Goal: Task Accomplishment & Management: Complete application form

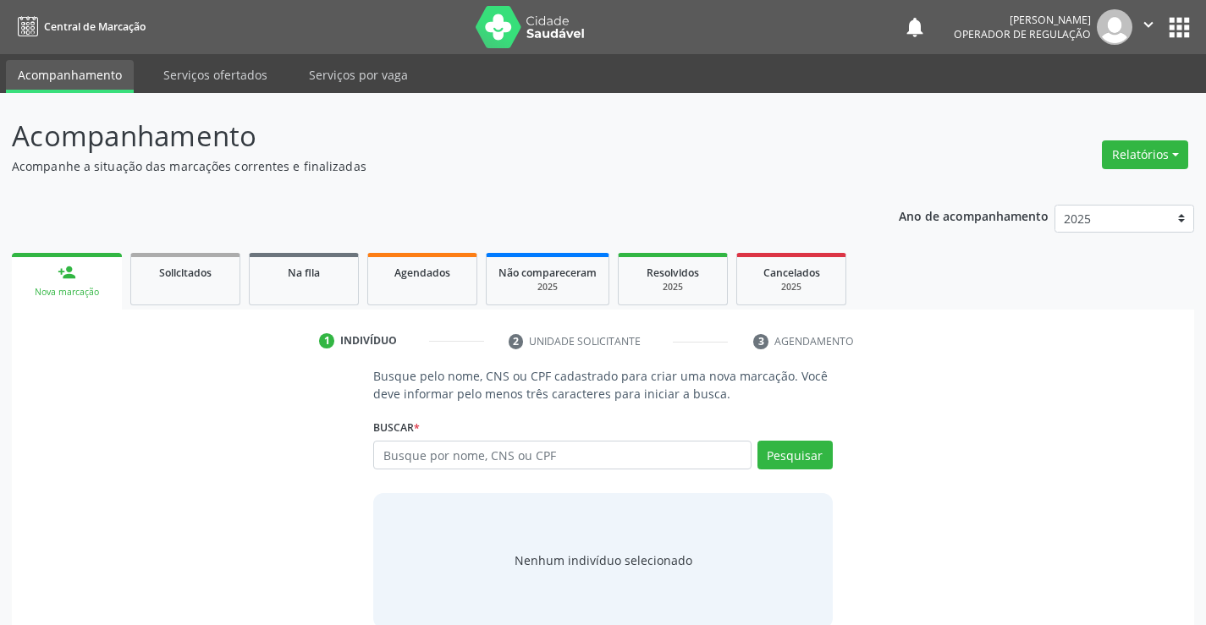
click at [423, 465] on input "text" at bounding box center [561, 455] width 377 height 29
type input "[PERSON_NAME]"
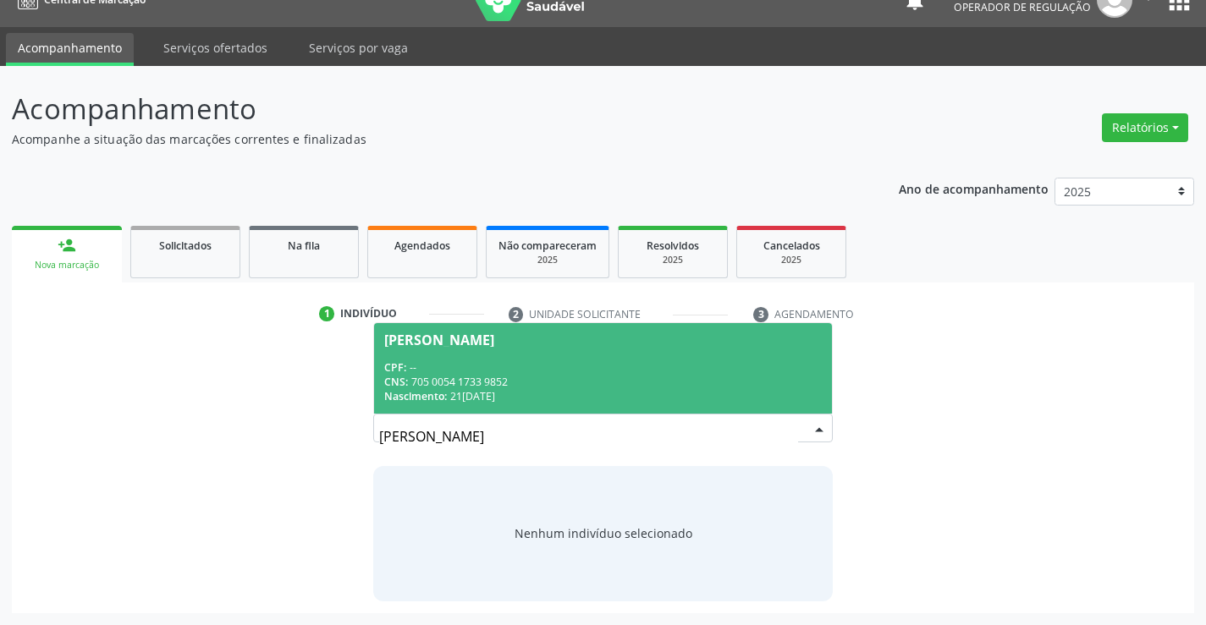
click at [499, 367] on div "CPF: --" at bounding box center [602, 367] width 437 height 14
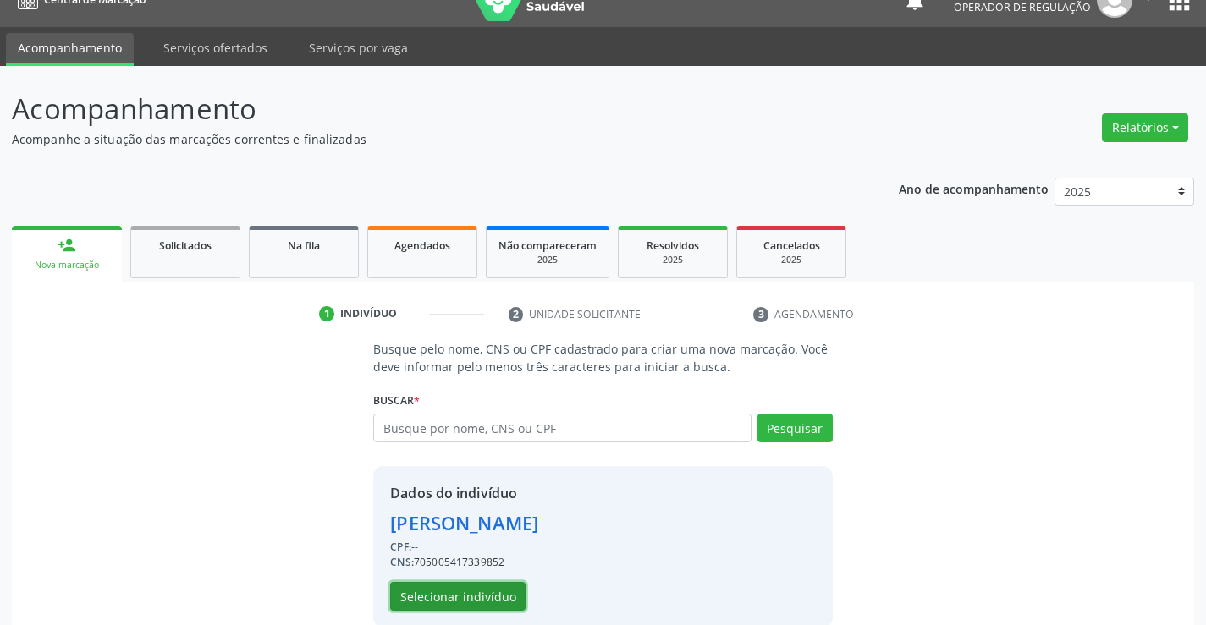
click at [458, 587] on button "Selecionar indivíduo" at bounding box center [457, 596] width 135 height 29
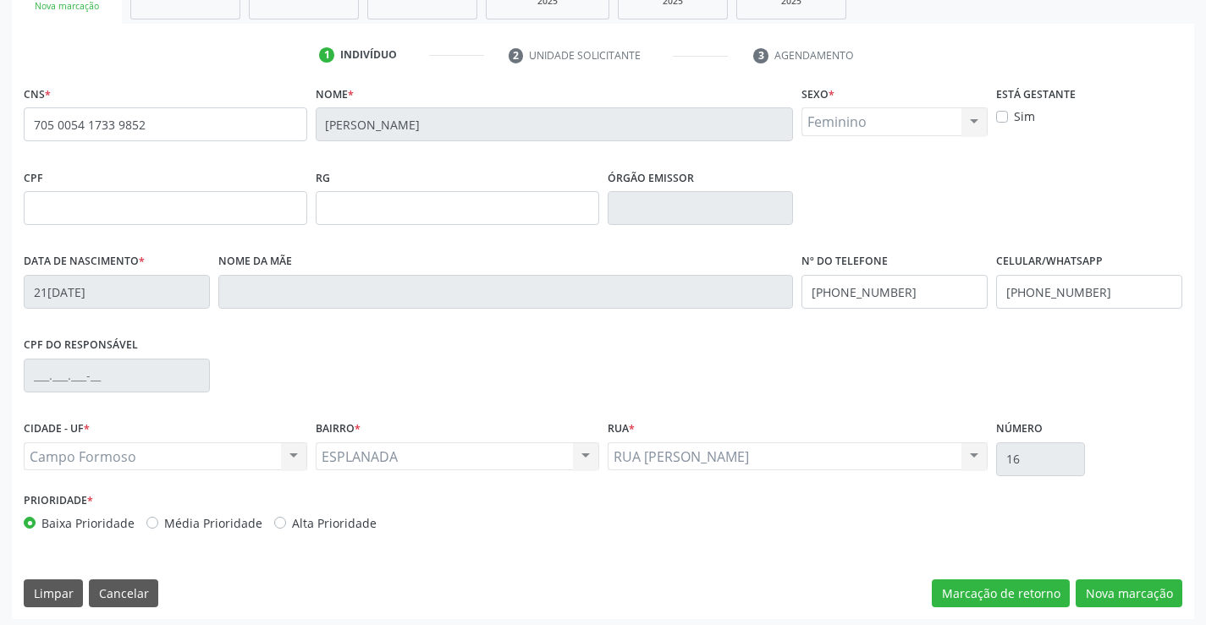
scroll to position [292, 0]
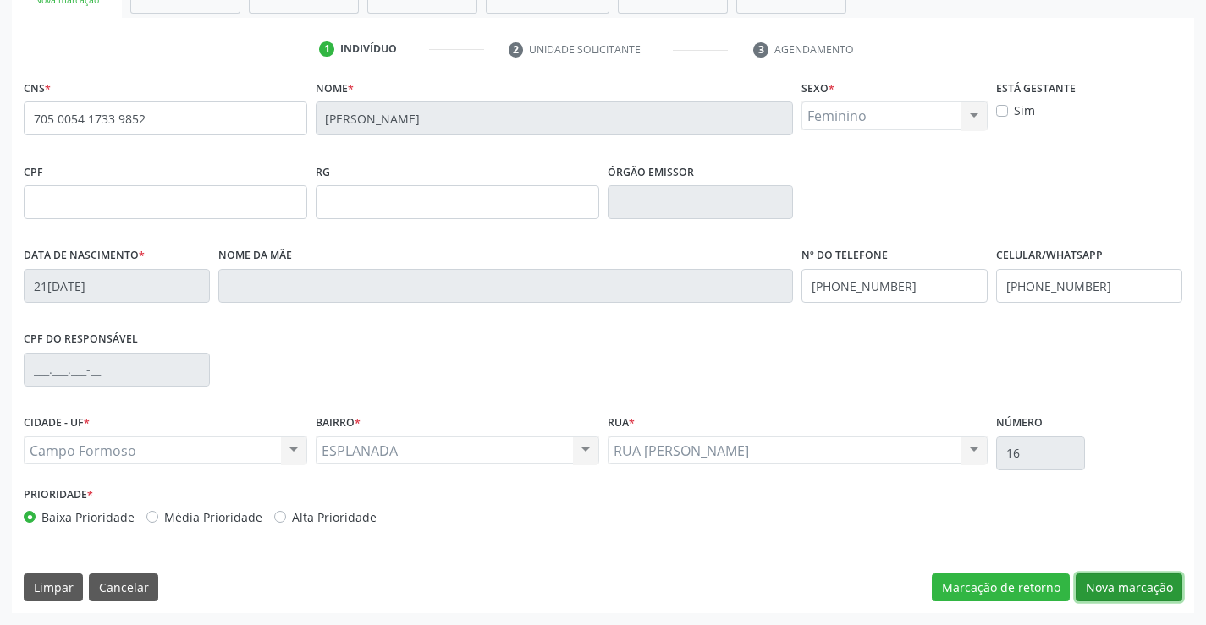
click at [1125, 579] on button "Nova marcação" at bounding box center [1128, 588] width 107 height 29
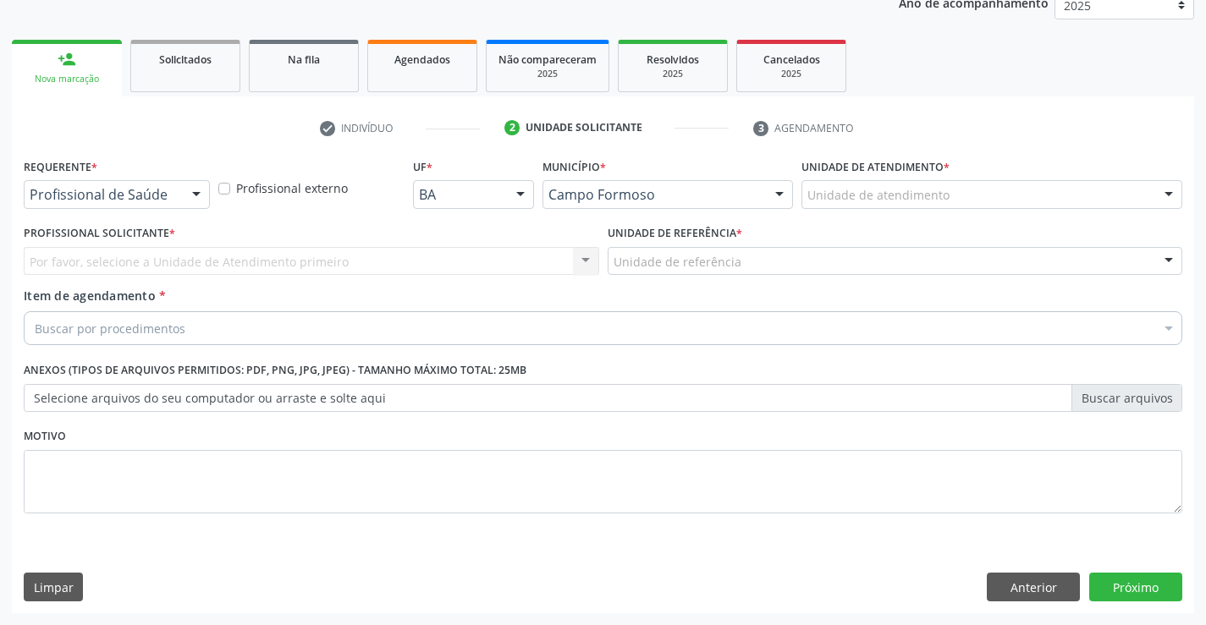
scroll to position [213, 0]
click at [195, 194] on div at bounding box center [196, 195] width 25 height 29
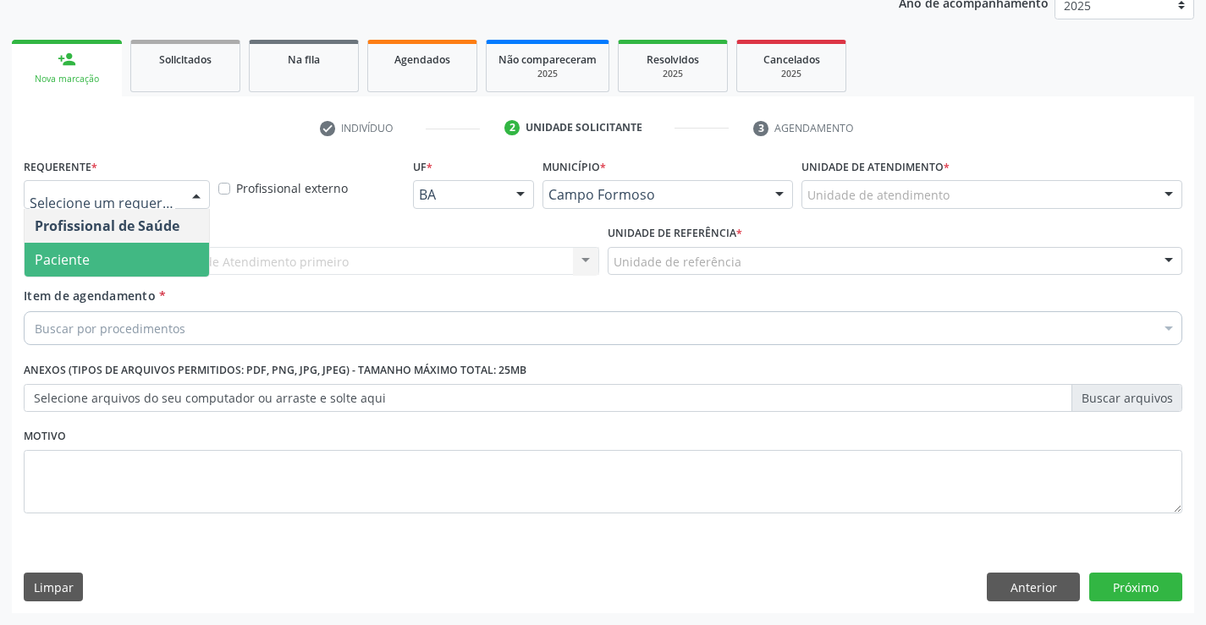
click at [85, 266] on span "Paciente" at bounding box center [62, 259] width 55 height 19
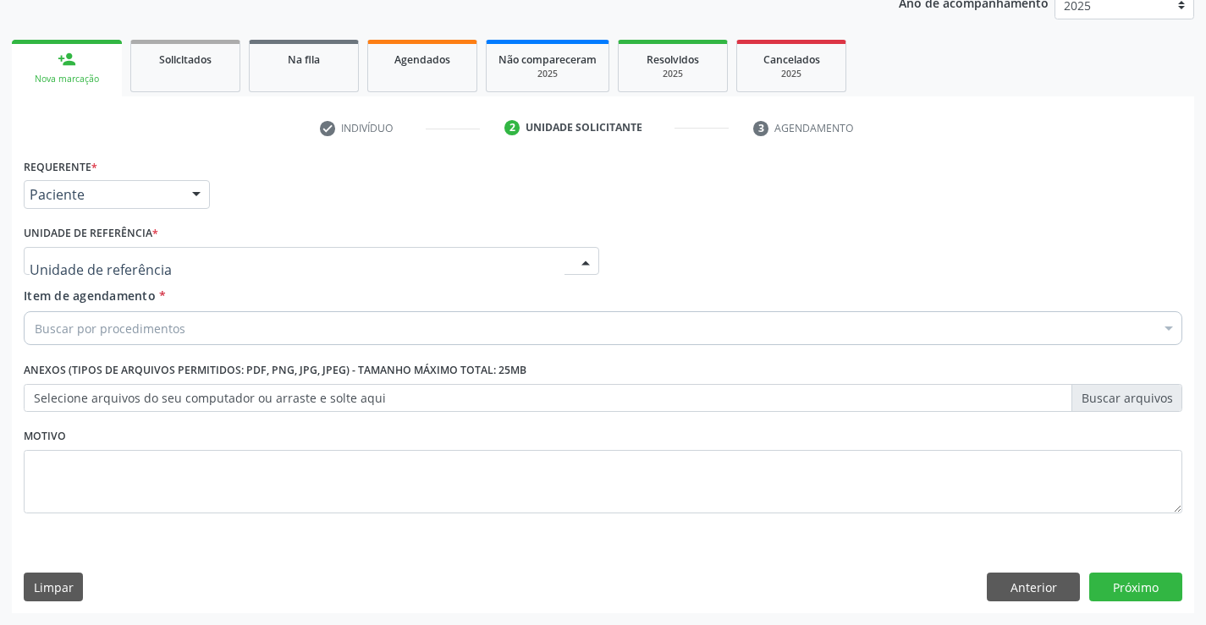
drag, startPoint x: 444, startPoint y: 264, endPoint x: 329, endPoint y: 287, distance: 117.3
click at [444, 263] on div at bounding box center [311, 261] width 575 height 29
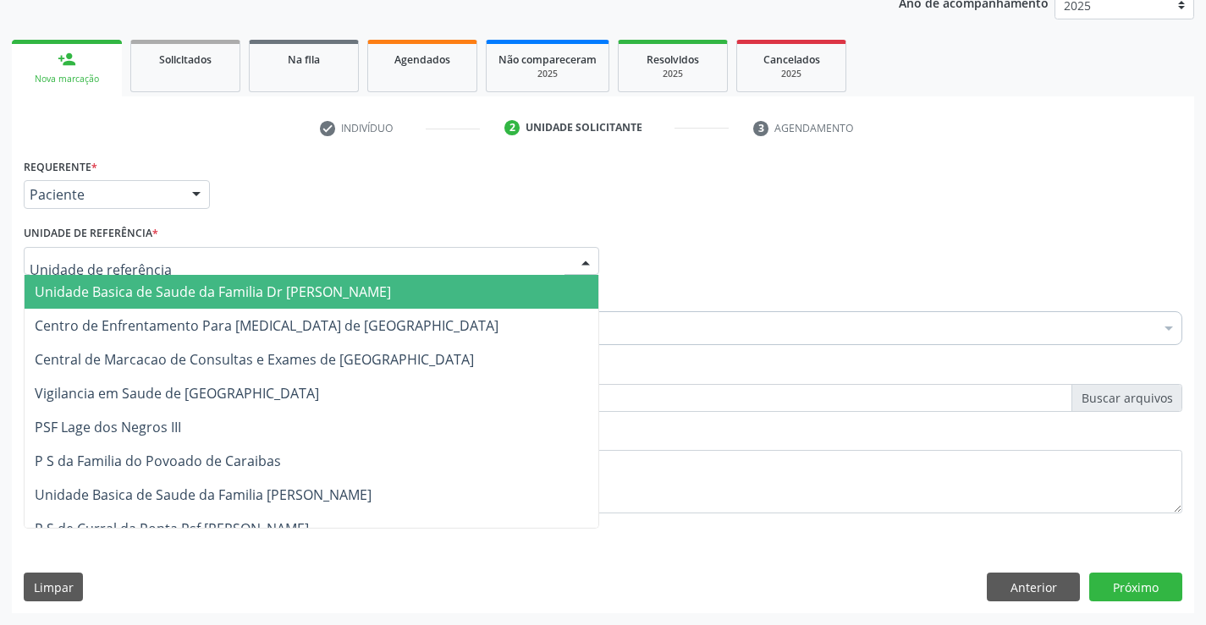
click at [234, 296] on span "Unidade Basica de Saude da Familia Dr [PERSON_NAME]" at bounding box center [213, 292] width 356 height 19
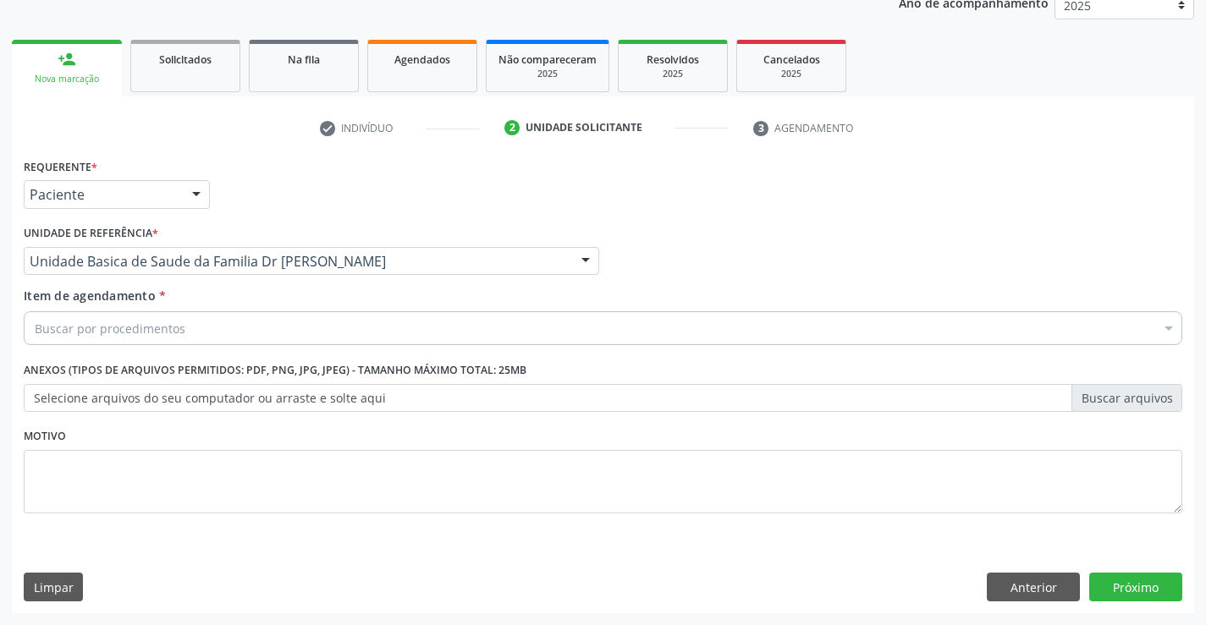
click at [84, 71] on link "person_add Nova marcação" at bounding box center [67, 68] width 110 height 57
click at [1132, 581] on button "Próximo" at bounding box center [1135, 587] width 93 height 29
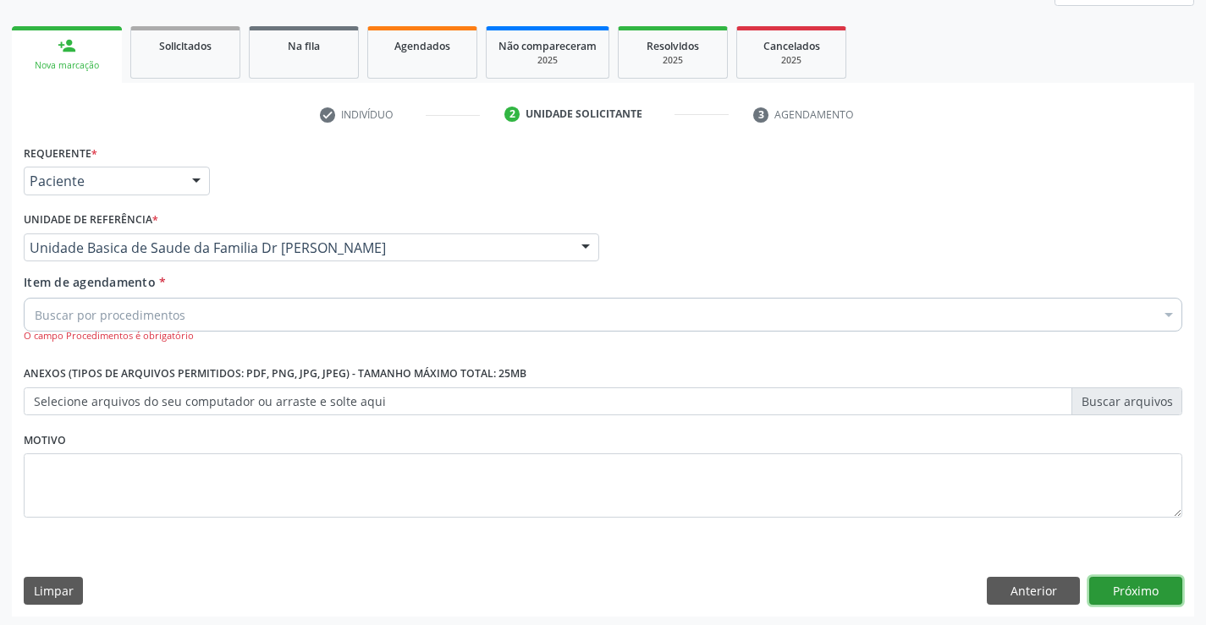
scroll to position [230, 0]
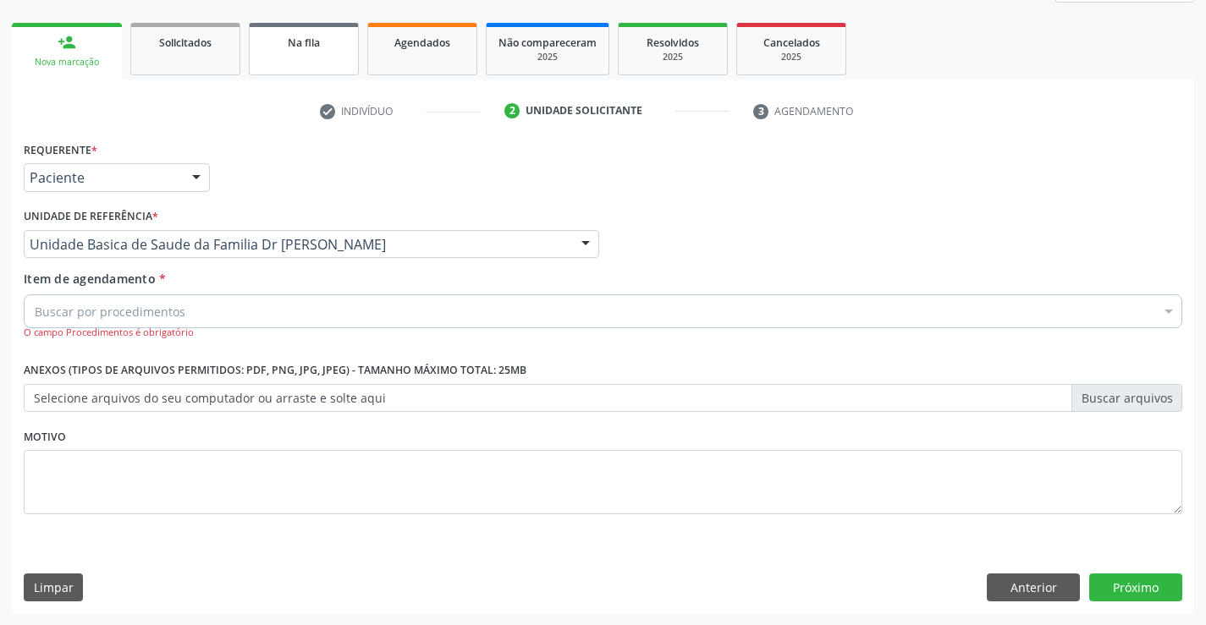
click at [294, 44] on span "Na fila" at bounding box center [304, 43] width 32 height 14
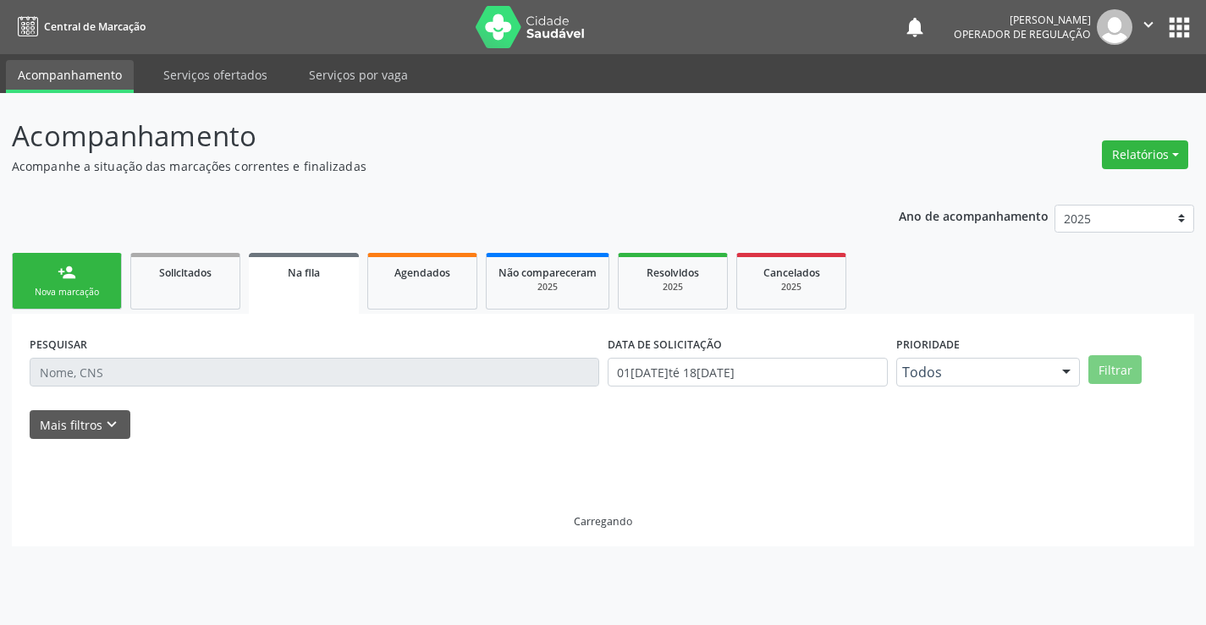
scroll to position [0, 0]
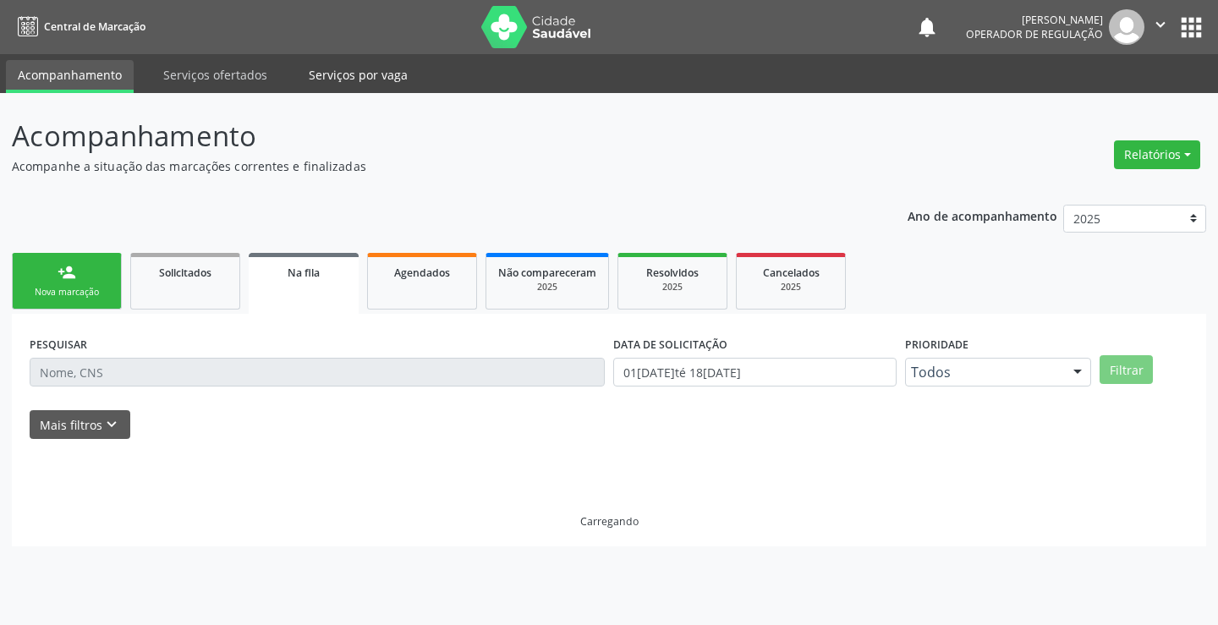
drag, startPoint x: 294, startPoint y: 44, endPoint x: 366, endPoint y: 61, distance: 73.9
click at [298, 44] on nav "Central de Marcação notifications [PERSON_NAME] Operador de regulação  Configu…" at bounding box center [609, 27] width 1218 height 54
click at [77, 291] on div "Nova marcação" at bounding box center [67, 292] width 85 height 13
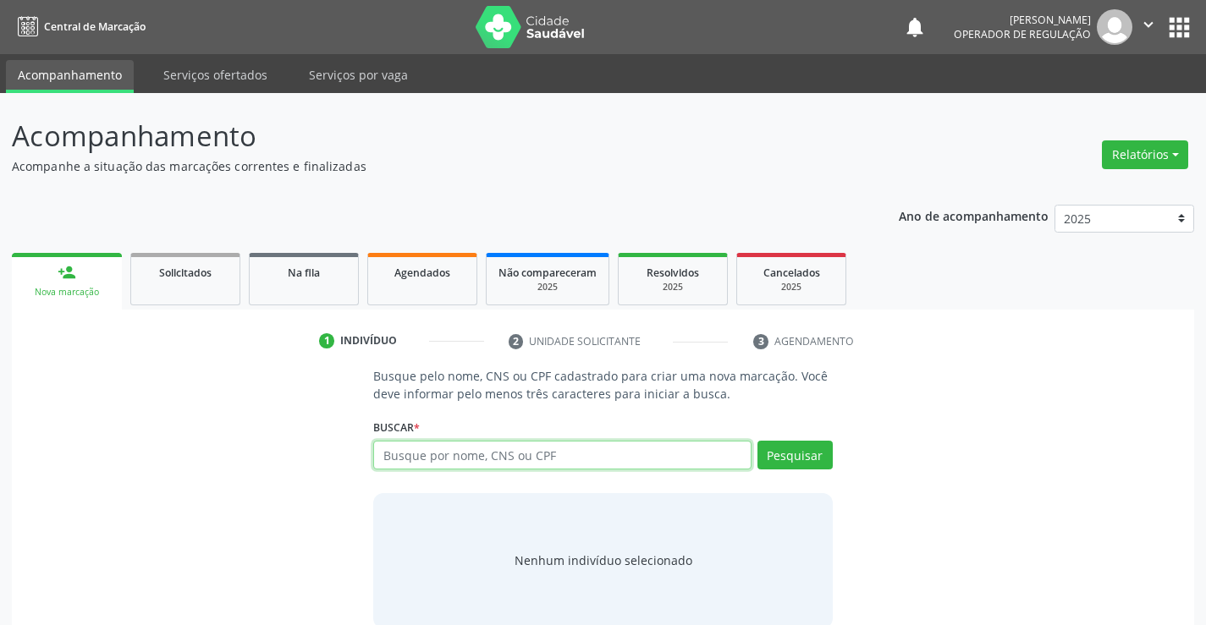
click at [449, 444] on input "text" at bounding box center [561, 455] width 377 height 29
click at [304, 290] on link "Na fila" at bounding box center [304, 279] width 110 height 52
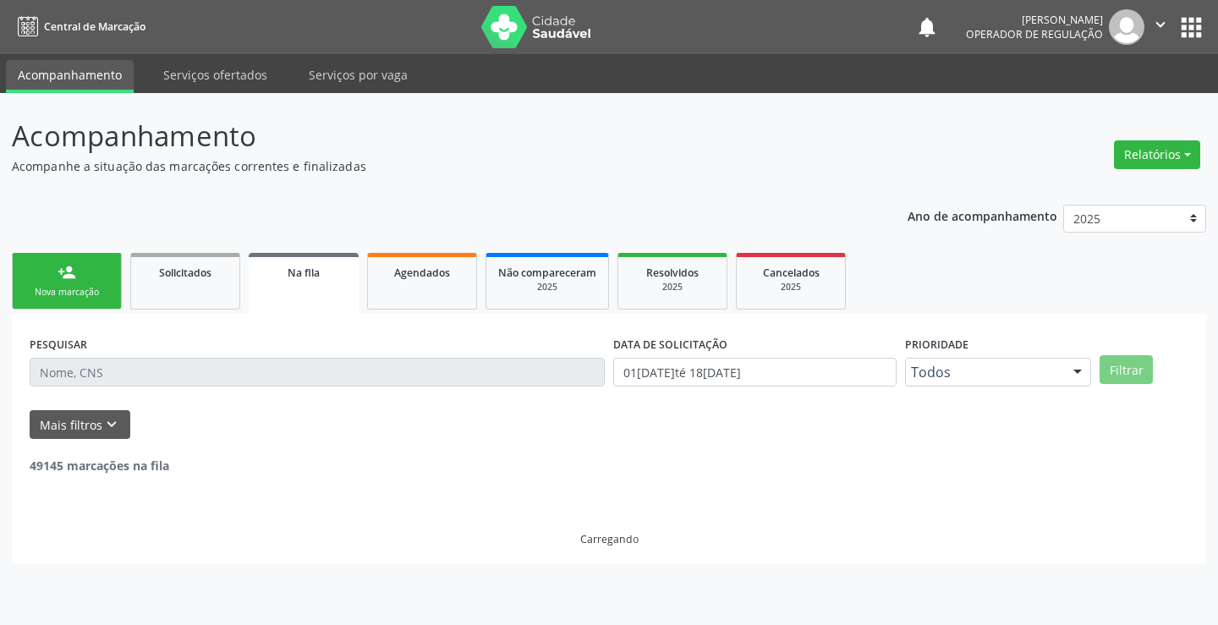
click at [91, 368] on input "text" at bounding box center [317, 372] width 575 height 29
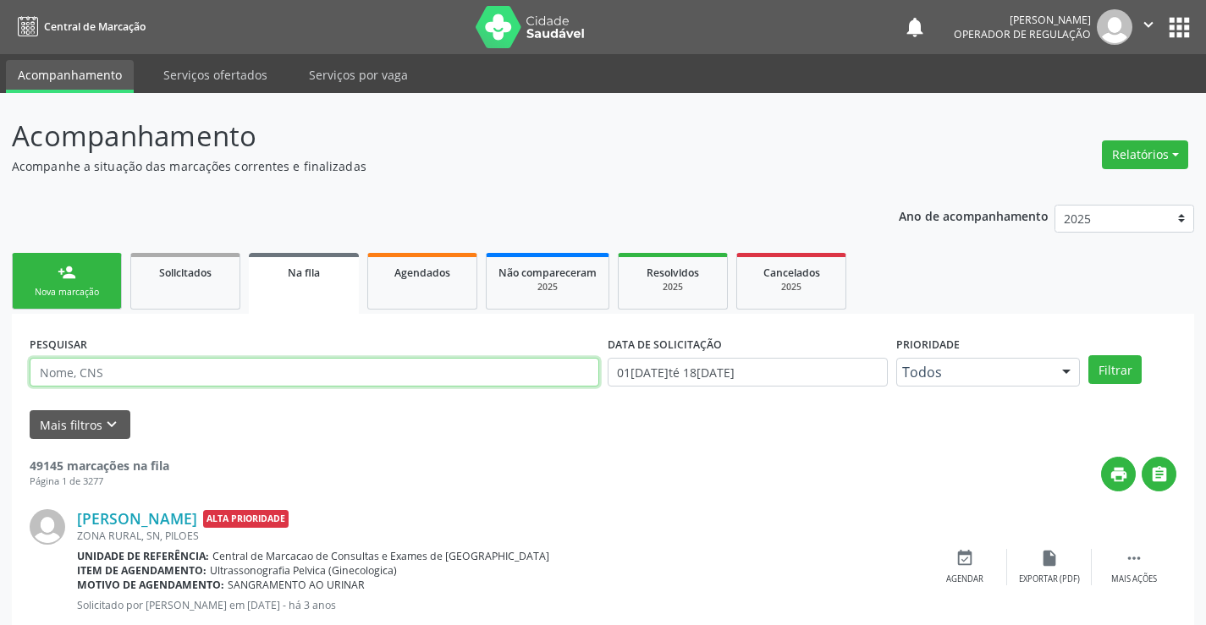
click at [91, 368] on input "text" at bounding box center [314, 372] width 569 height 29
type input "700505918598154"
click at [1088, 355] on button "Filtrar" at bounding box center [1114, 369] width 53 height 29
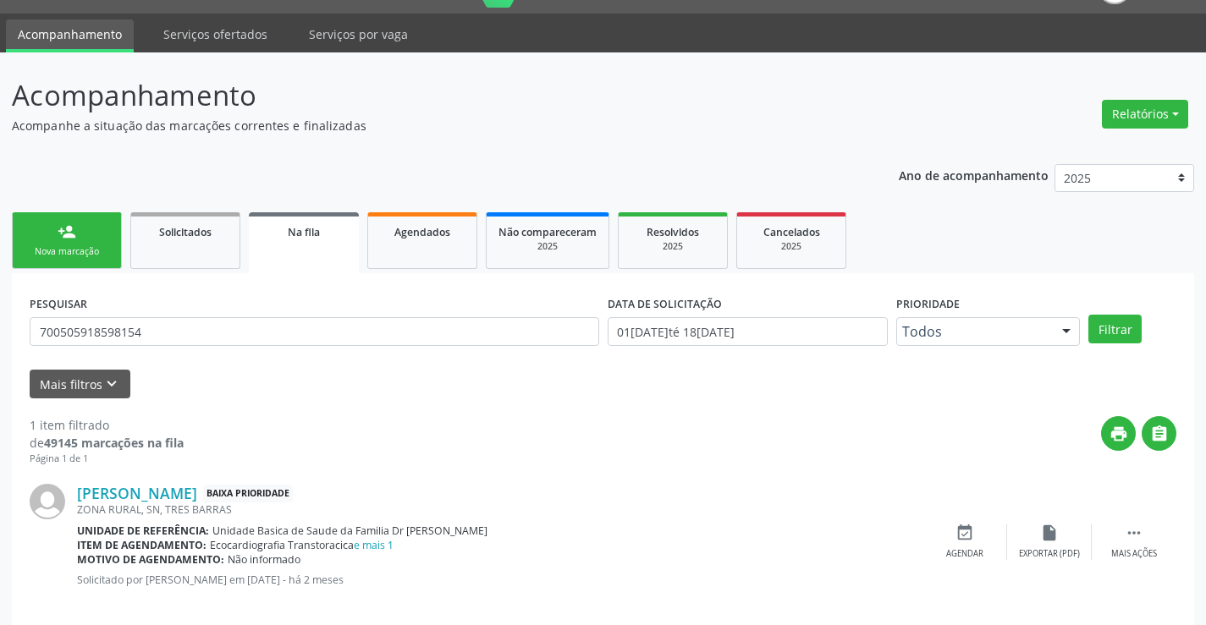
scroll to position [62, 0]
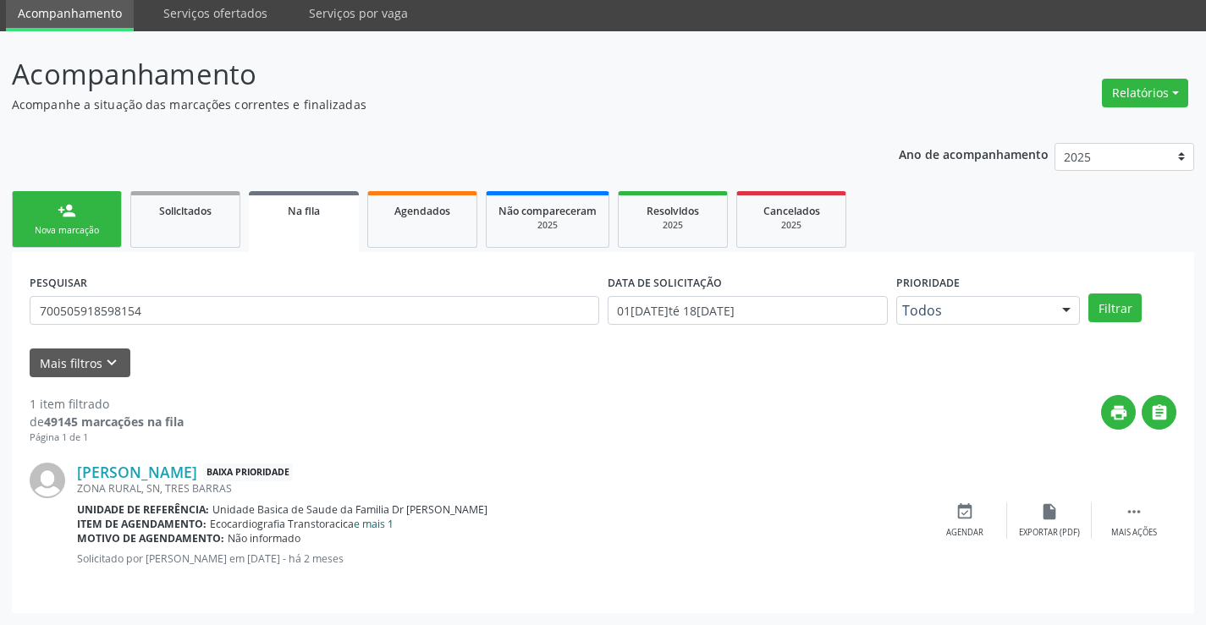
click at [379, 524] on link "e mais 1" at bounding box center [374, 524] width 40 height 14
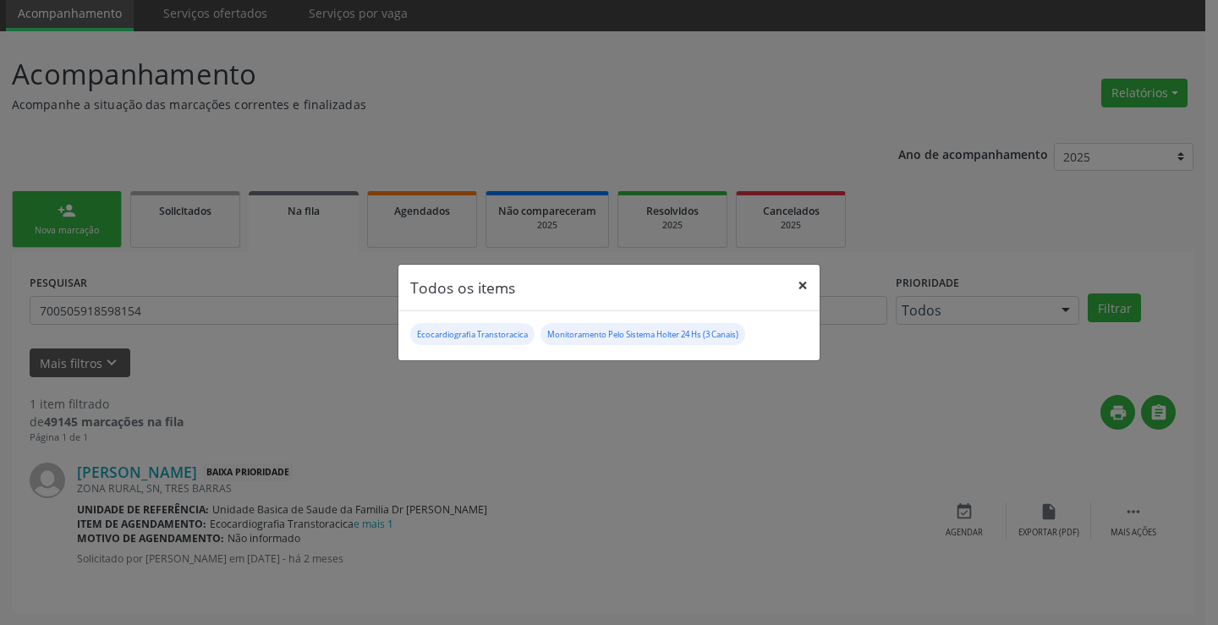
click at [805, 283] on button "×" at bounding box center [803, 285] width 34 height 41
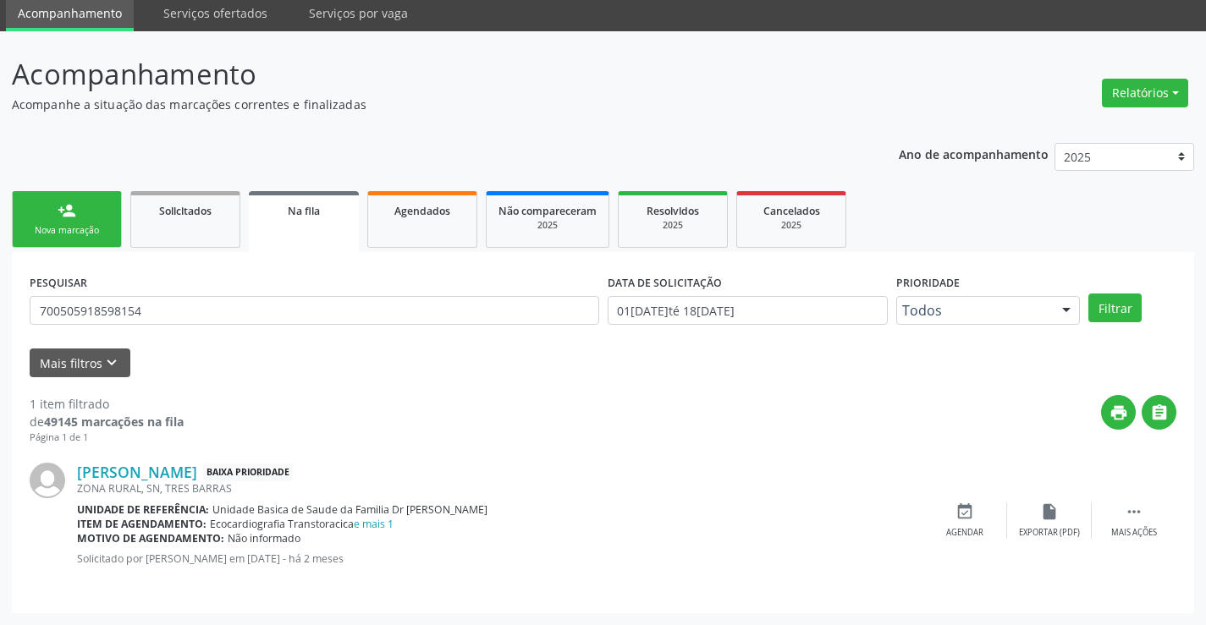
click at [67, 214] on div "person_add" at bounding box center [67, 210] width 19 height 19
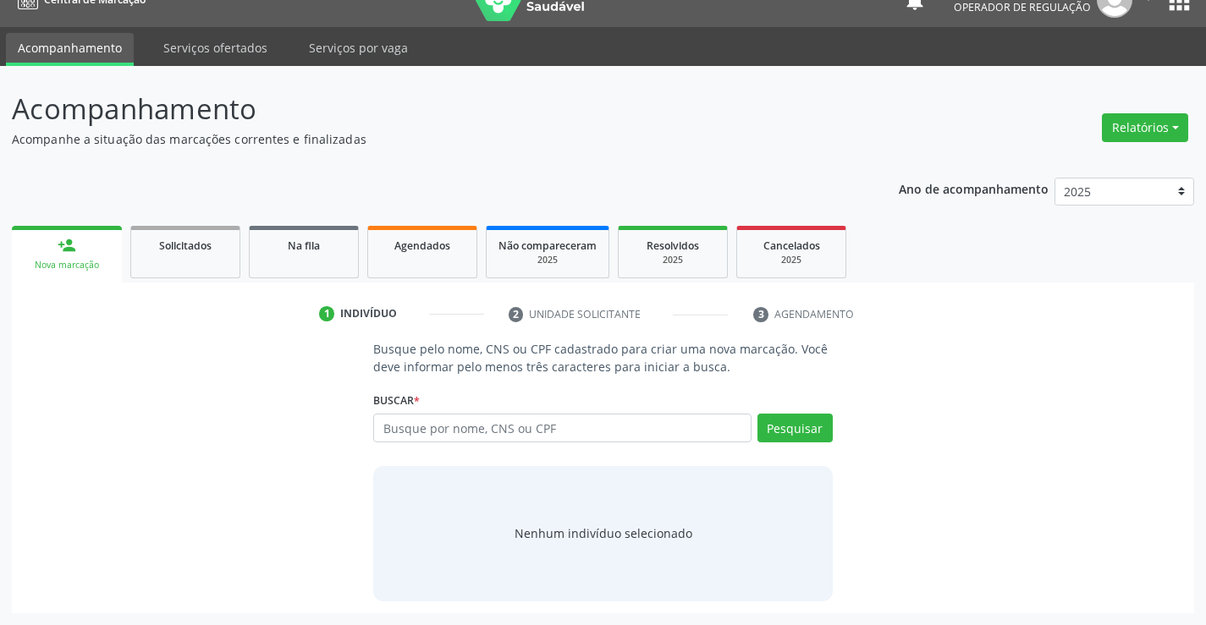
scroll to position [27, 0]
click at [475, 429] on input "text" at bounding box center [561, 428] width 377 height 29
click at [437, 433] on input "text" at bounding box center [561, 428] width 377 height 29
click at [402, 425] on input "text" at bounding box center [561, 428] width 377 height 29
drag, startPoint x: 410, startPoint y: 431, endPoint x: 410, endPoint y: 419, distance: 11.8
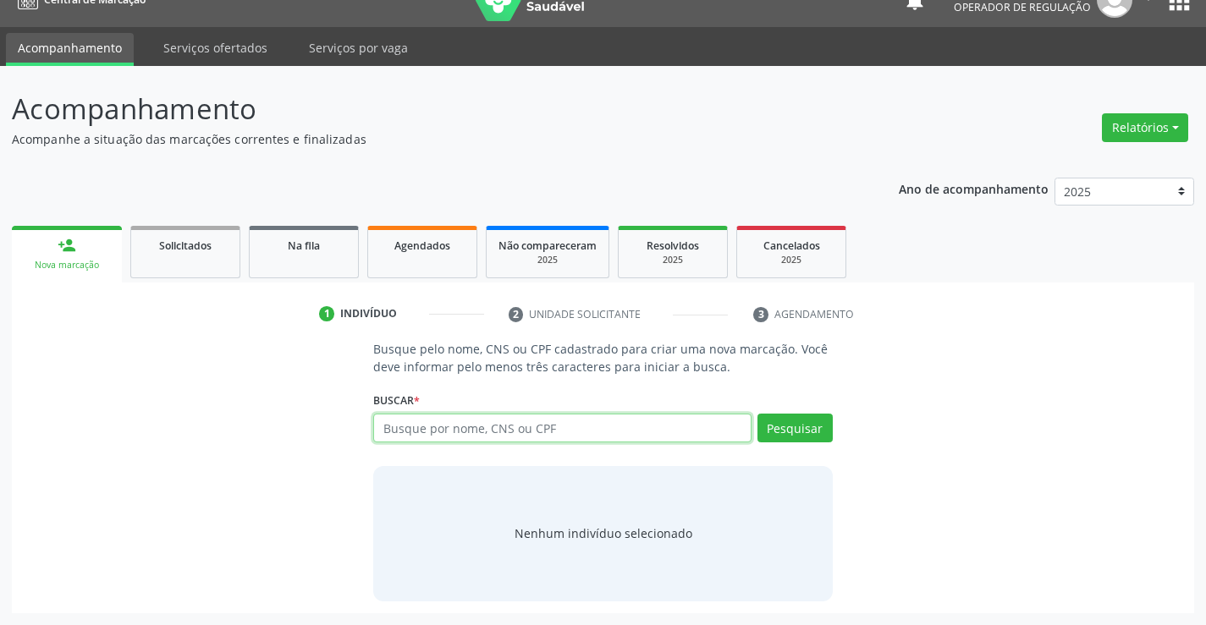
click at [410, 430] on input "text" at bounding box center [561, 428] width 377 height 29
type input "7005059198598154"
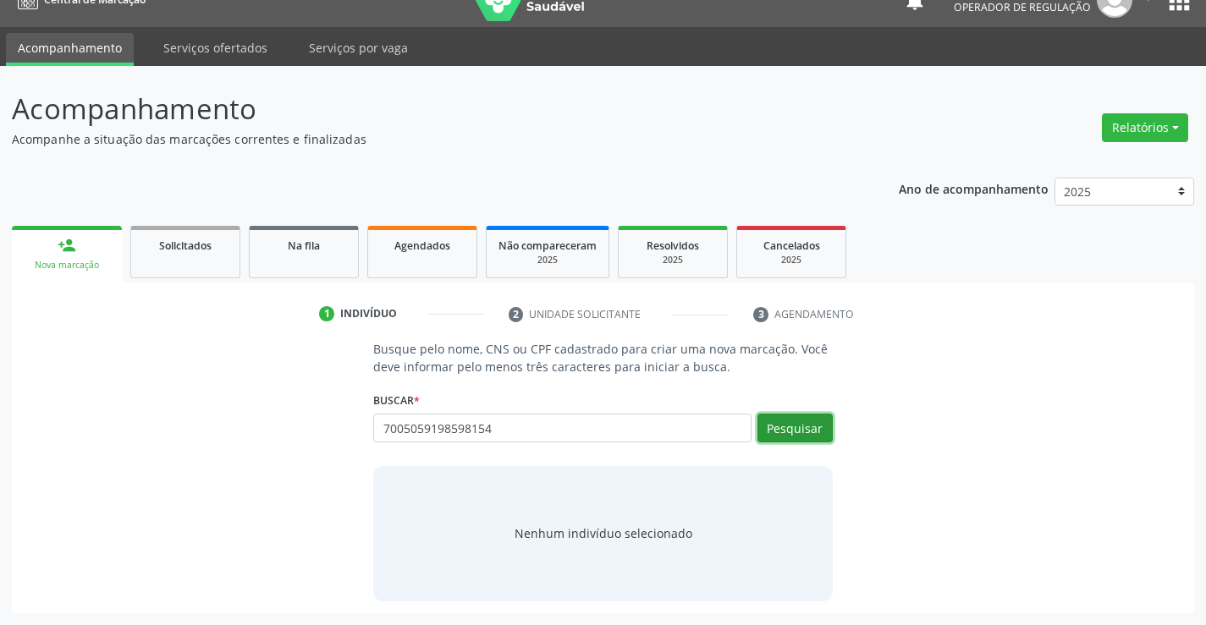
click at [794, 421] on button "Pesquisar" at bounding box center [794, 428] width 75 height 29
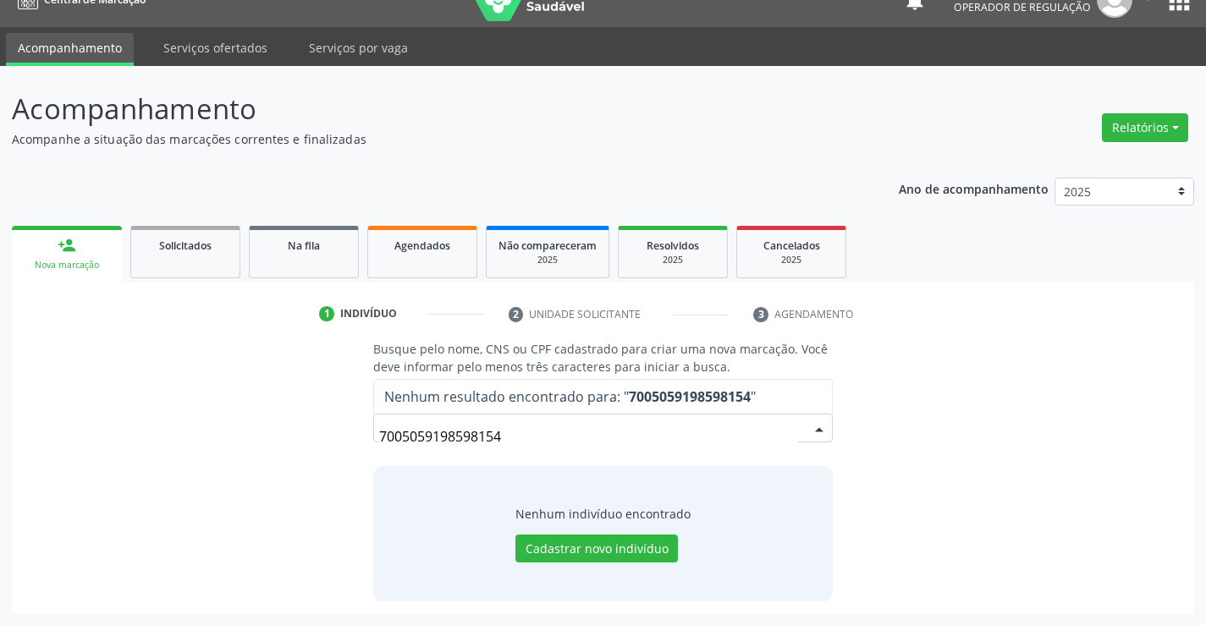
drag, startPoint x: 535, startPoint y: 440, endPoint x: 536, endPoint y: 418, distance: 22.0
click at [534, 429] on input "7005059198598154" at bounding box center [588, 437] width 418 height 34
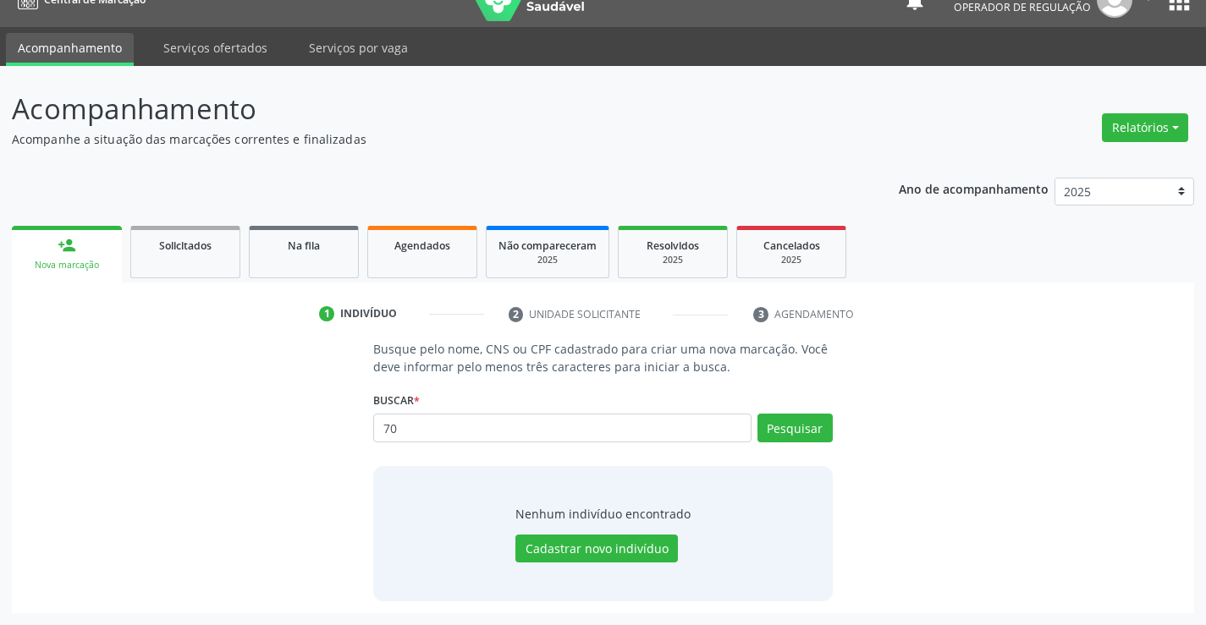
type input "7"
type input "700505918598154"
click at [784, 426] on button "Pesquisar" at bounding box center [794, 428] width 75 height 29
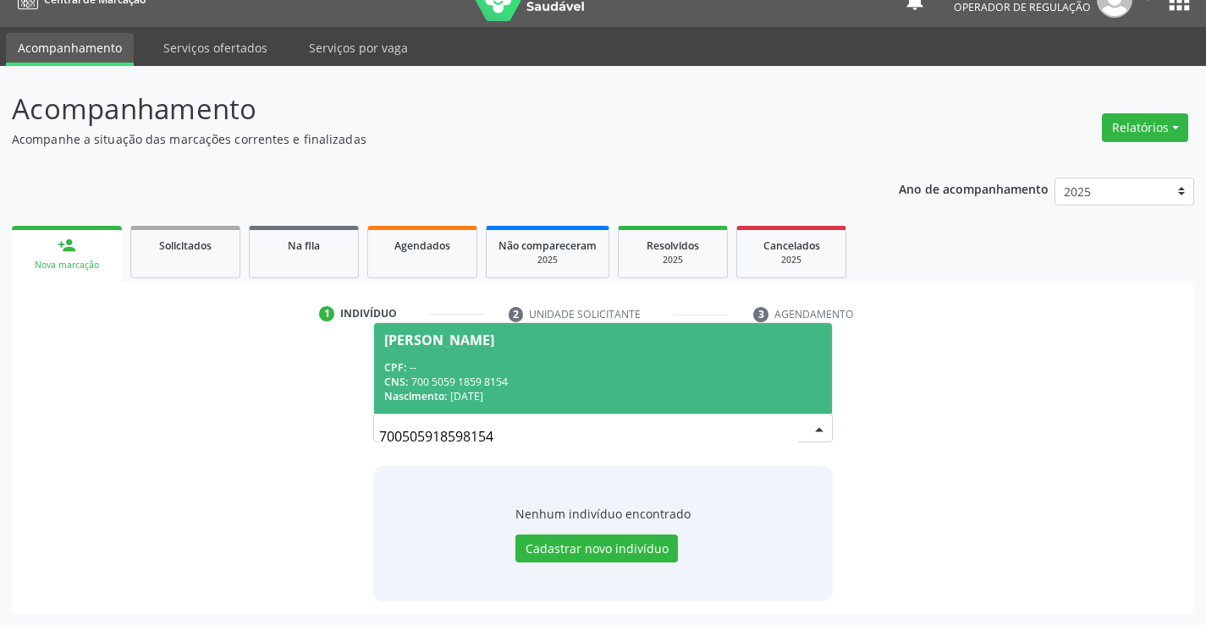
click at [434, 343] on div "[PERSON_NAME]" at bounding box center [439, 340] width 110 height 14
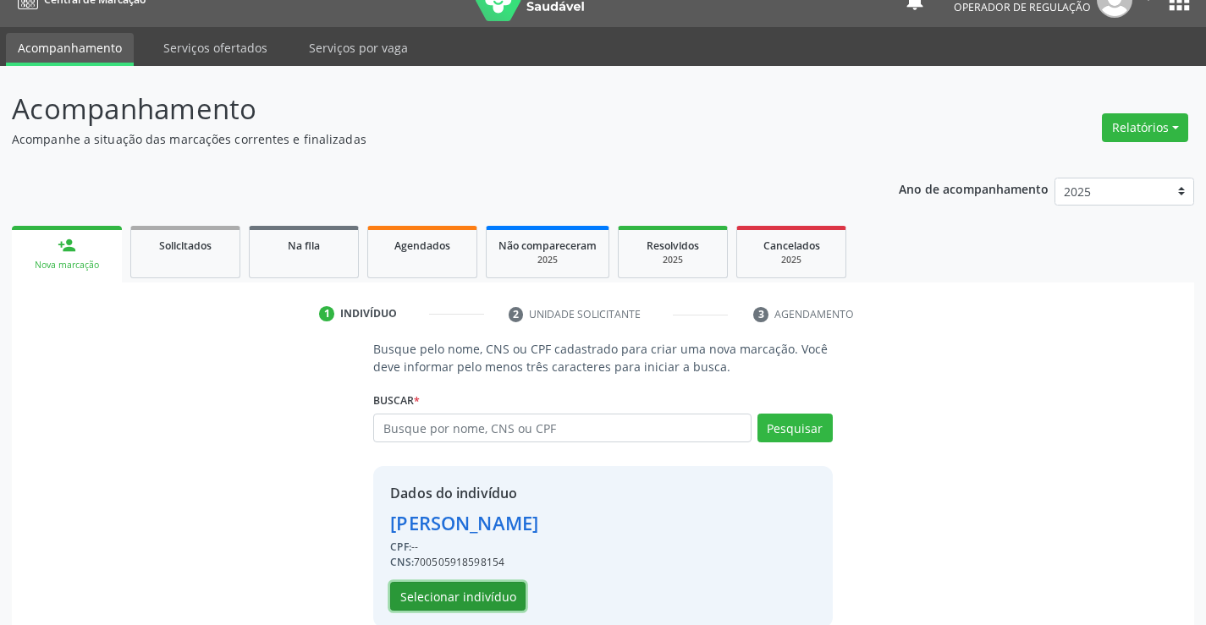
click at [449, 589] on button "Selecionar indivíduo" at bounding box center [457, 596] width 135 height 29
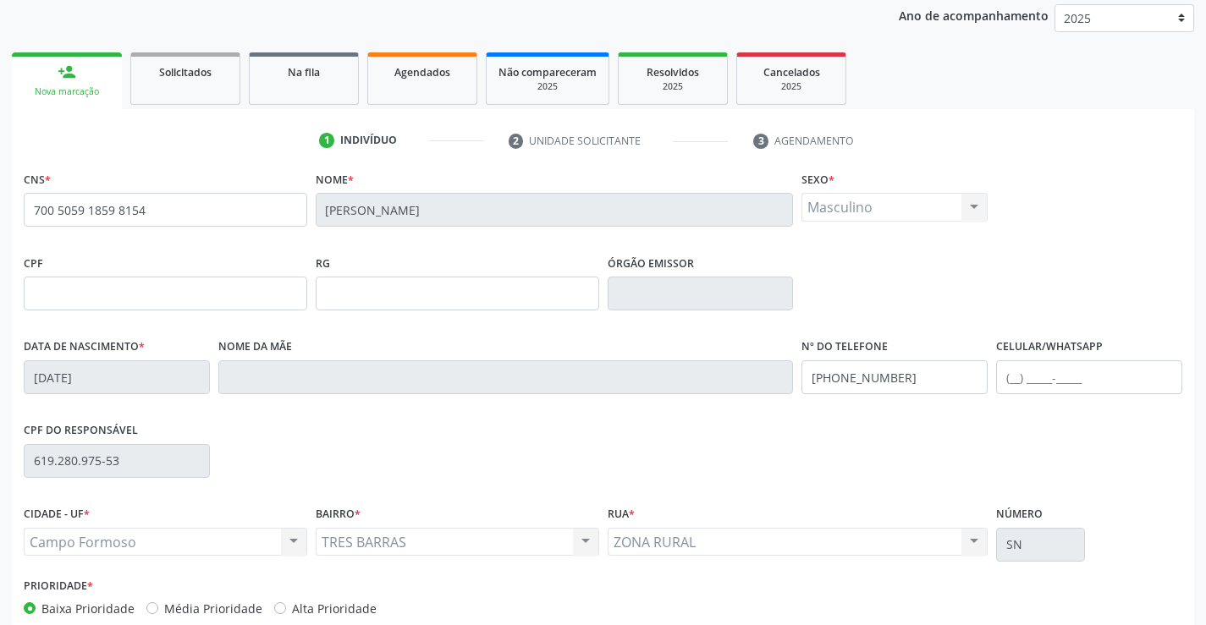
scroll to position [292, 0]
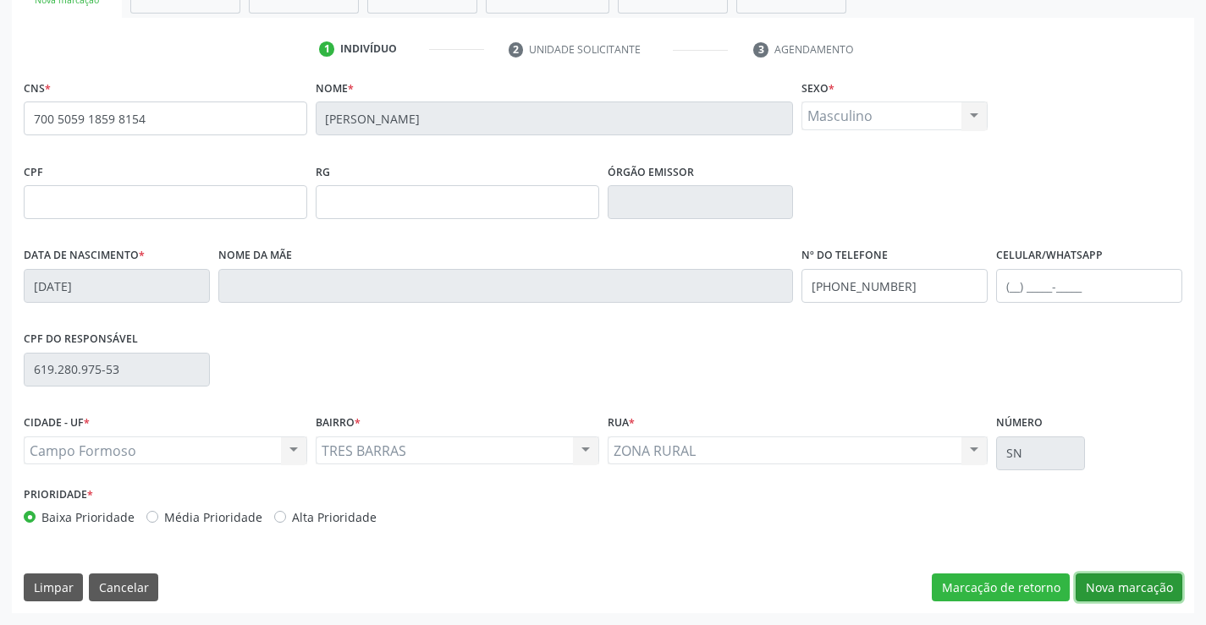
drag, startPoint x: 1136, startPoint y: 584, endPoint x: 1127, endPoint y: 567, distance: 19.3
click at [1137, 580] on button "Nova marcação" at bounding box center [1128, 588] width 107 height 29
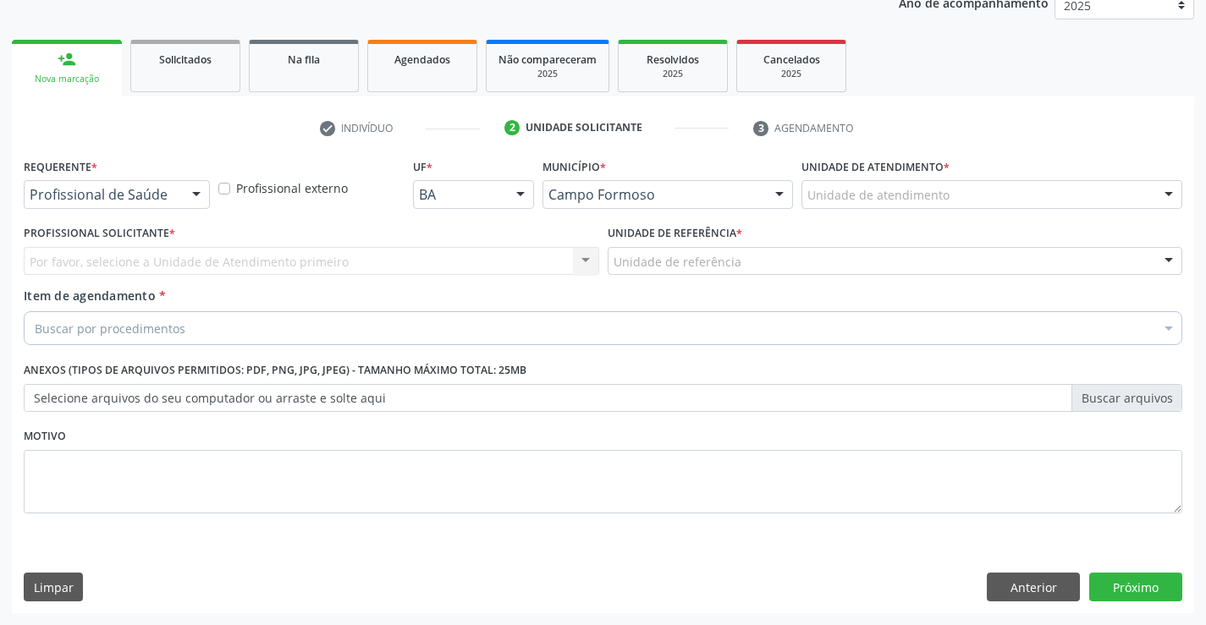
scroll to position [213, 0]
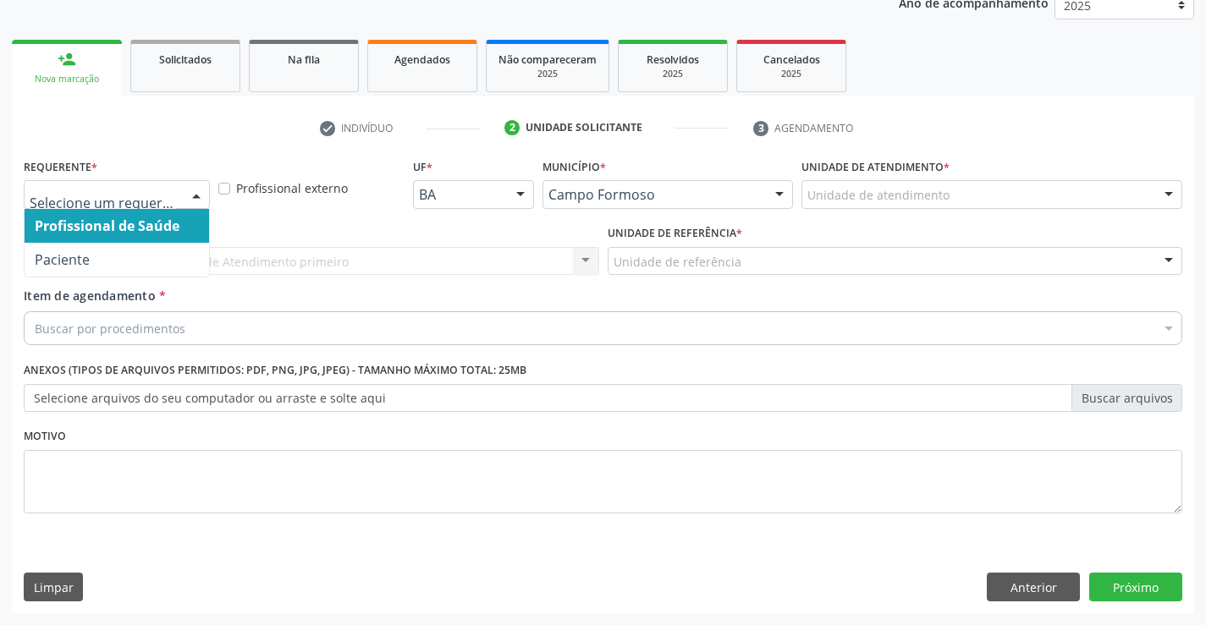
drag, startPoint x: 168, startPoint y: 197, endPoint x: 182, endPoint y: 283, distance: 87.4
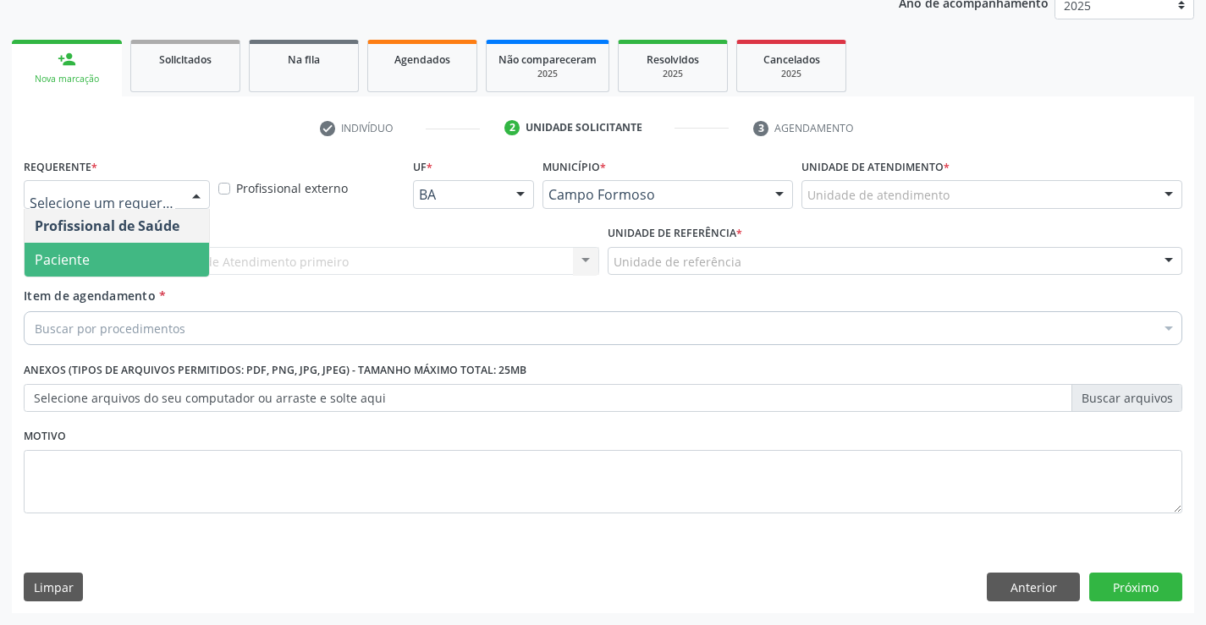
click at [138, 256] on span "Paciente" at bounding box center [117, 260] width 184 height 34
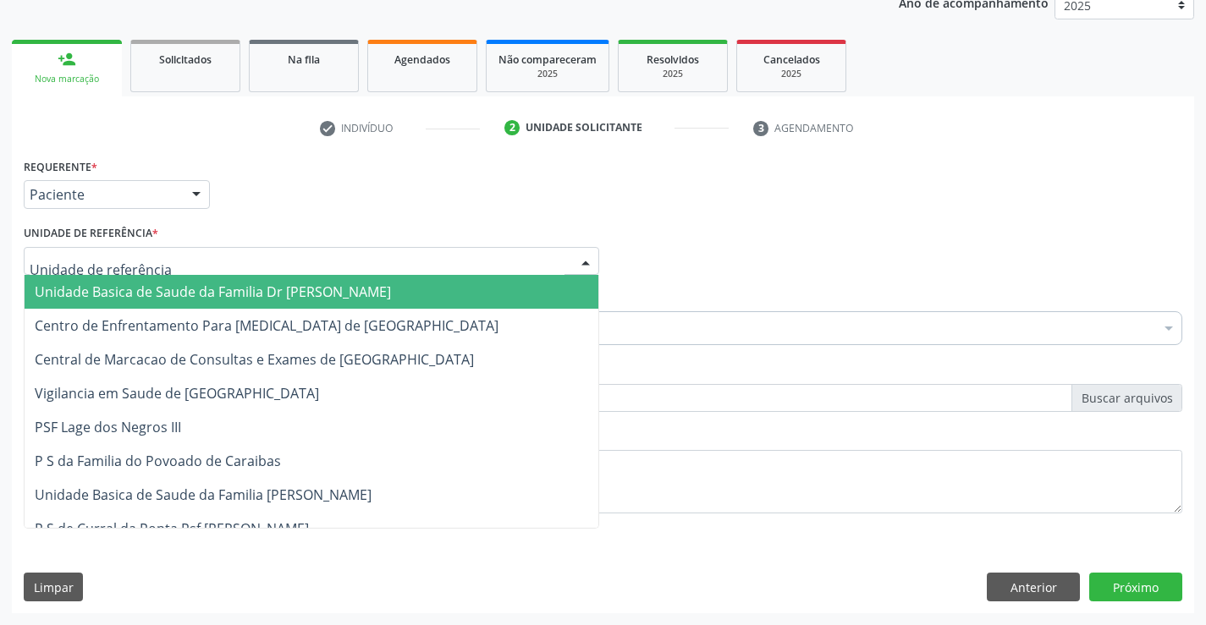
click at [443, 258] on div at bounding box center [311, 261] width 575 height 29
click at [291, 286] on span "Unidade Basica de Saude da Familia Dr [PERSON_NAME]" at bounding box center [213, 292] width 356 height 19
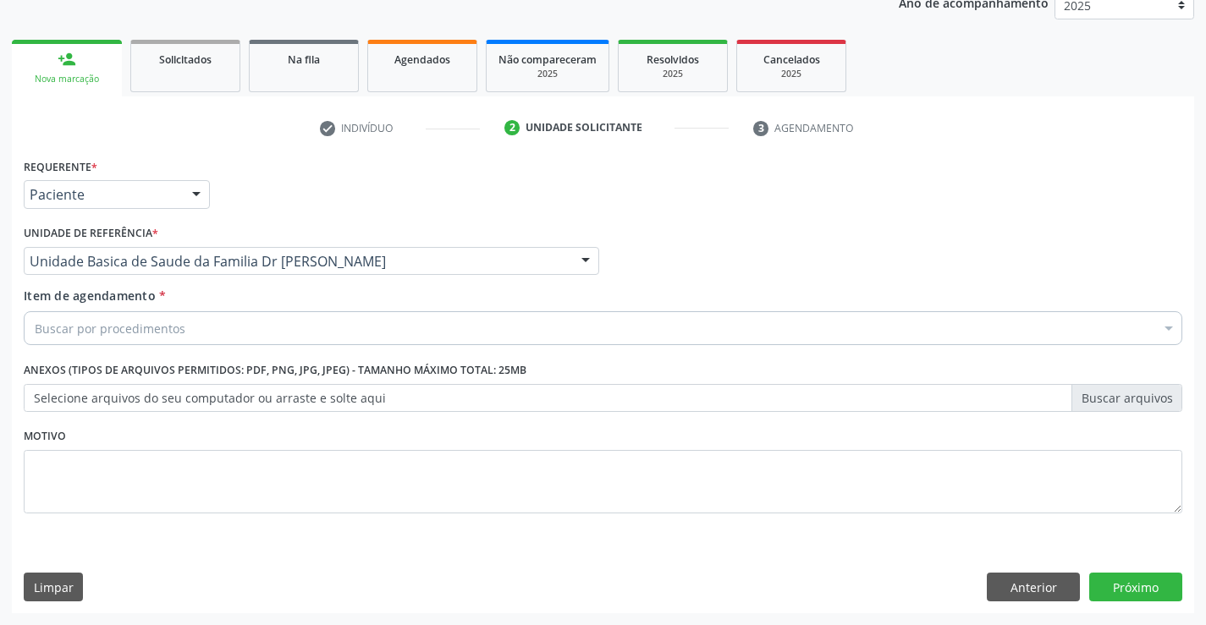
drag, startPoint x: 178, startPoint y: 317, endPoint x: 401, endPoint y: 388, distance: 234.1
click at [186, 319] on div "Buscar por procedimentos" at bounding box center [603, 328] width 1158 height 34
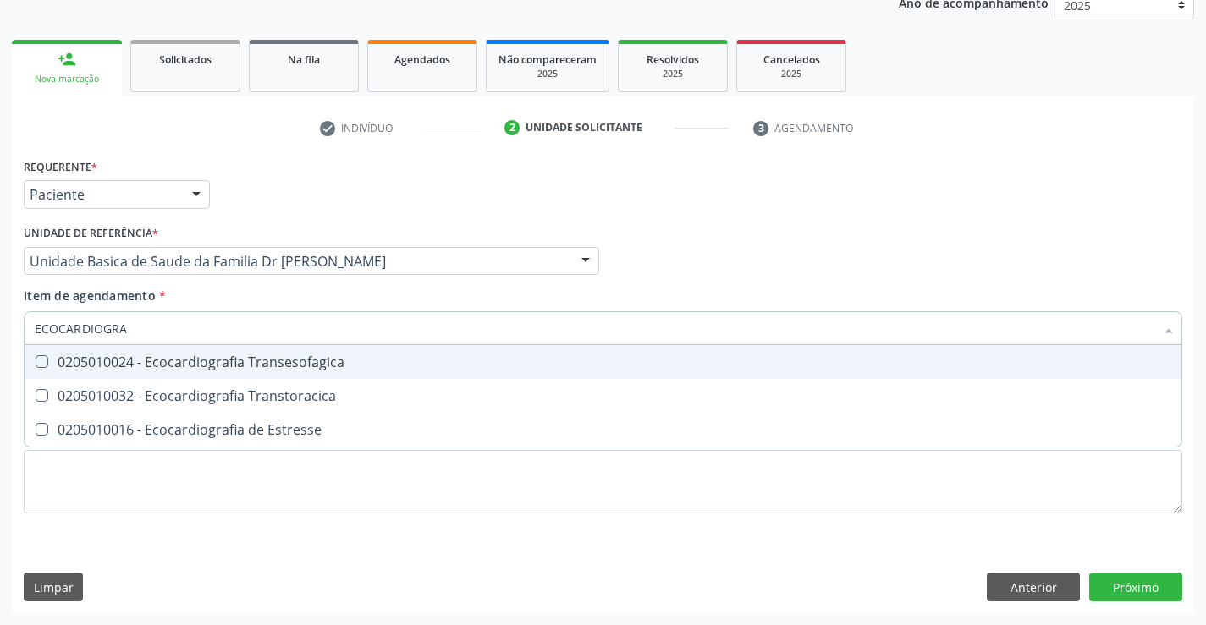
type input "ECOCARDIOGR"
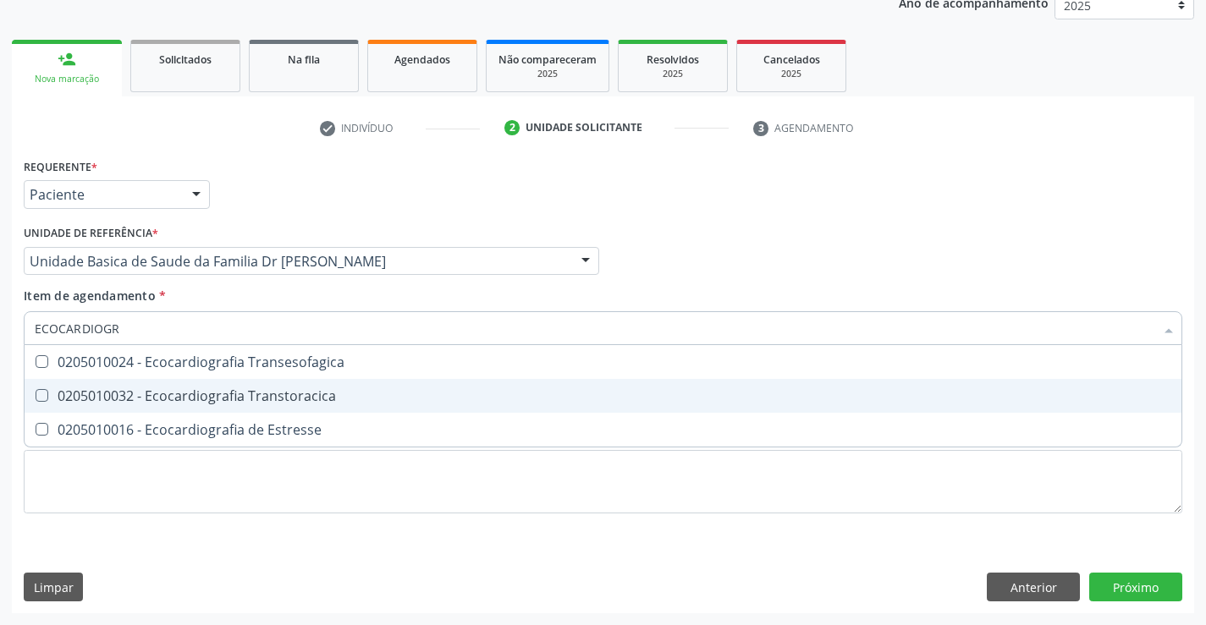
click at [195, 390] on div "0205010032 - Ecocardiografia Transtoracica" at bounding box center [603, 396] width 1136 height 14
checkbox Transtoracica "true"
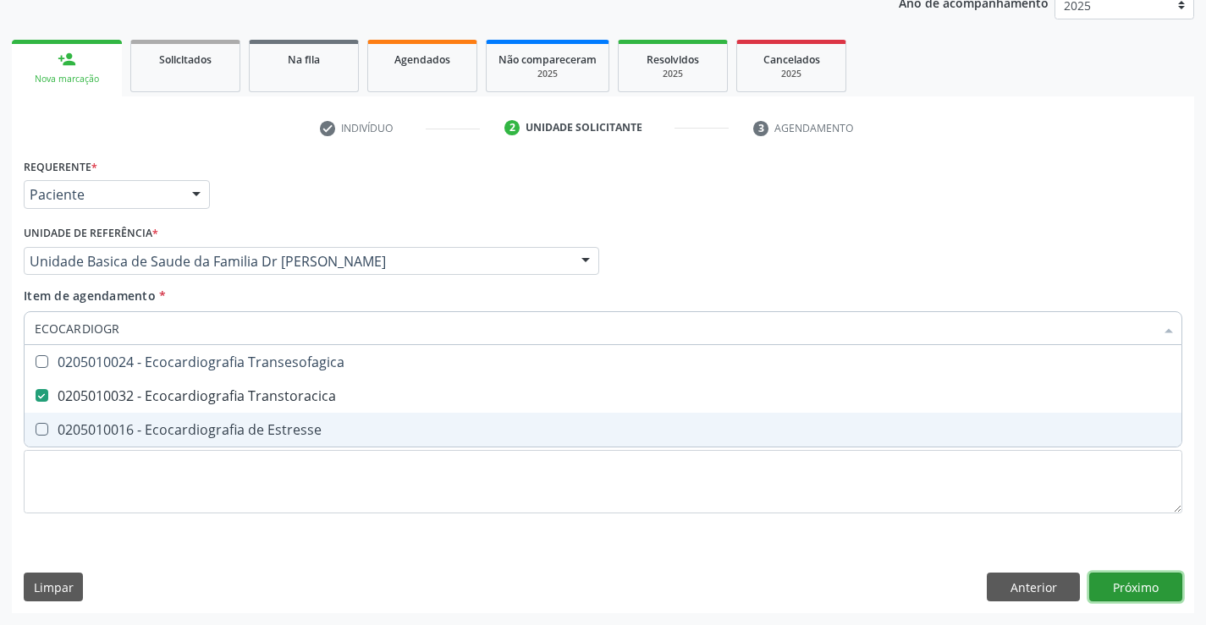
click at [1122, 588] on div "Requerente * Paciente Profissional de Saúde Paciente Nenhum resultado encontrad…" at bounding box center [603, 383] width 1182 height 459
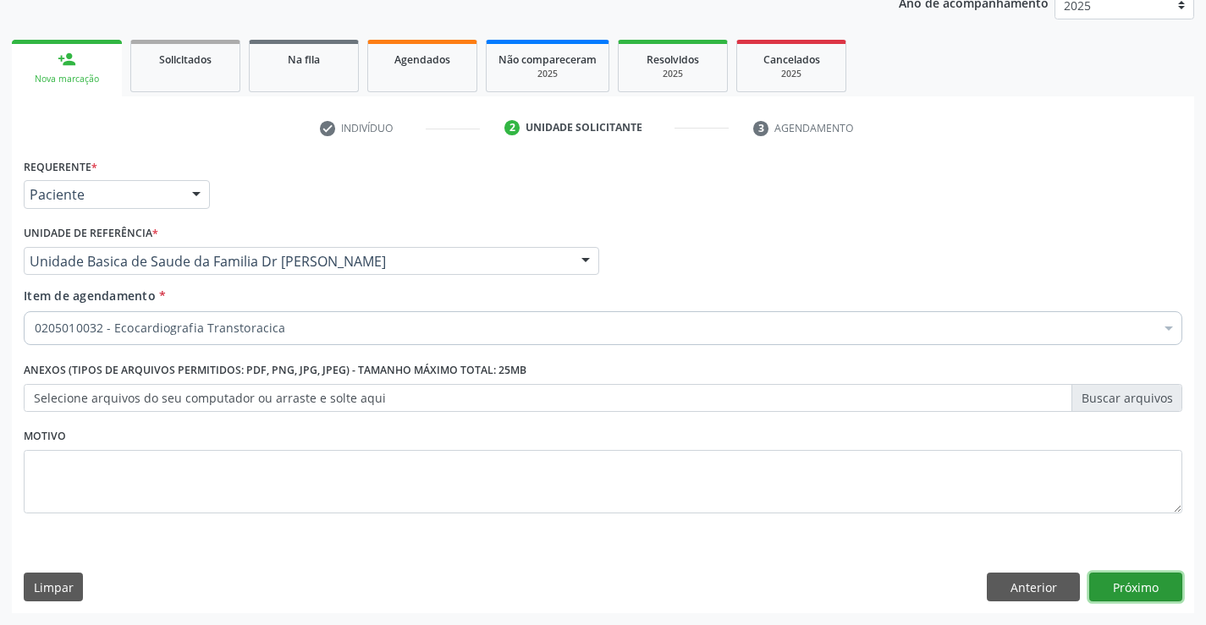
click at [1133, 585] on button "Próximo" at bounding box center [1135, 587] width 93 height 29
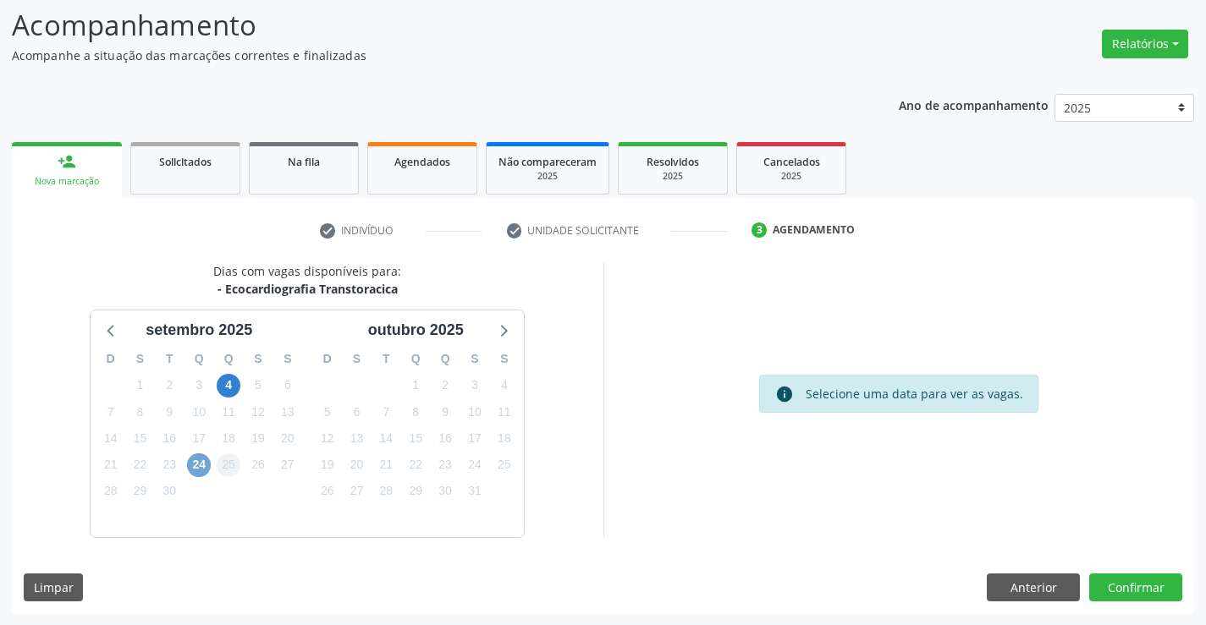
drag, startPoint x: 200, startPoint y: 463, endPoint x: 218, endPoint y: 459, distance: 19.1
click at [199, 463] on span "24" at bounding box center [199, 466] width 24 height 24
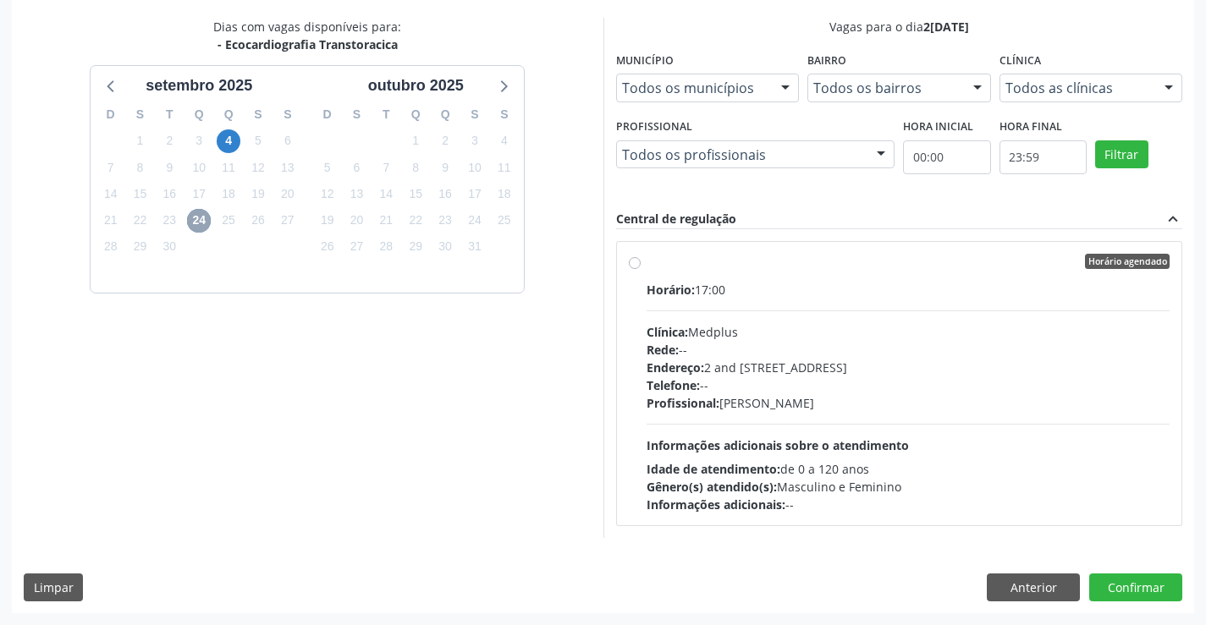
scroll to position [0, 0]
click at [1036, 583] on button "Anterior" at bounding box center [1033, 588] width 93 height 29
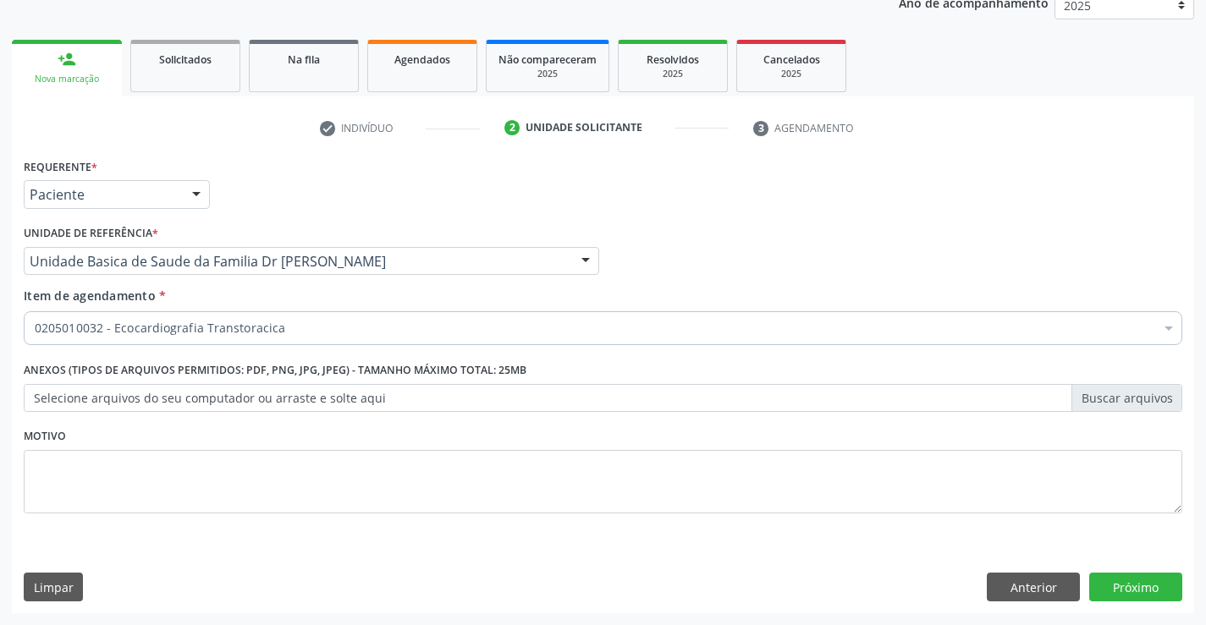
click at [173, 318] on div "0205010032 - Ecocardiografia Transtoracica" at bounding box center [603, 328] width 1158 height 34
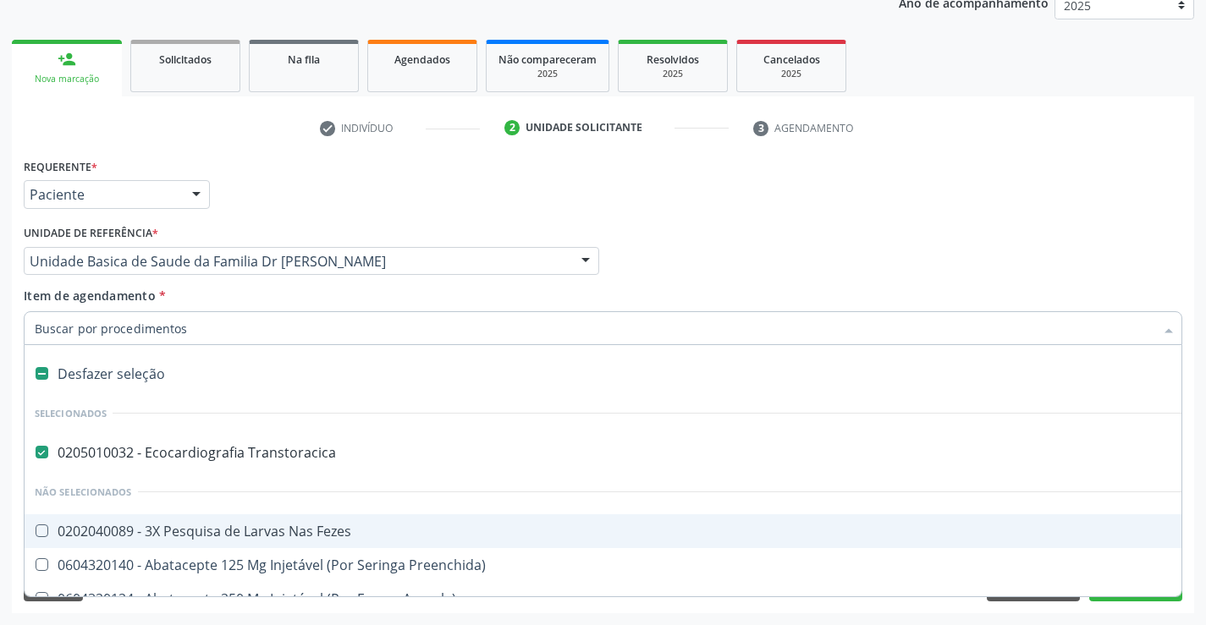
click at [362, 208] on div "Requerente * Paciente Profissional de Saúde Paciente Nenhum resultado encontrad…" at bounding box center [602, 187] width 1167 height 66
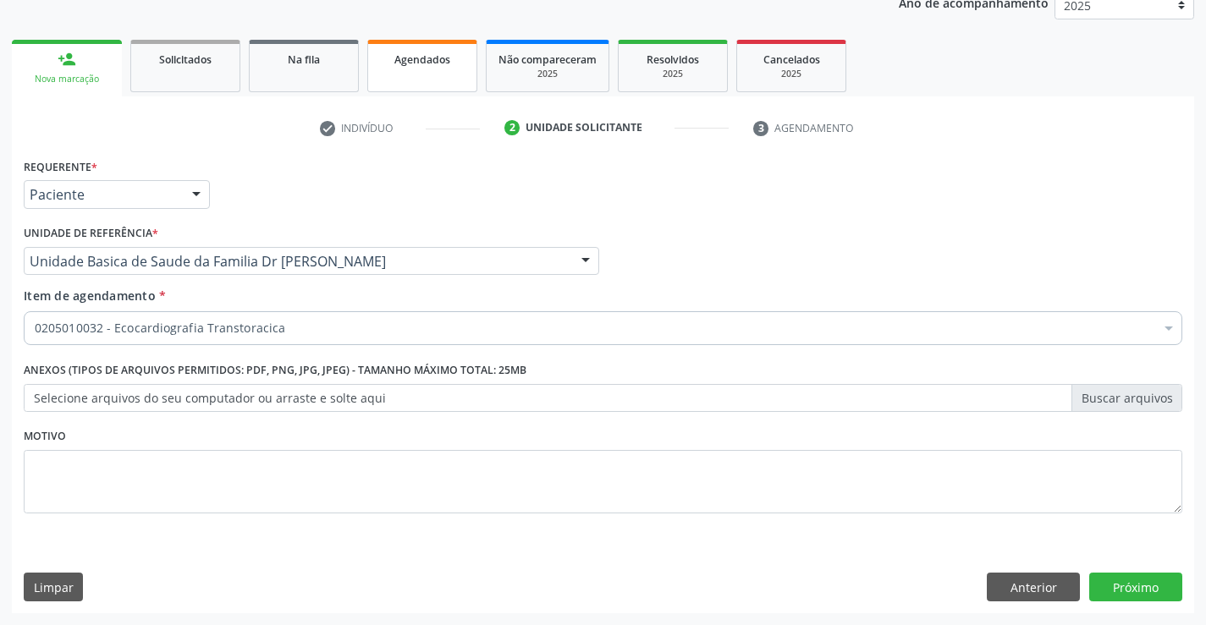
click at [439, 72] on link "Agendados" at bounding box center [422, 66] width 110 height 52
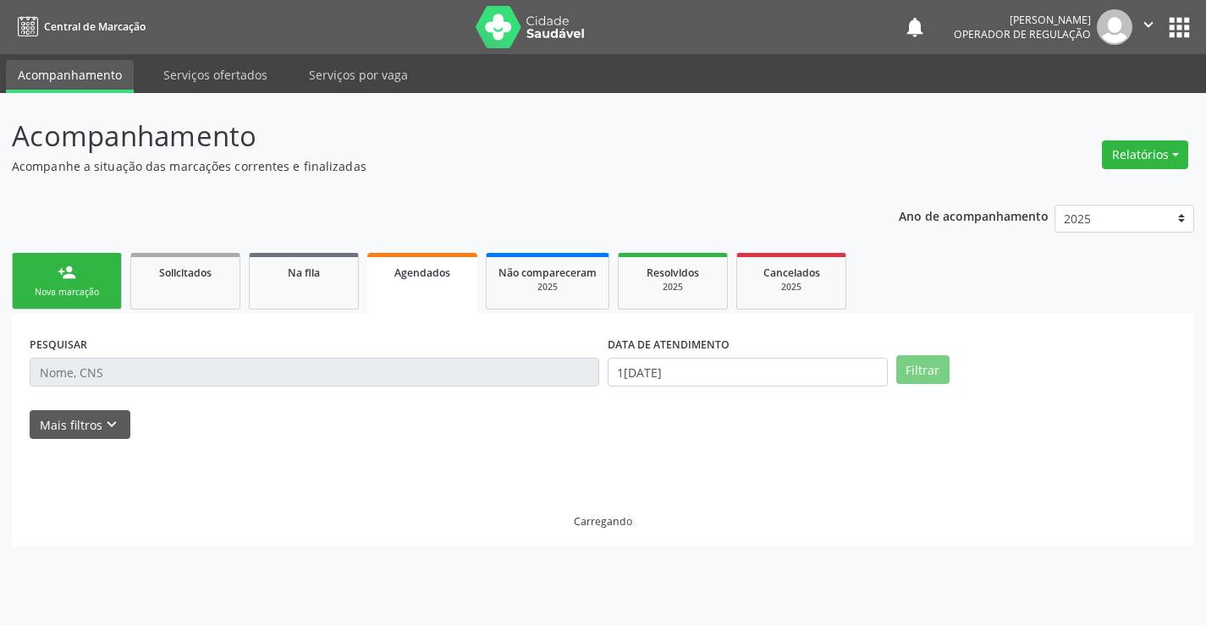
scroll to position [0, 0]
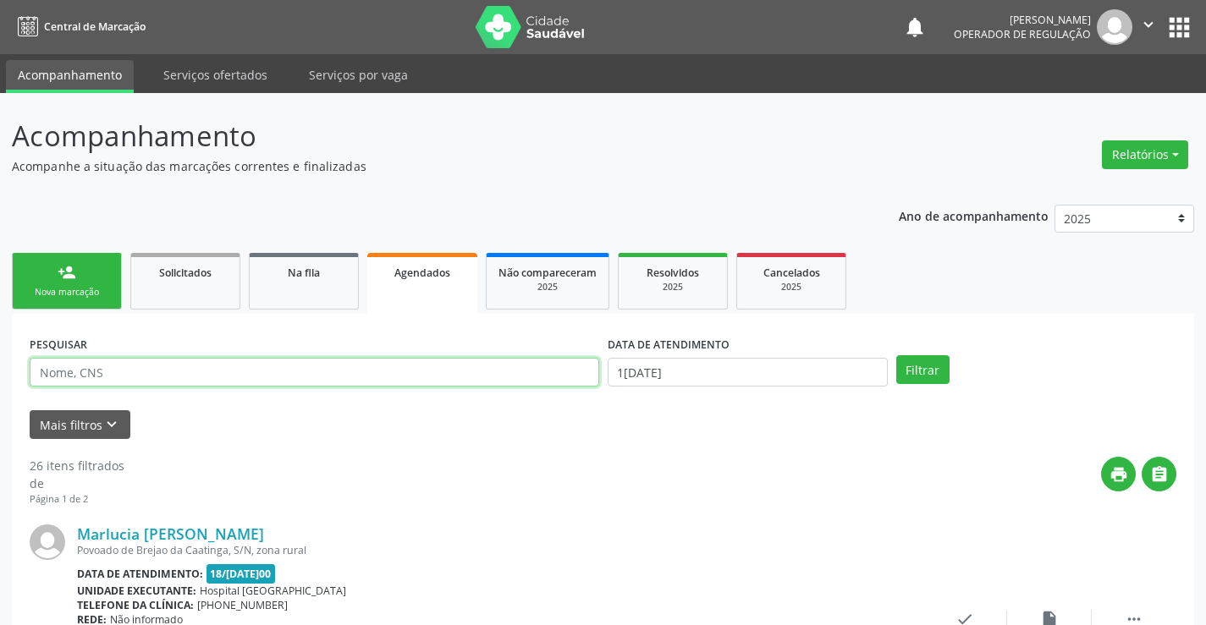
drag, startPoint x: 116, startPoint y: 363, endPoint x: 124, endPoint y: 353, distance: 12.7
click at [116, 363] on input "text" at bounding box center [314, 372] width 569 height 29
type input "[PERSON_NAME]"
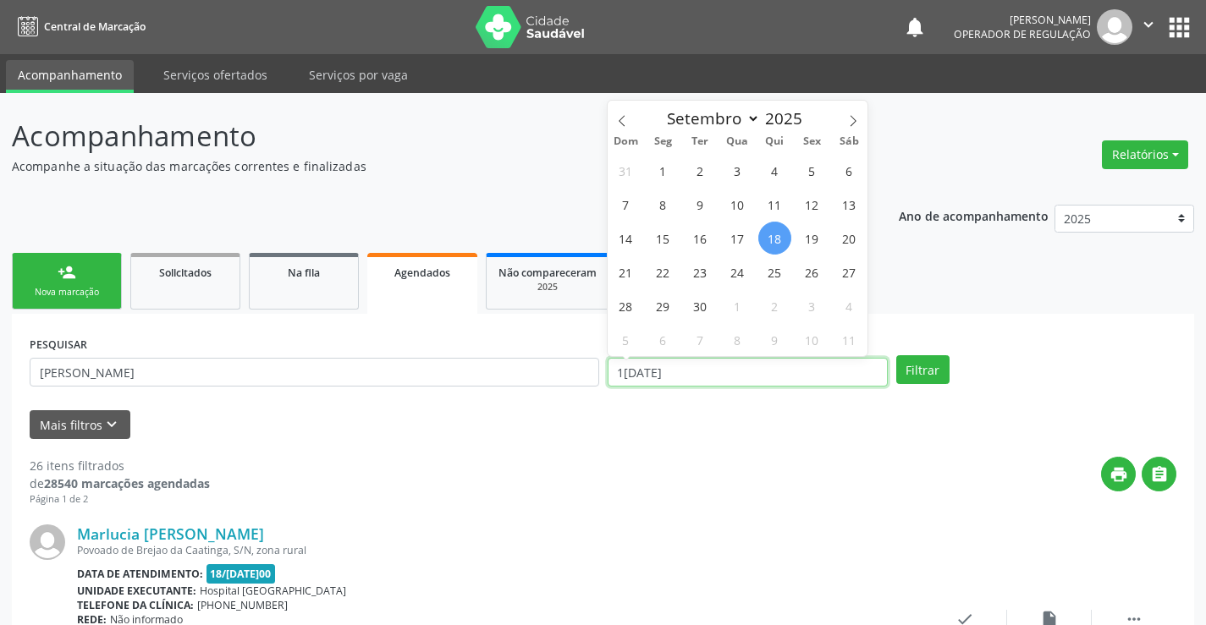
click at [860, 366] on input "1[DATE]" at bounding box center [747, 372] width 280 height 29
click at [912, 373] on button "Filtrar" at bounding box center [922, 369] width 53 height 29
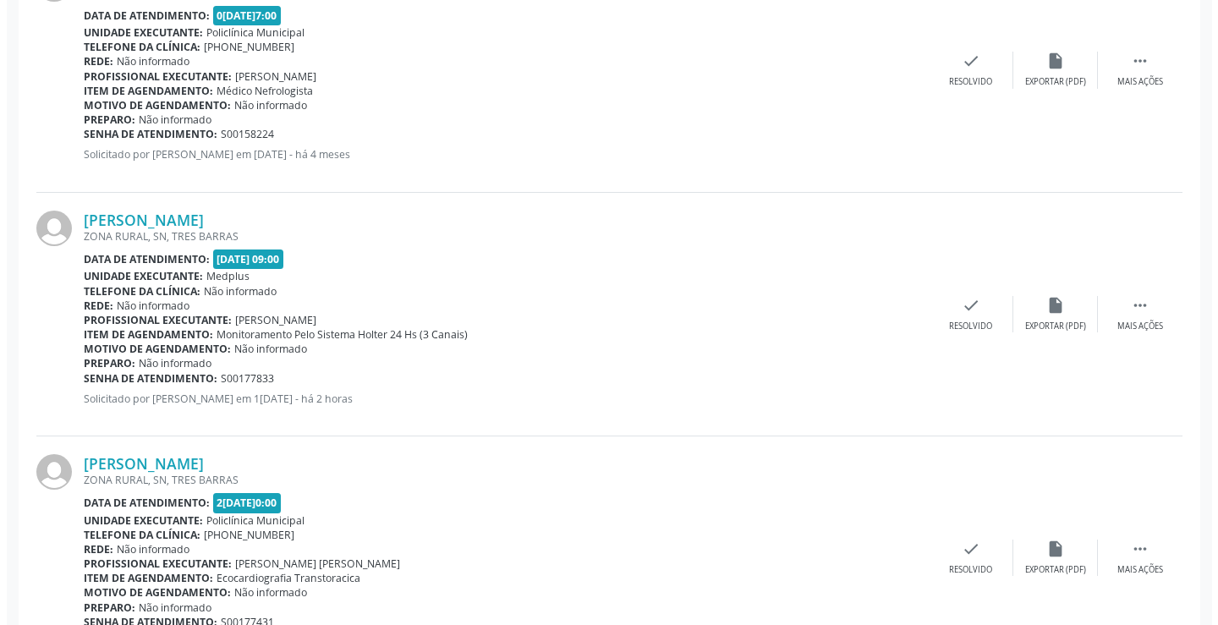
scroll to position [2837, 0]
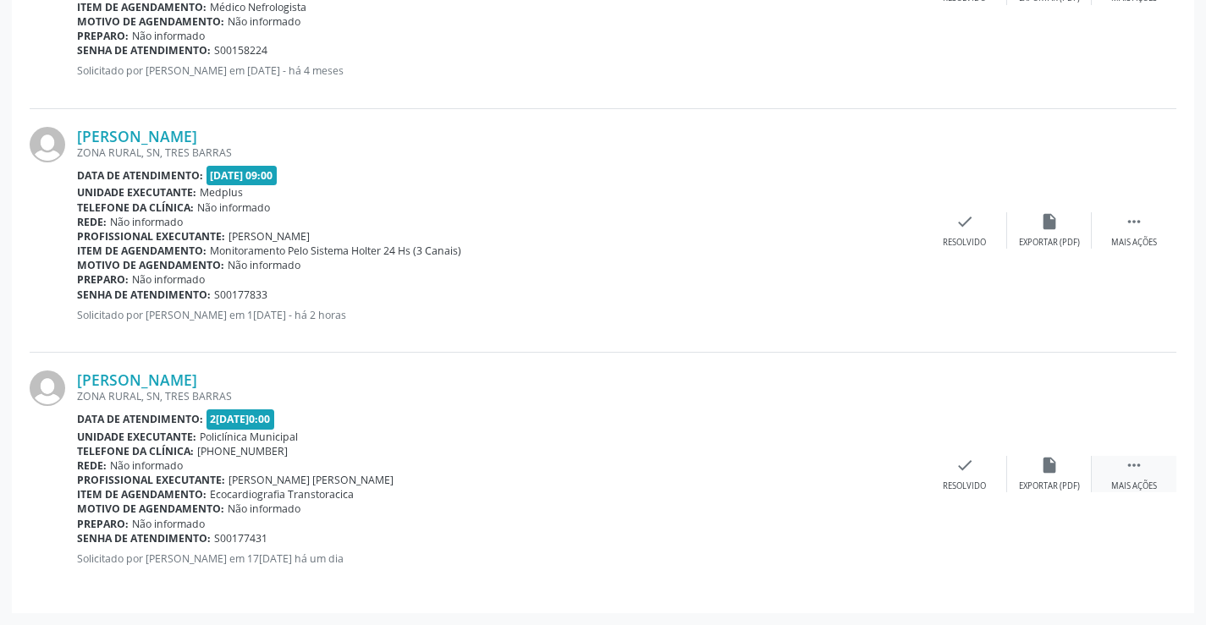
click at [1130, 464] on icon "" at bounding box center [1133, 465] width 19 height 19
click at [881, 459] on icon "cancel" at bounding box center [880, 465] width 19 height 19
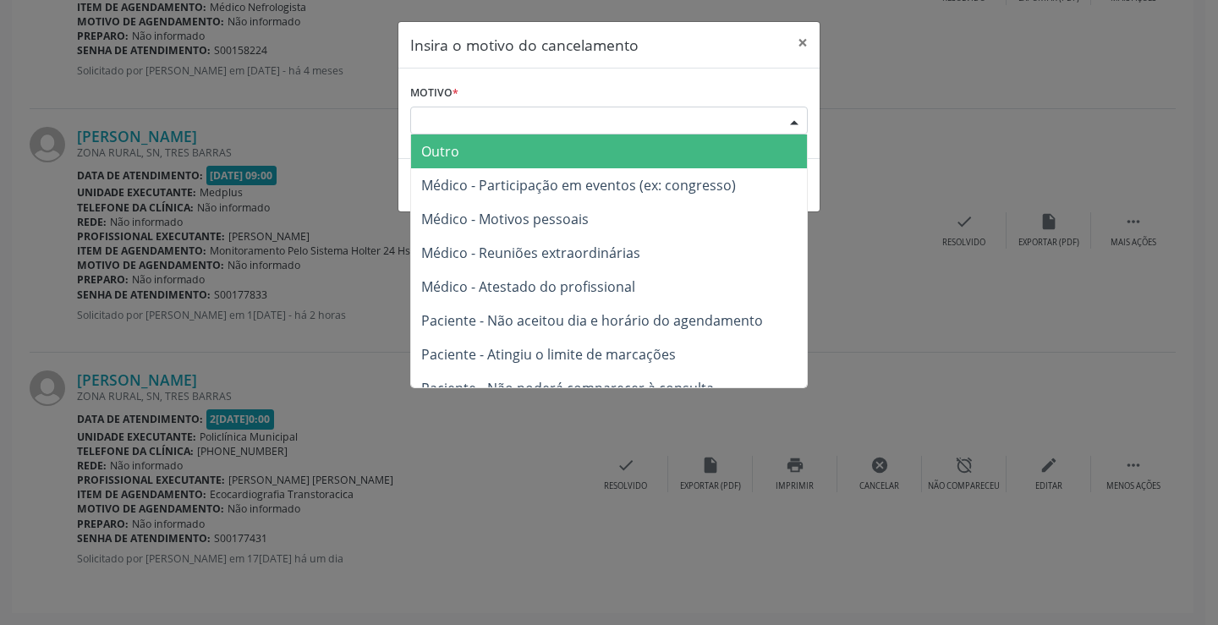
click at [756, 128] on div "Escolha o motivo" at bounding box center [609, 121] width 398 height 29
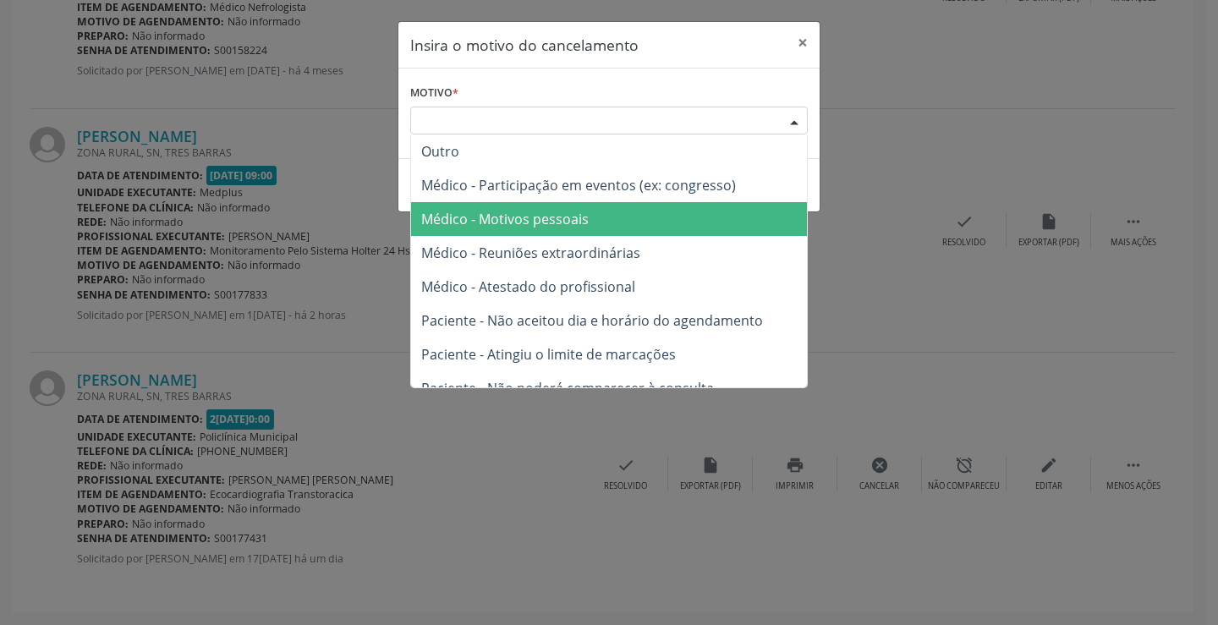
click at [558, 223] on span "Médico - Motivos pessoais" at bounding box center [505, 219] width 168 height 19
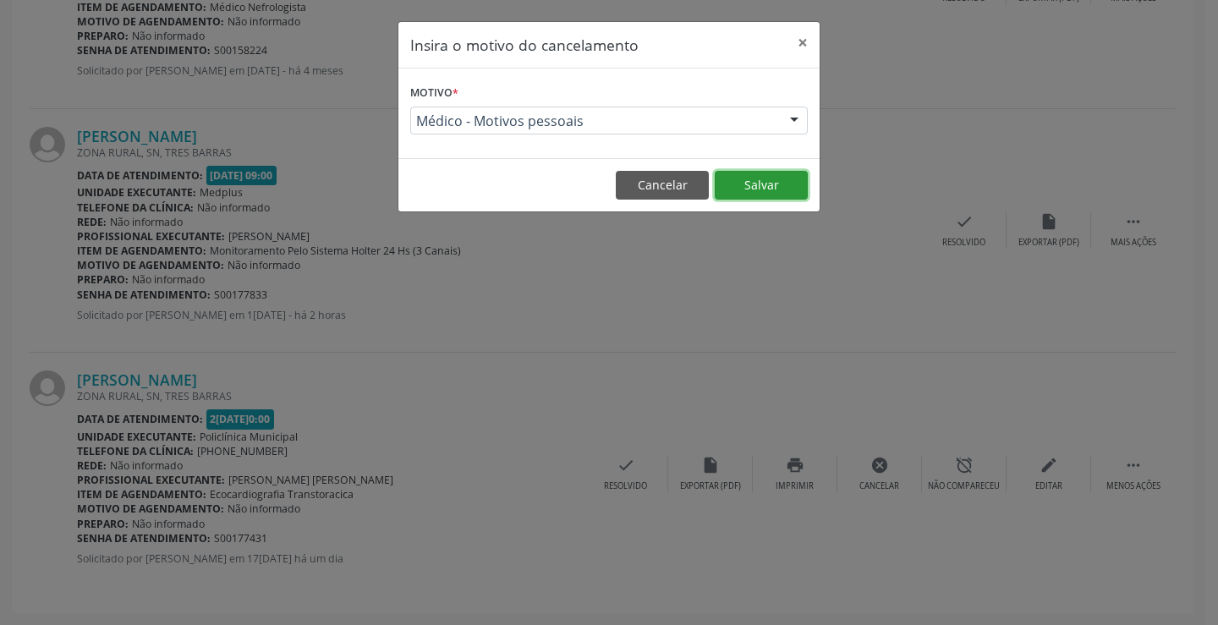
click at [745, 181] on button "Salvar" at bounding box center [761, 185] width 93 height 29
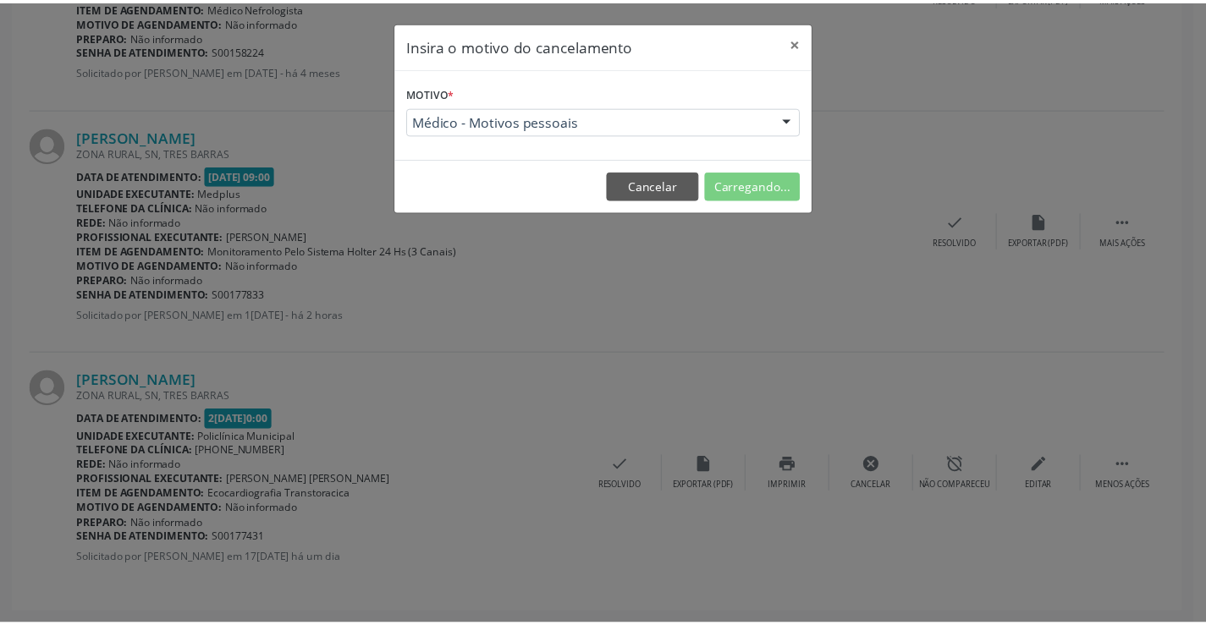
scroll to position [0, 0]
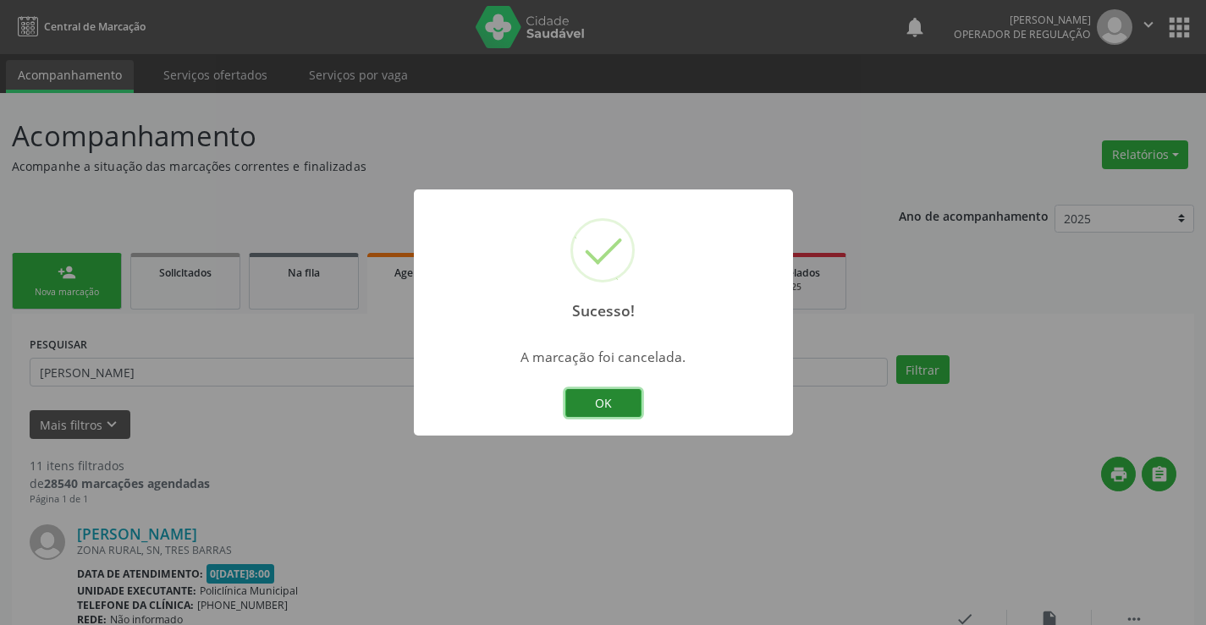
click at [620, 396] on button "OK" at bounding box center [603, 403] width 76 height 29
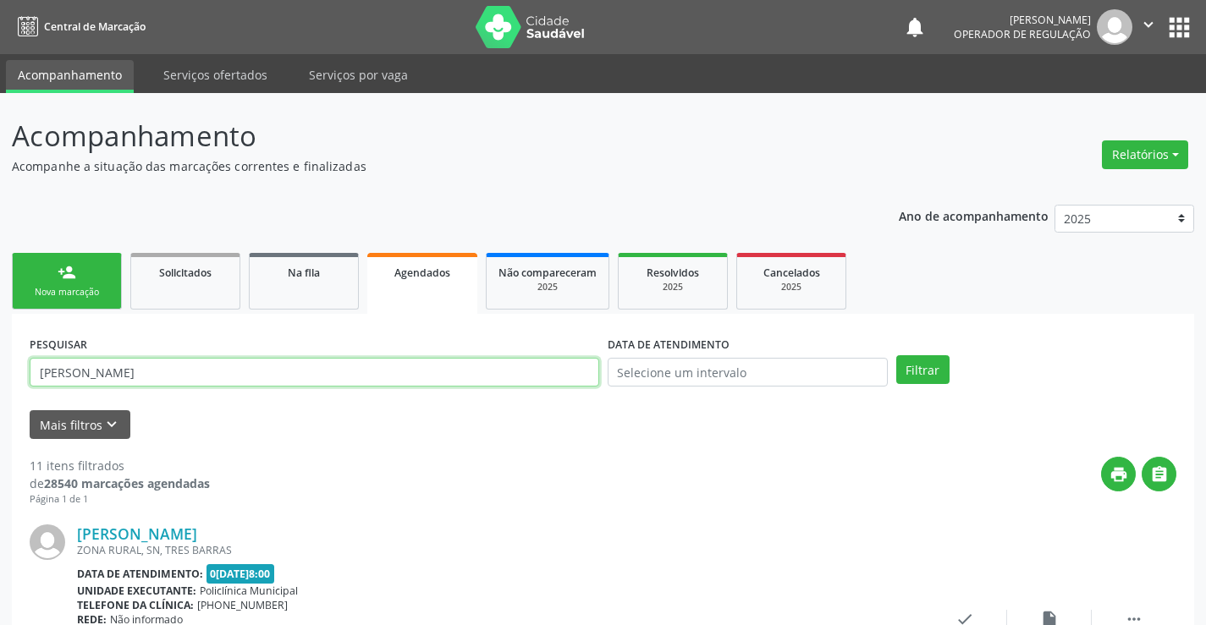
drag, startPoint x: 36, startPoint y: 372, endPoint x: 204, endPoint y: 363, distance: 167.8
click at [204, 363] on input "[PERSON_NAME]" at bounding box center [314, 372] width 569 height 29
click at [85, 283] on link "person_add Nova marcação" at bounding box center [67, 281] width 110 height 57
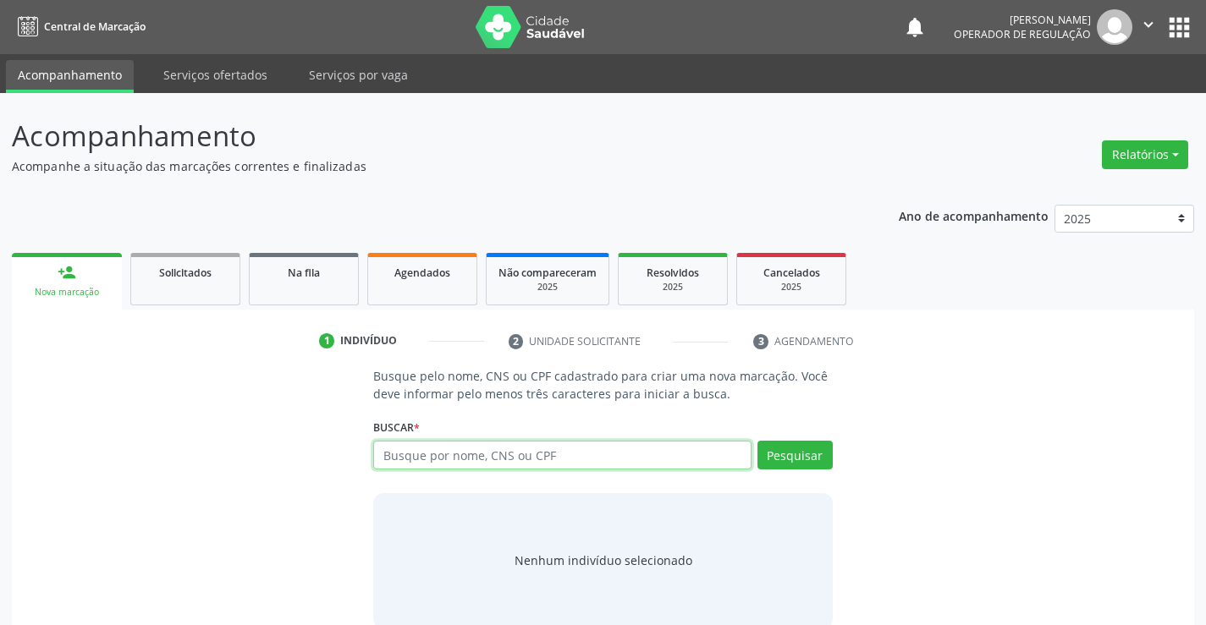
drag, startPoint x: 456, startPoint y: 450, endPoint x: 470, endPoint y: 435, distance: 20.9
click at [456, 449] on input "text" at bounding box center [561, 455] width 377 height 29
drag, startPoint x: 412, startPoint y: 454, endPoint x: 417, endPoint y: 441, distance: 14.5
click at [412, 454] on input "text" at bounding box center [561, 455] width 377 height 29
click at [413, 446] on input "text" at bounding box center [561, 455] width 377 height 29
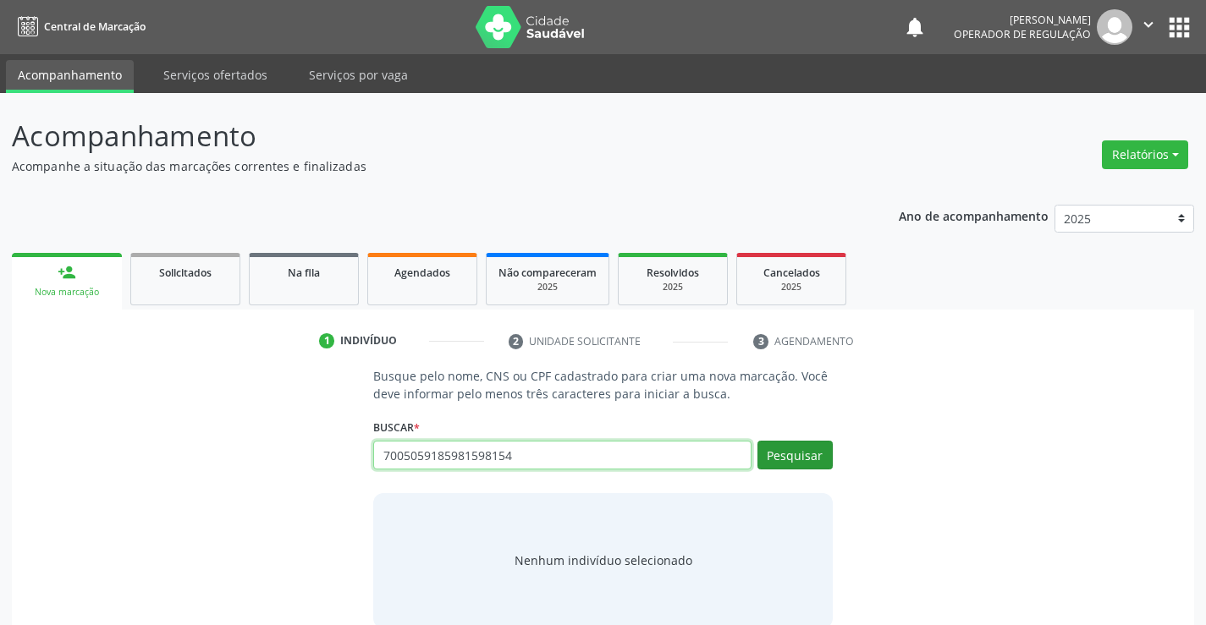
type input "7005059185981598154"
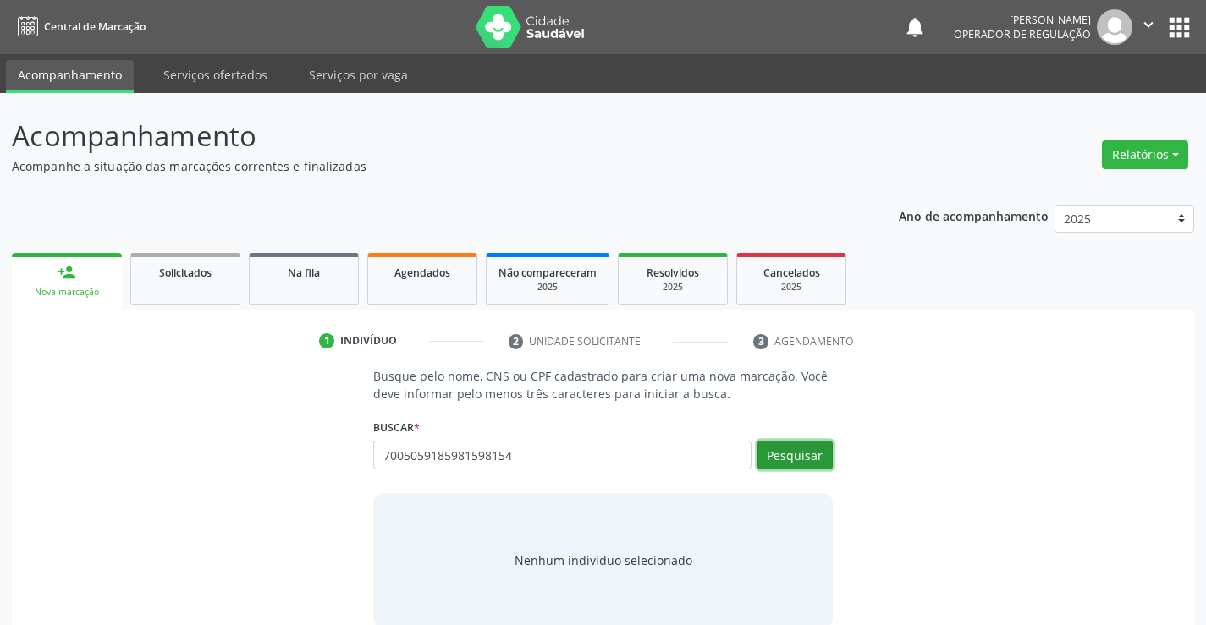
click at [790, 452] on button "Pesquisar" at bounding box center [794, 455] width 75 height 29
type input "7005059185981598154"
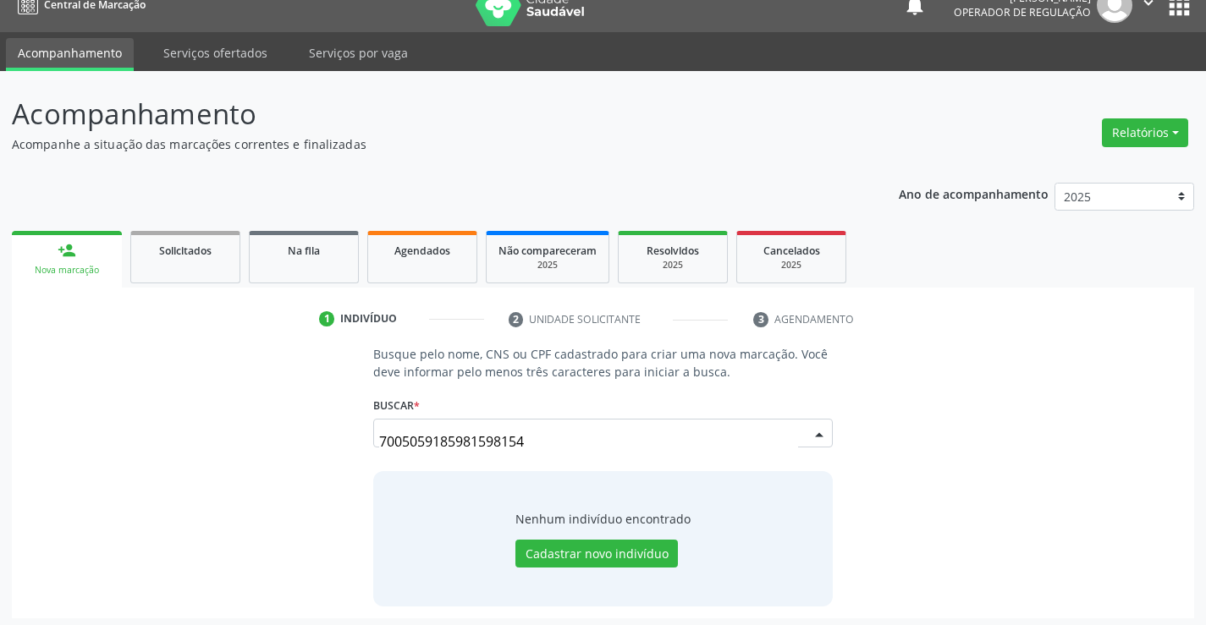
scroll to position [27, 0]
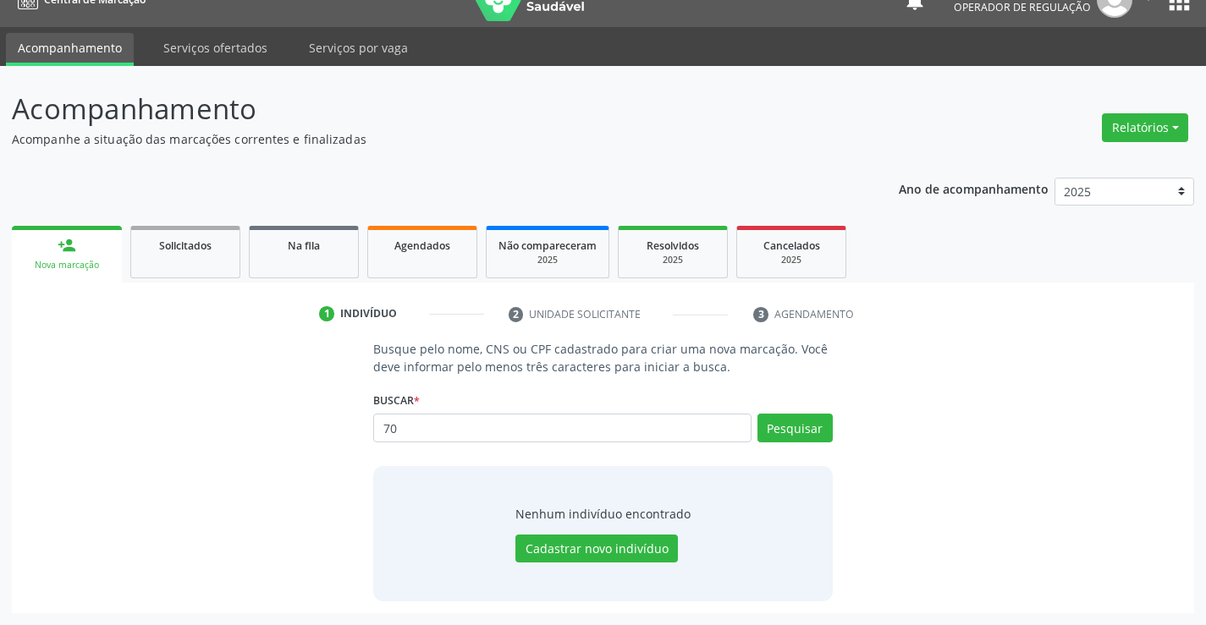
type input "7"
type input "700505918598154"
click at [800, 429] on button "Pesquisar" at bounding box center [794, 428] width 75 height 29
type input "700505918598154"
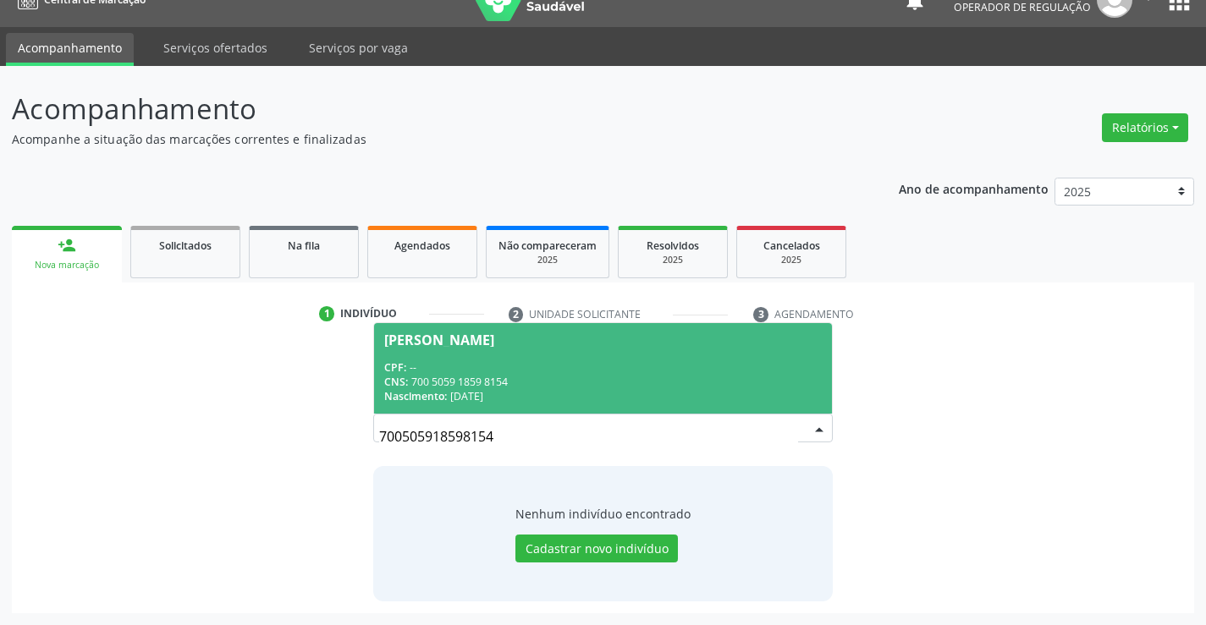
click at [393, 333] on div "[PERSON_NAME]" at bounding box center [439, 340] width 110 height 14
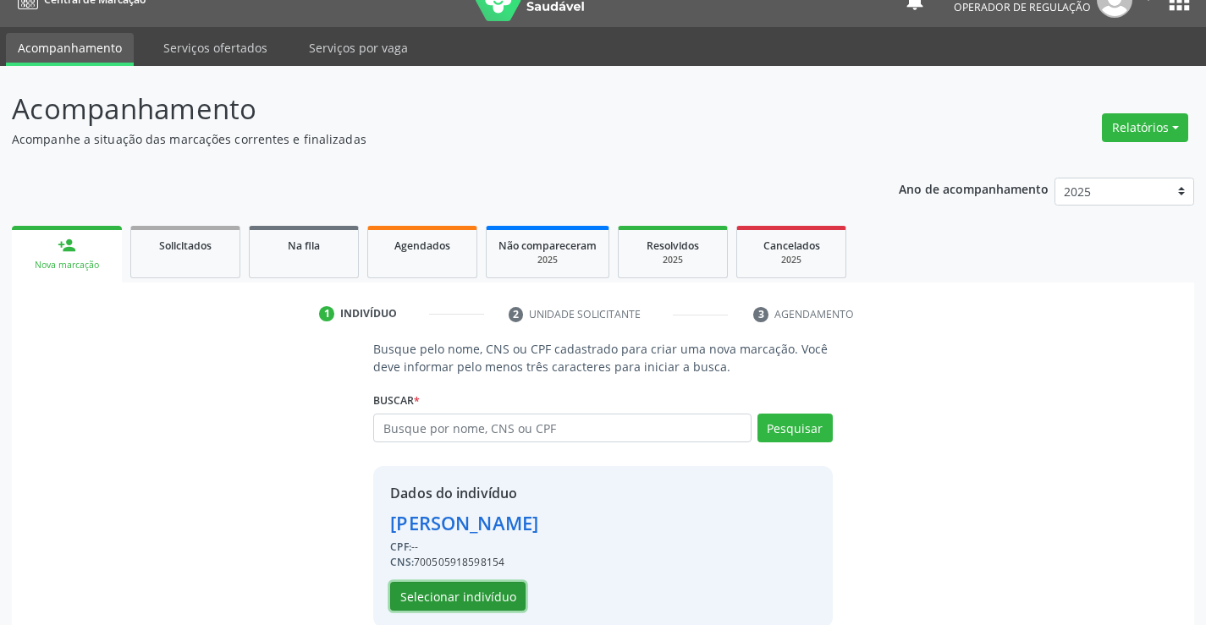
click at [454, 596] on button "Selecionar indivíduo" at bounding box center [457, 596] width 135 height 29
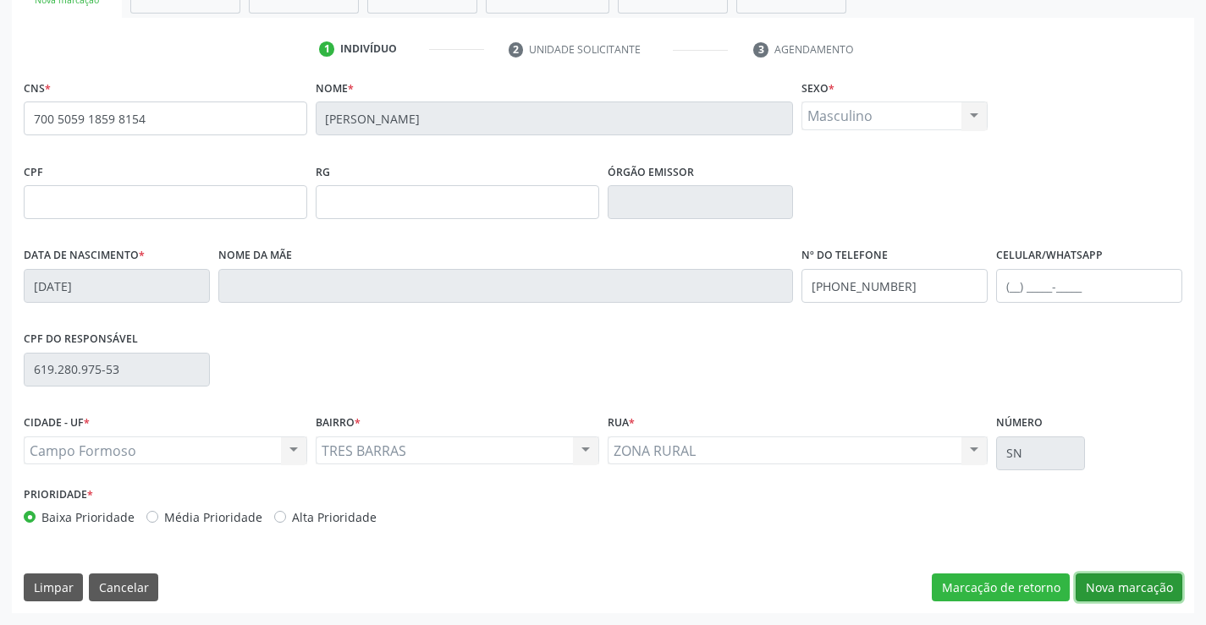
click at [1119, 586] on button "Nova marcação" at bounding box center [1128, 588] width 107 height 29
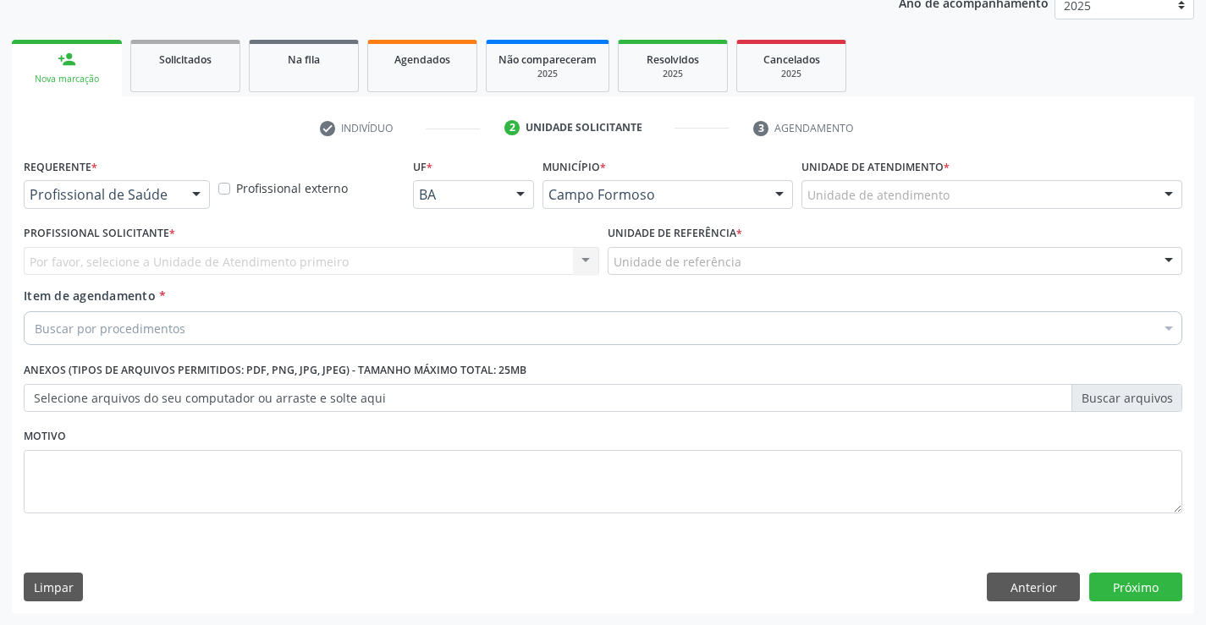
scroll to position [213, 0]
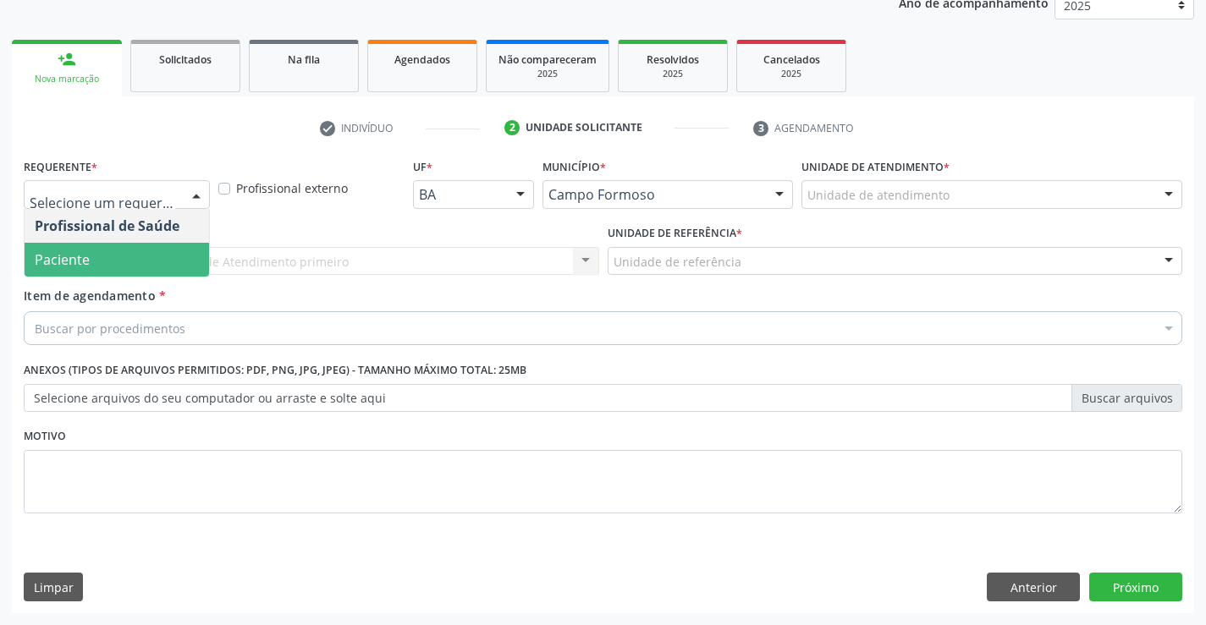
drag, startPoint x: 98, startPoint y: 254, endPoint x: 270, endPoint y: 257, distance: 171.8
click at [101, 254] on span "Paciente" at bounding box center [117, 260] width 184 height 34
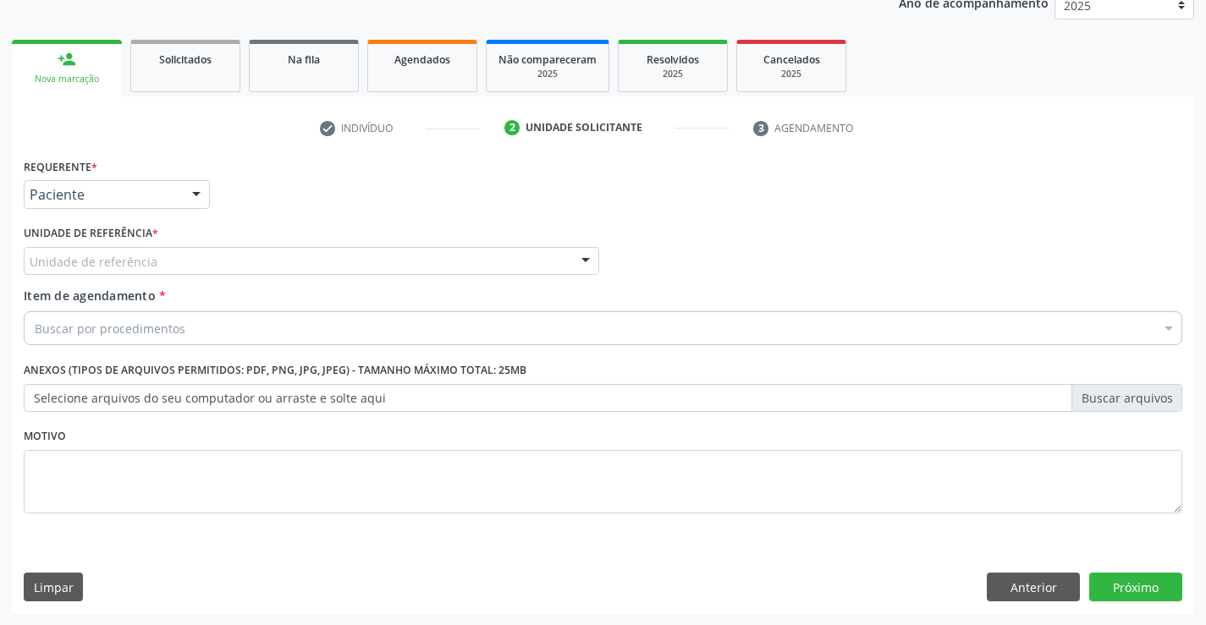
drag, startPoint x: 272, startPoint y: 257, endPoint x: 224, endPoint y: 276, distance: 50.9
click at [271, 258] on div "Unidade de referência" at bounding box center [311, 261] width 575 height 29
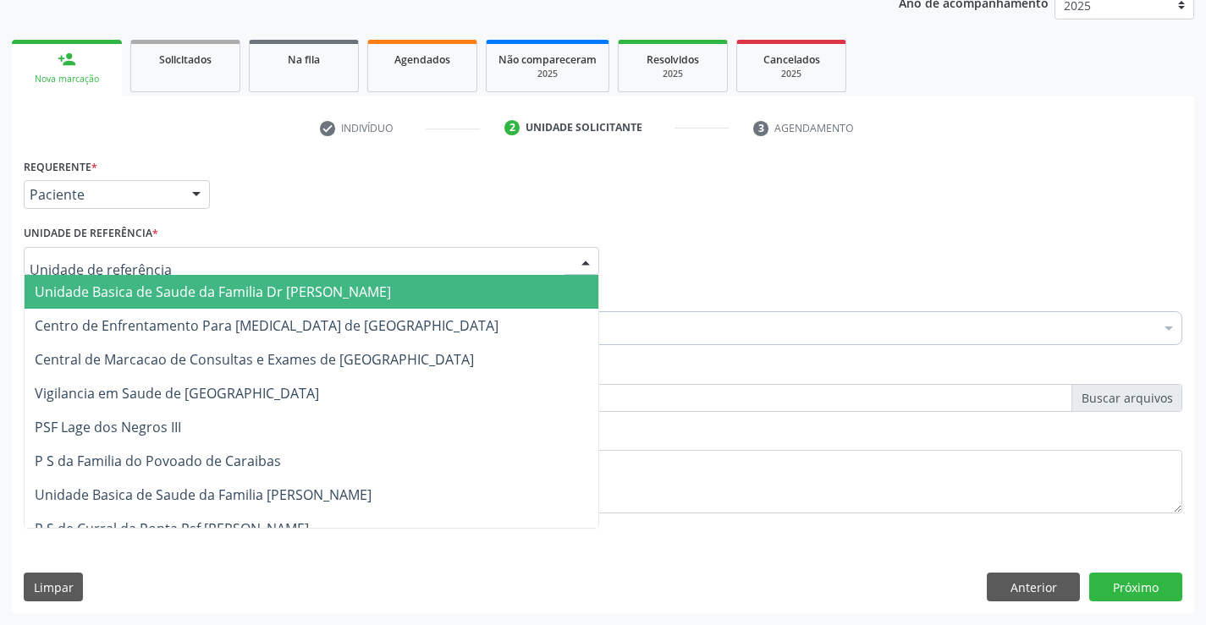
drag, startPoint x: 216, startPoint y: 282, endPoint x: 261, endPoint y: 298, distance: 48.4
click at [224, 282] on span "Unidade Basica de Saude da Familia Dr [PERSON_NAME]" at bounding box center [312, 292] width 574 height 34
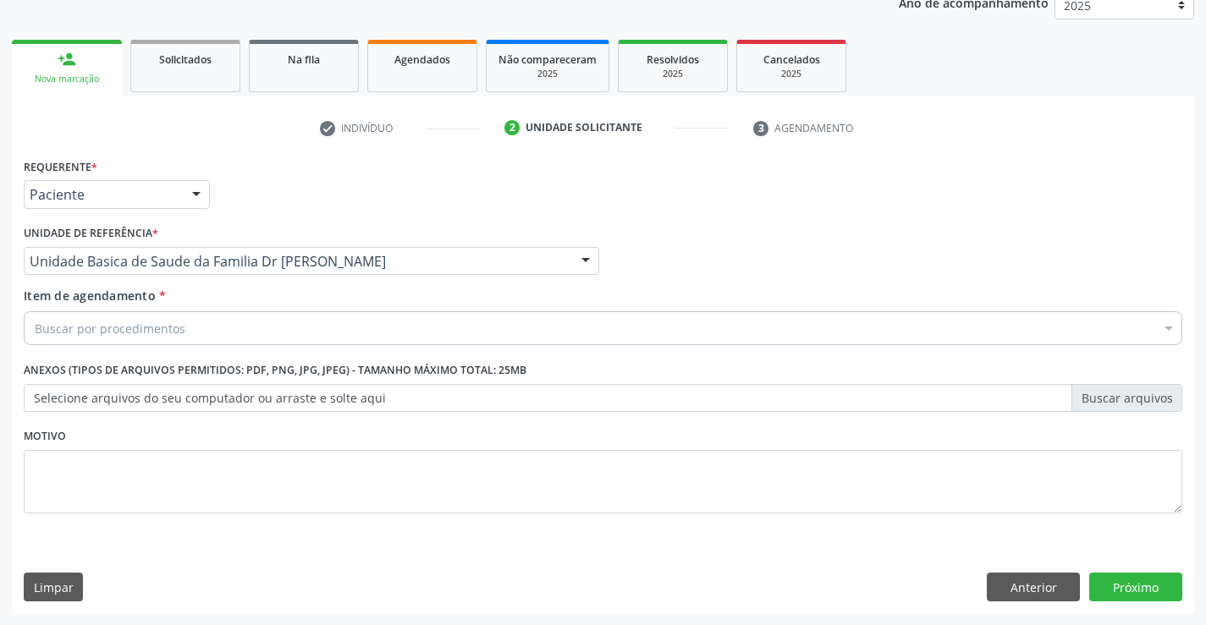
drag, startPoint x: 221, startPoint y: 325, endPoint x: 267, endPoint y: 312, distance: 48.2
click at [226, 325] on div "Buscar por procedimentos" at bounding box center [603, 328] width 1158 height 34
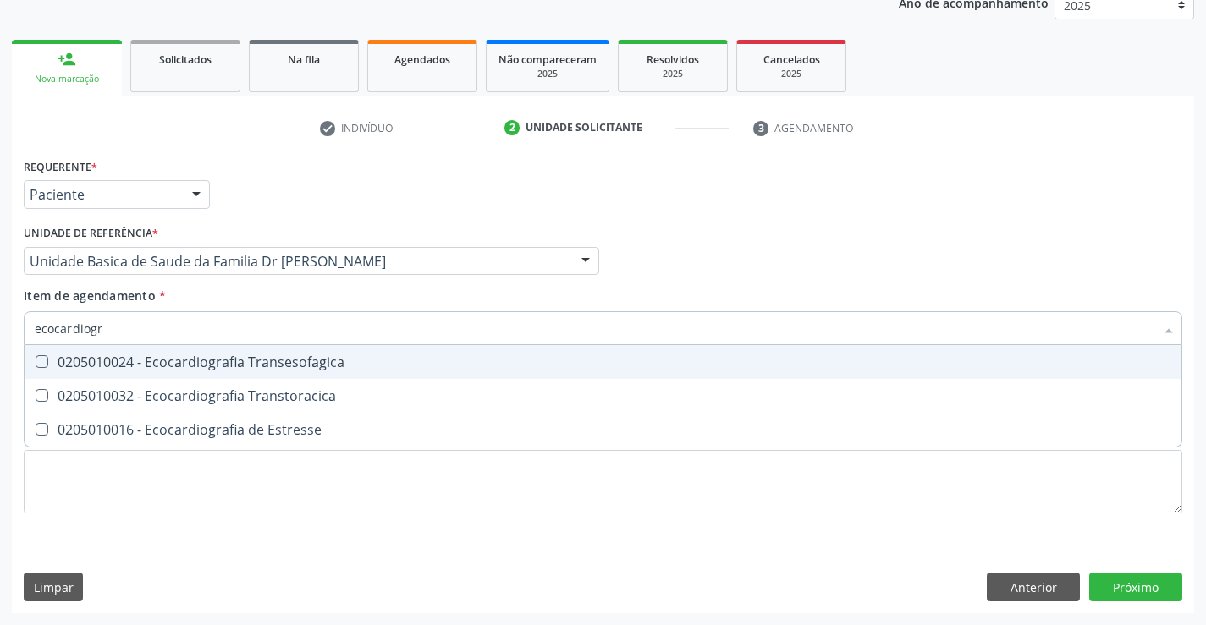
type input "ecocardiog"
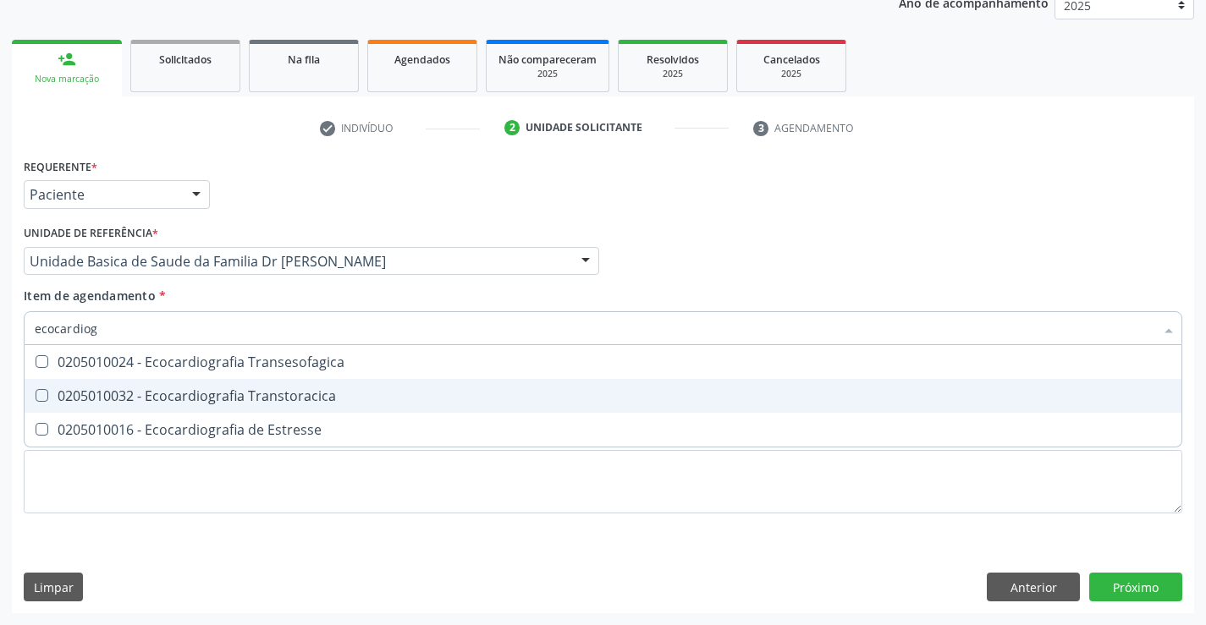
click at [201, 395] on div "0205010032 - Ecocardiografia Transtoracica" at bounding box center [603, 396] width 1136 height 14
checkbox Transtoracica "true"
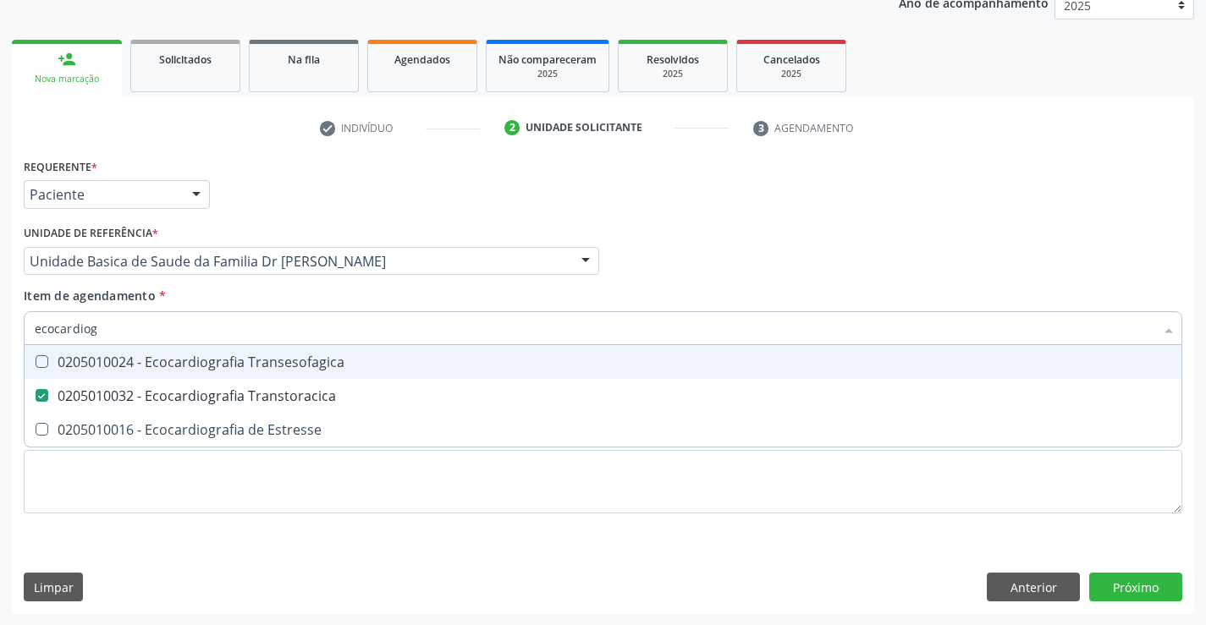
click at [311, 294] on div "Item de agendamento * ecocardiog Desfazer seleção 0205010024 - Ecocardiografia …" at bounding box center [603, 313] width 1158 height 53
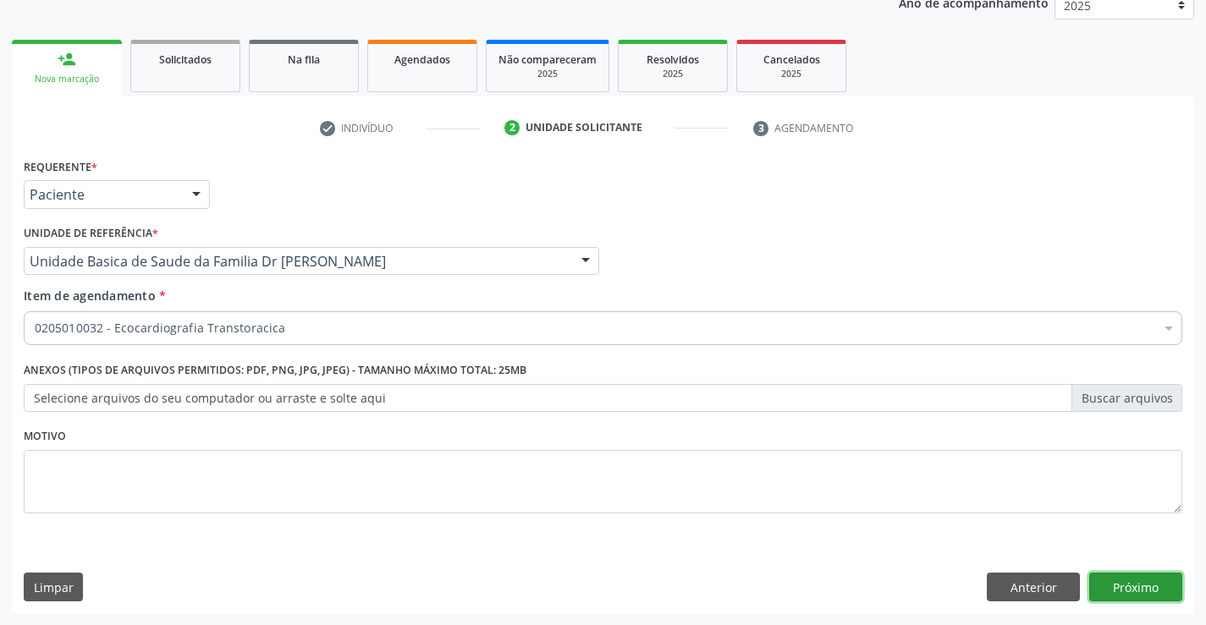
click at [1139, 586] on button "Próximo" at bounding box center [1135, 587] width 93 height 29
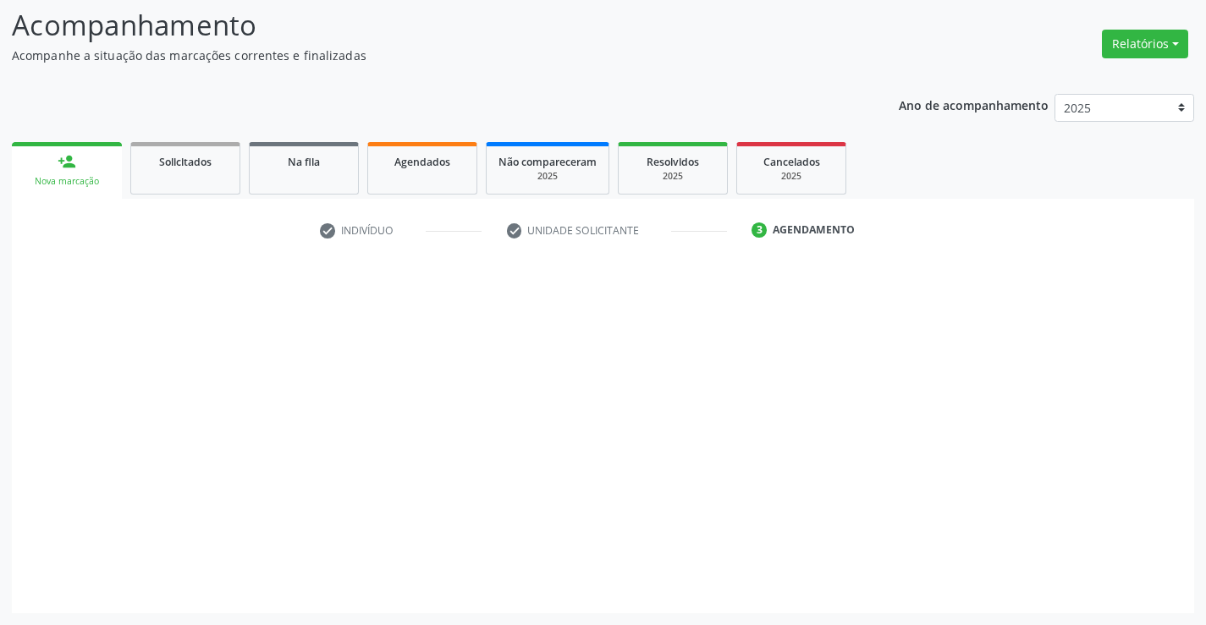
scroll to position [111, 0]
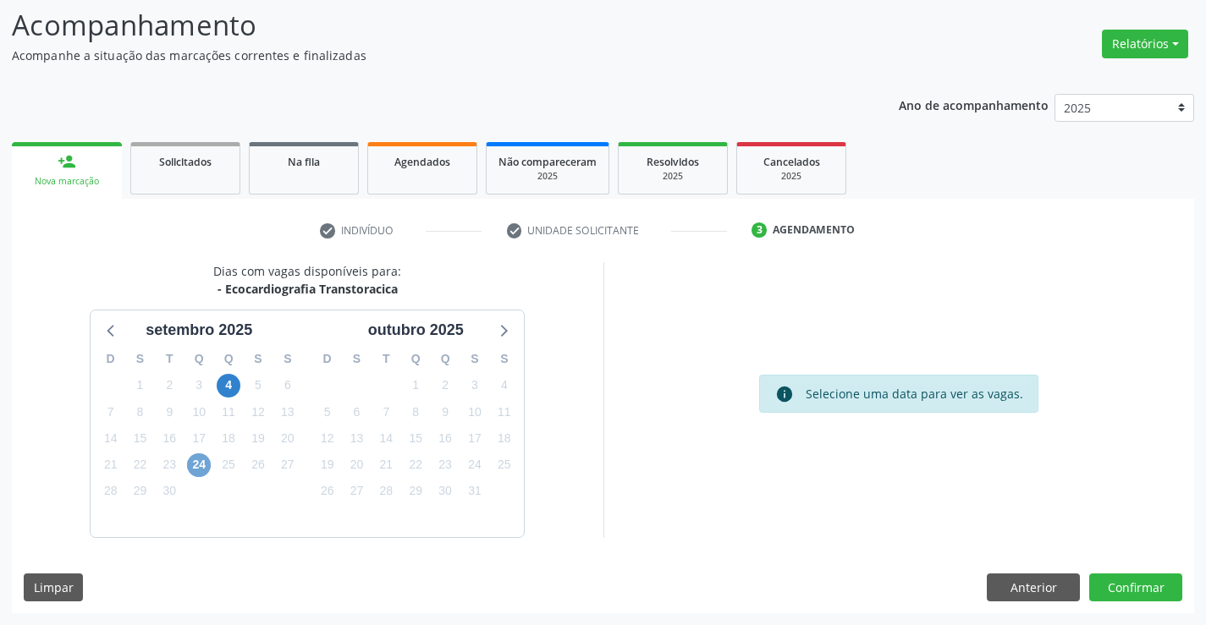
click at [202, 461] on span "24" at bounding box center [199, 466] width 24 height 24
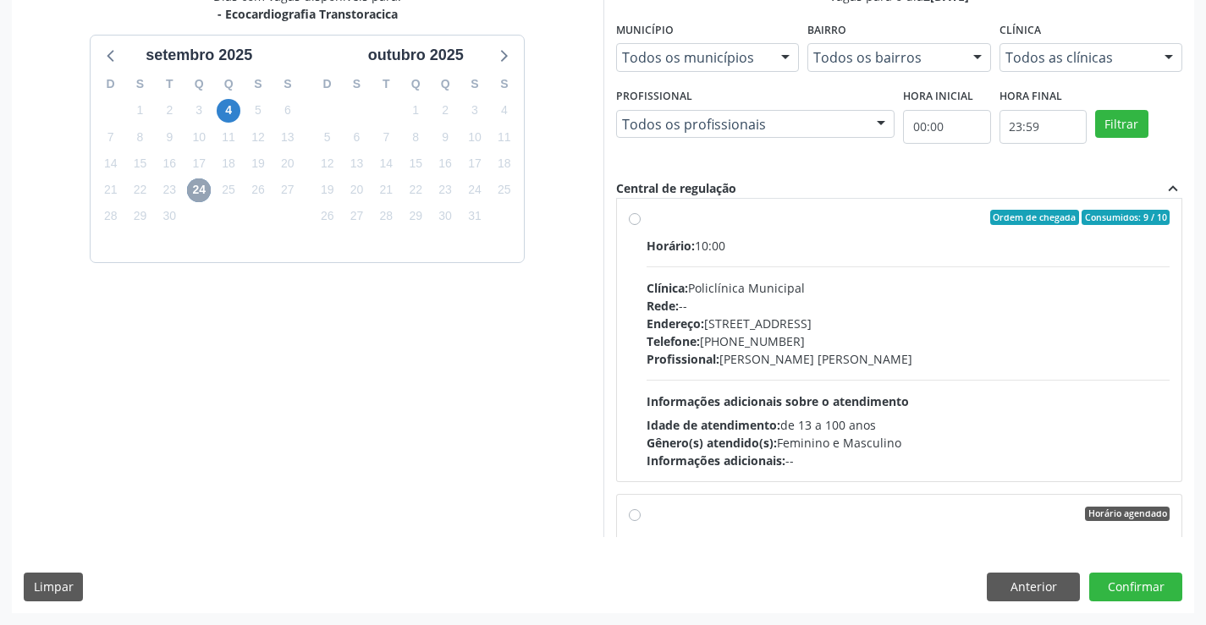
scroll to position [13, 0]
click at [646, 220] on label "Ordem de chegada Consumidos: 9 / 10 Horário: 10:00 Clínica: Policlínica Municip…" at bounding box center [908, 341] width 524 height 260
click at [633, 220] on input "Ordem de chegada Consumidos: 9 / 10 Horário: 10:00 Clínica: Policlínica Municip…" at bounding box center [635, 218] width 12 height 15
radio input "true"
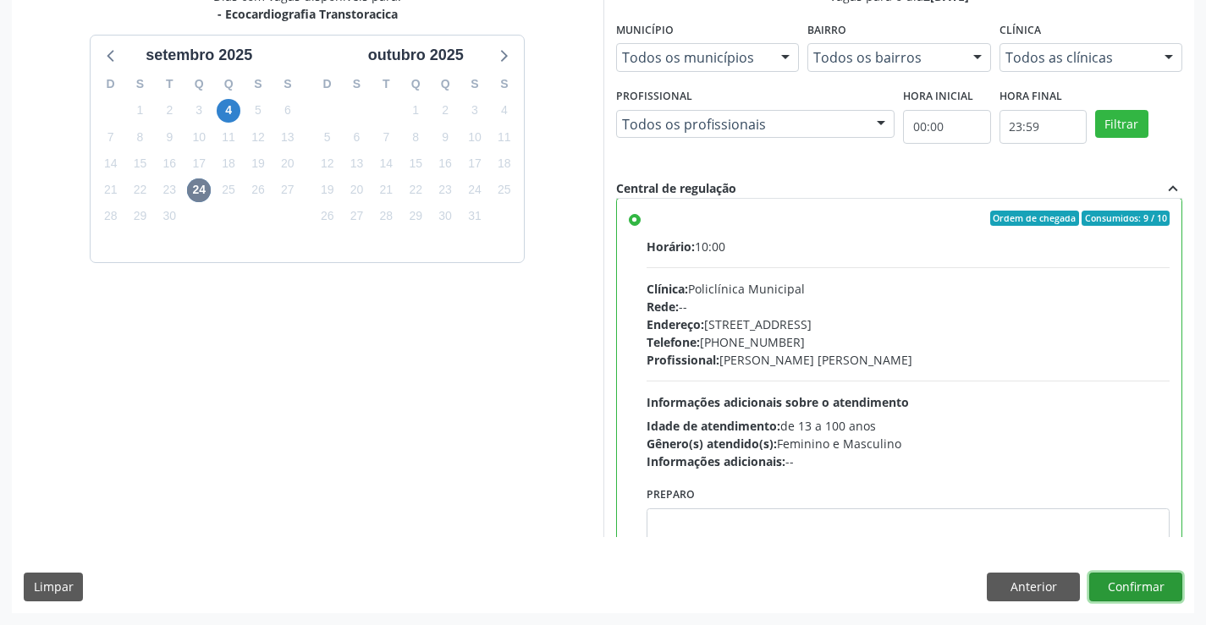
click at [1115, 588] on button "Confirmar" at bounding box center [1135, 587] width 93 height 29
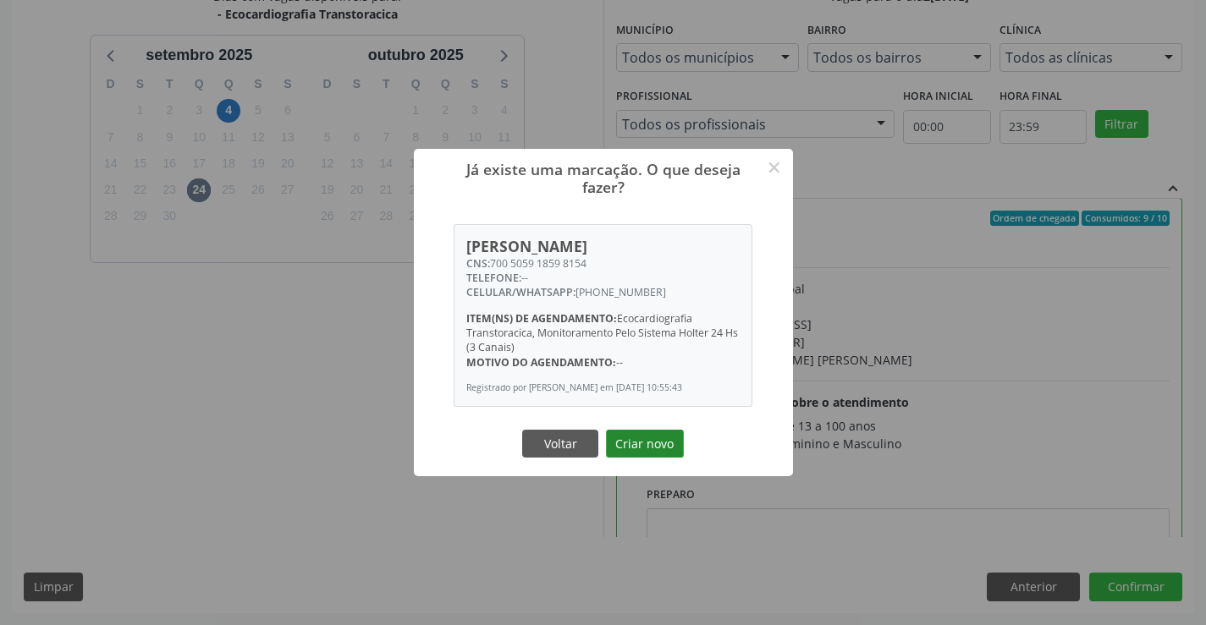
click at [651, 451] on button "Criar novo" at bounding box center [645, 444] width 78 height 29
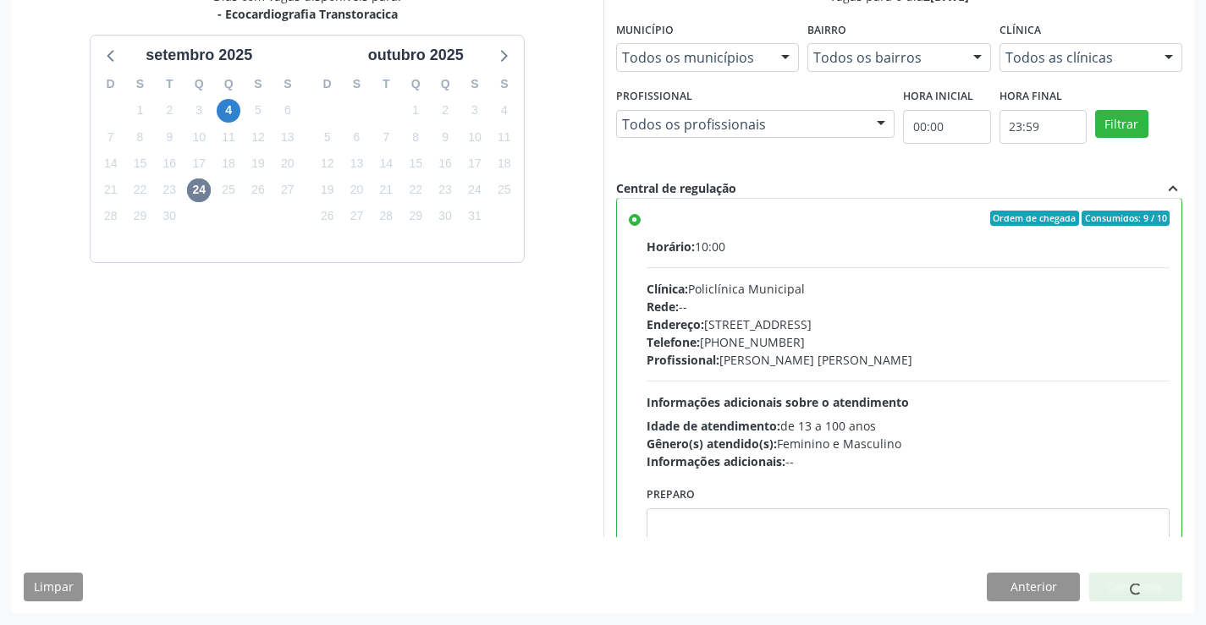
scroll to position [0, 0]
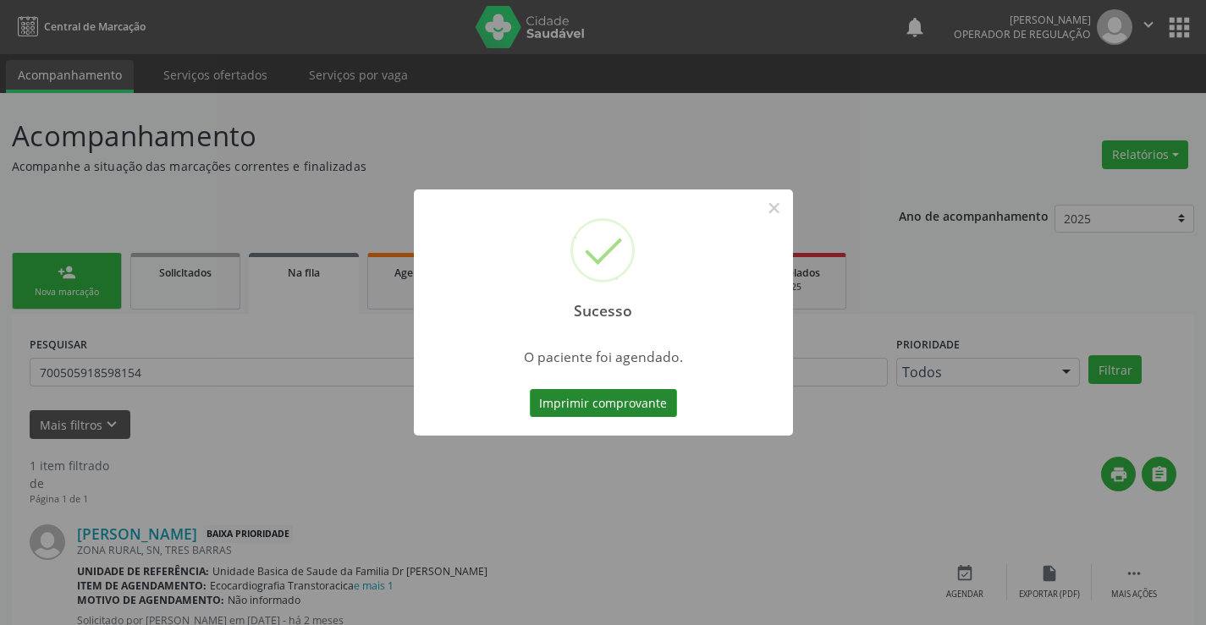
click at [599, 400] on button "Imprimir comprovante" at bounding box center [603, 403] width 147 height 29
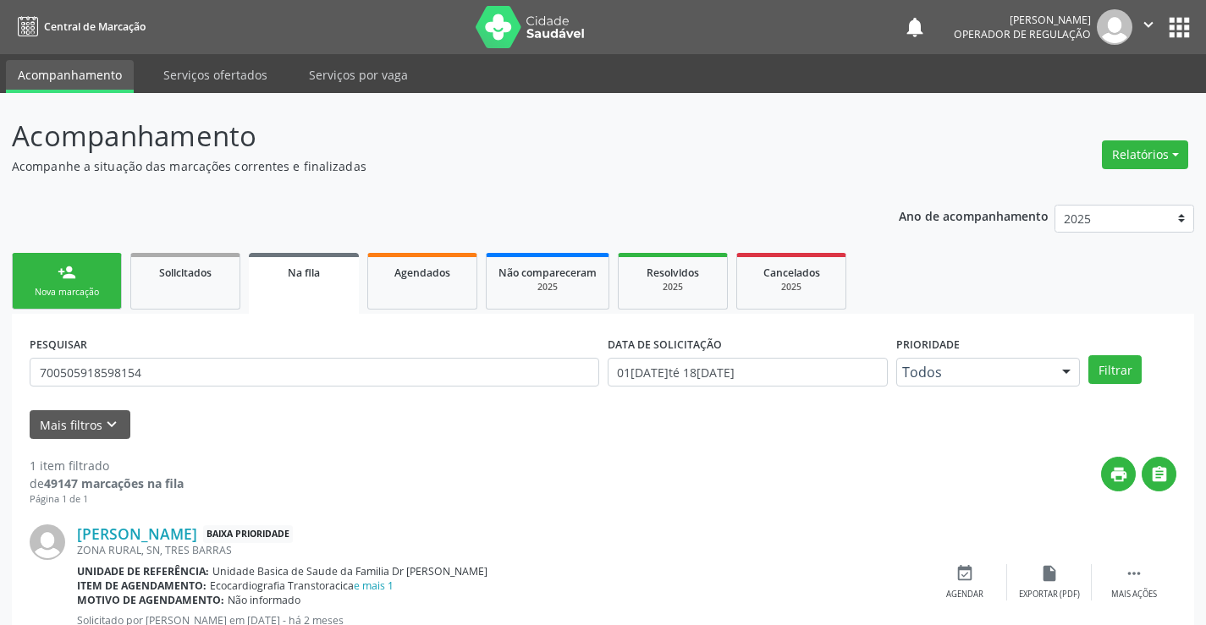
click at [68, 289] on div "Nova marcação" at bounding box center [67, 292] width 85 height 13
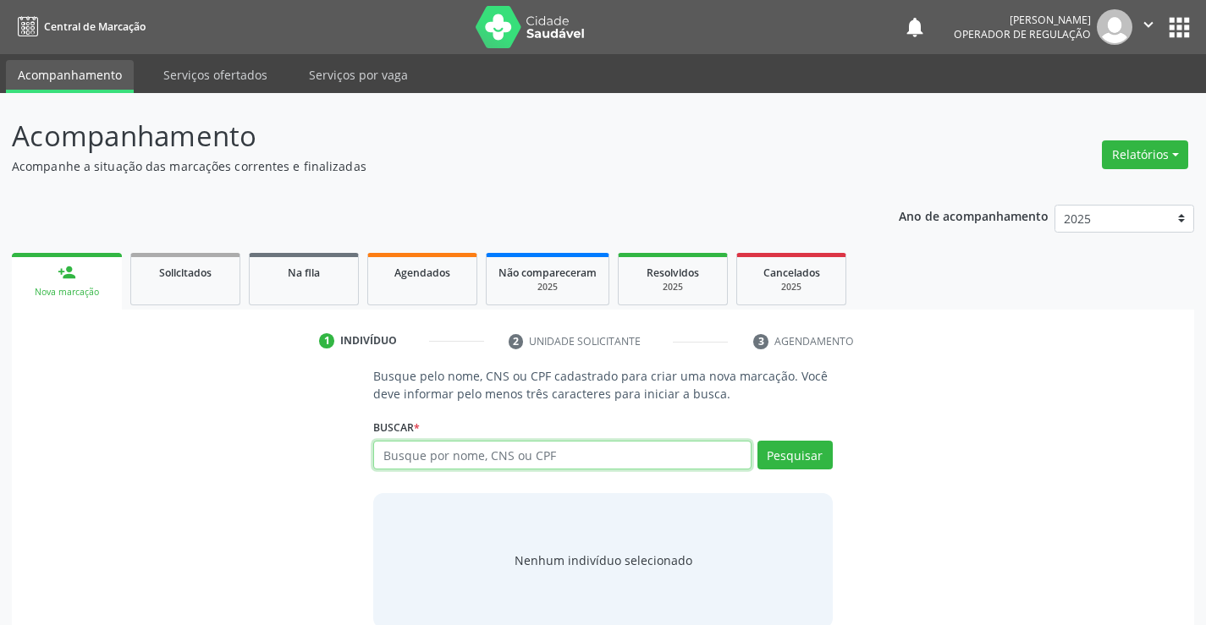
drag, startPoint x: 418, startPoint y: 463, endPoint x: 437, endPoint y: 443, distance: 26.9
click at [422, 459] on input "text" at bounding box center [561, 455] width 377 height 29
click at [421, 281] on link "Agendados" at bounding box center [422, 279] width 110 height 52
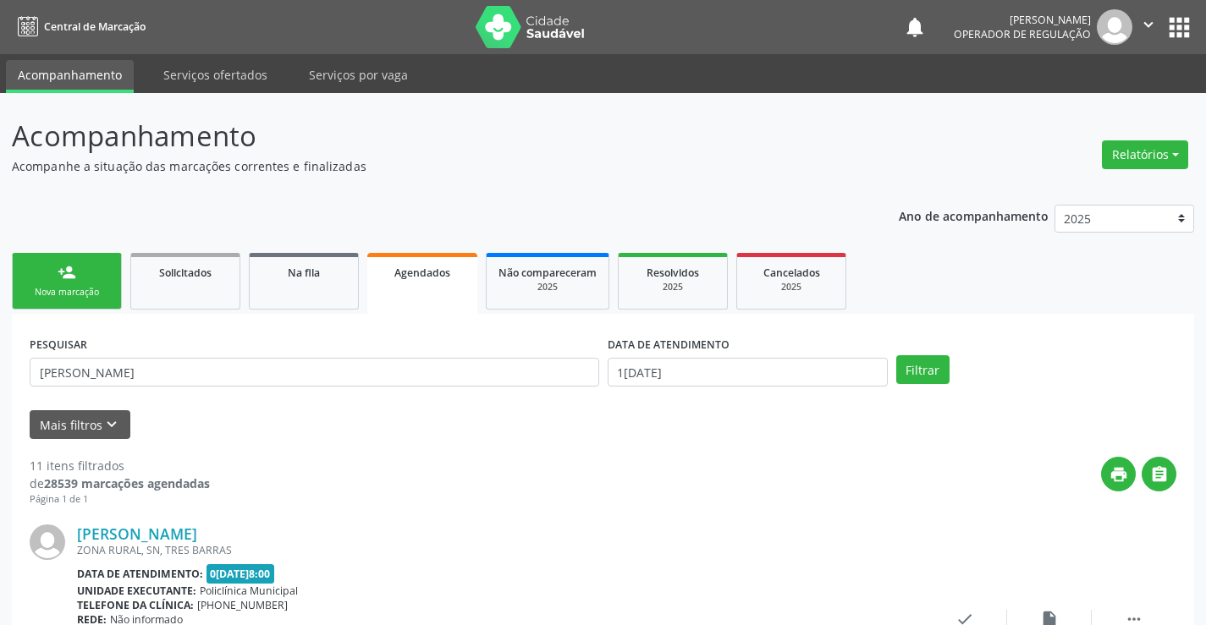
click at [81, 289] on div "Nova marcação" at bounding box center [67, 292] width 85 height 13
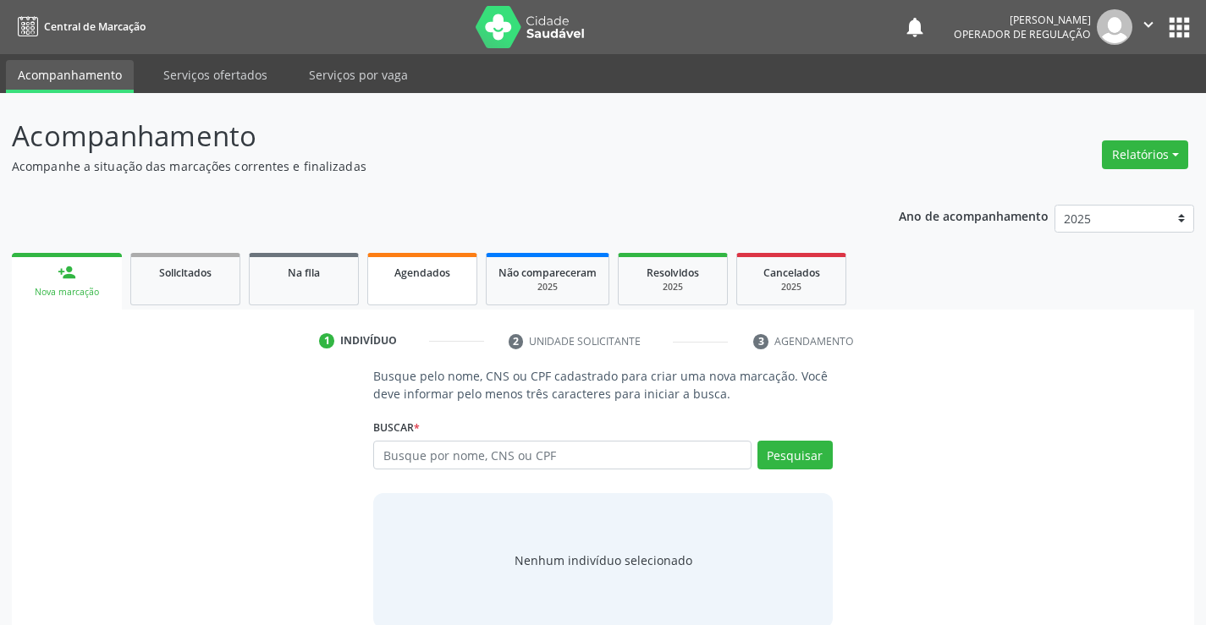
click at [419, 283] on link "Agendados" at bounding box center [422, 279] width 110 height 52
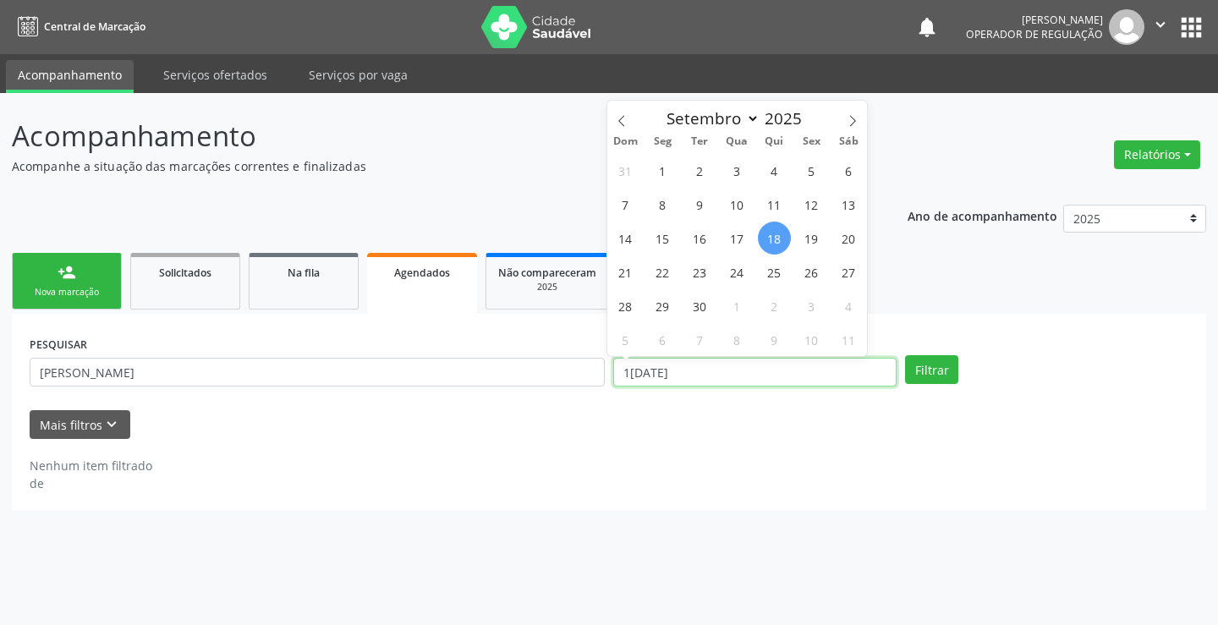
drag, startPoint x: 799, startPoint y: 379, endPoint x: 806, endPoint y: 363, distance: 17.8
click at [798, 377] on input "1[DATE]" at bounding box center [754, 372] width 283 height 29
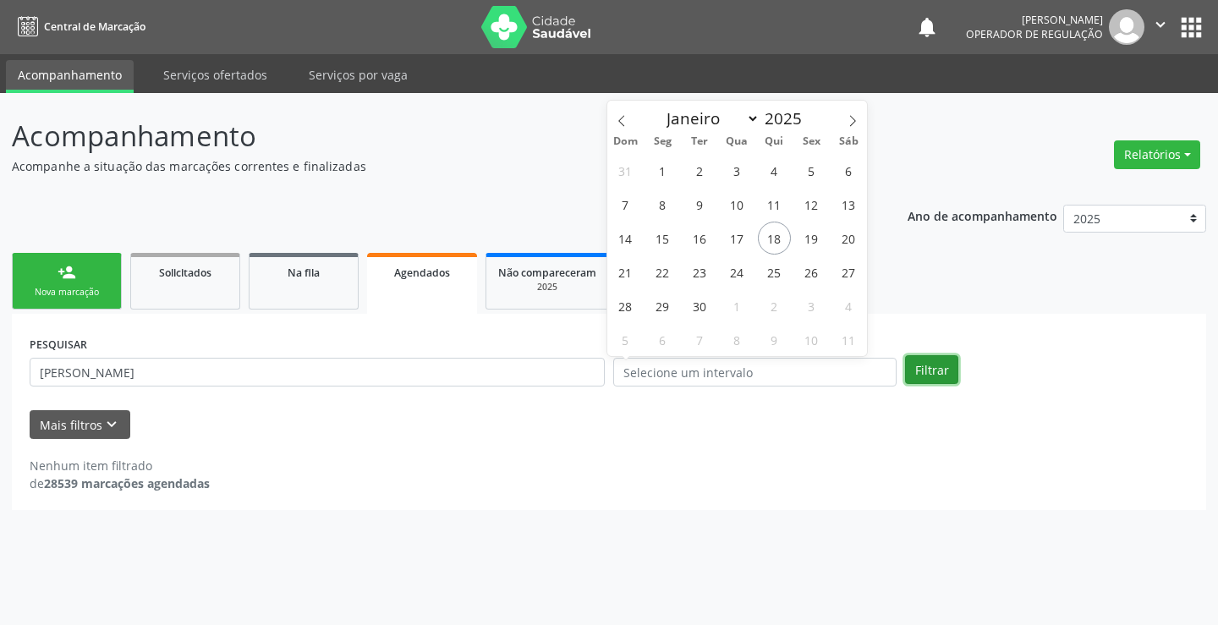
click at [916, 368] on button "Filtrar" at bounding box center [931, 369] width 53 height 29
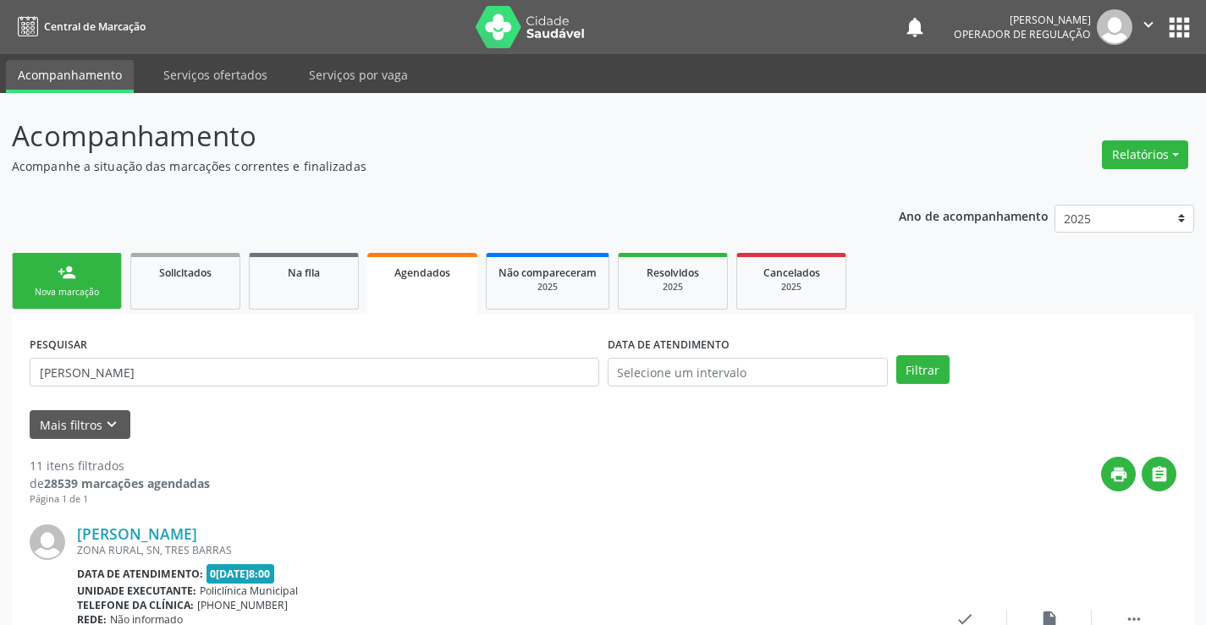
click at [95, 294] on div "Nova marcação" at bounding box center [67, 292] width 85 height 13
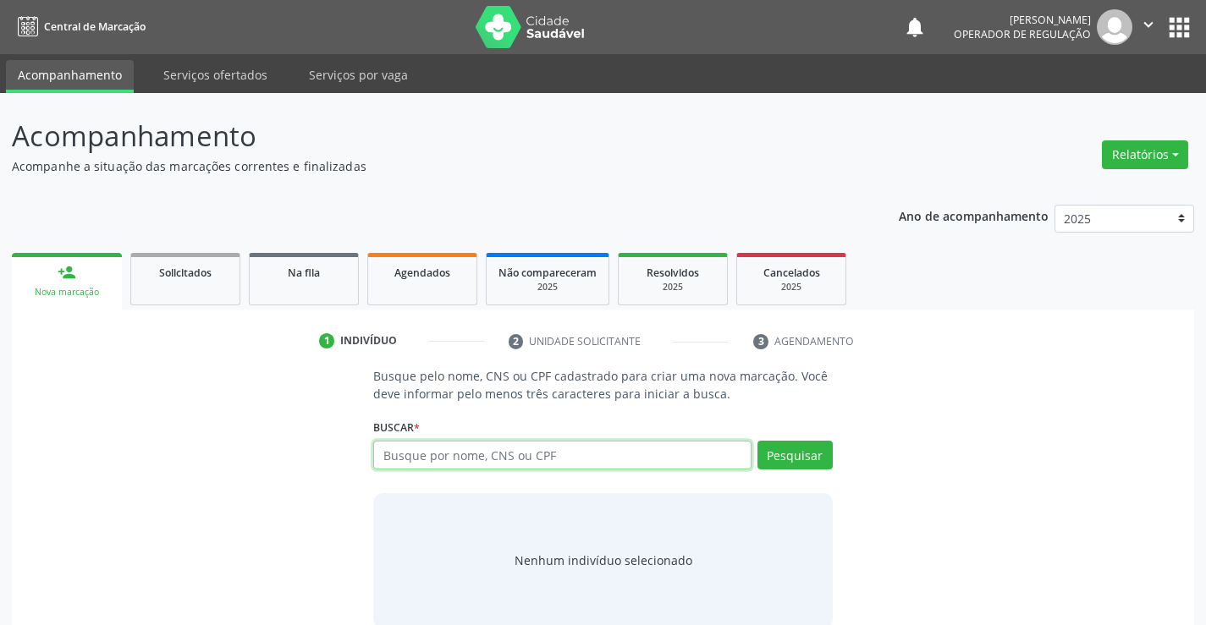
click at [433, 463] on input "text" at bounding box center [561, 455] width 377 height 29
click at [412, 454] on input "text" at bounding box center [561, 455] width 377 height 29
type input "[PERSON_NAME]"
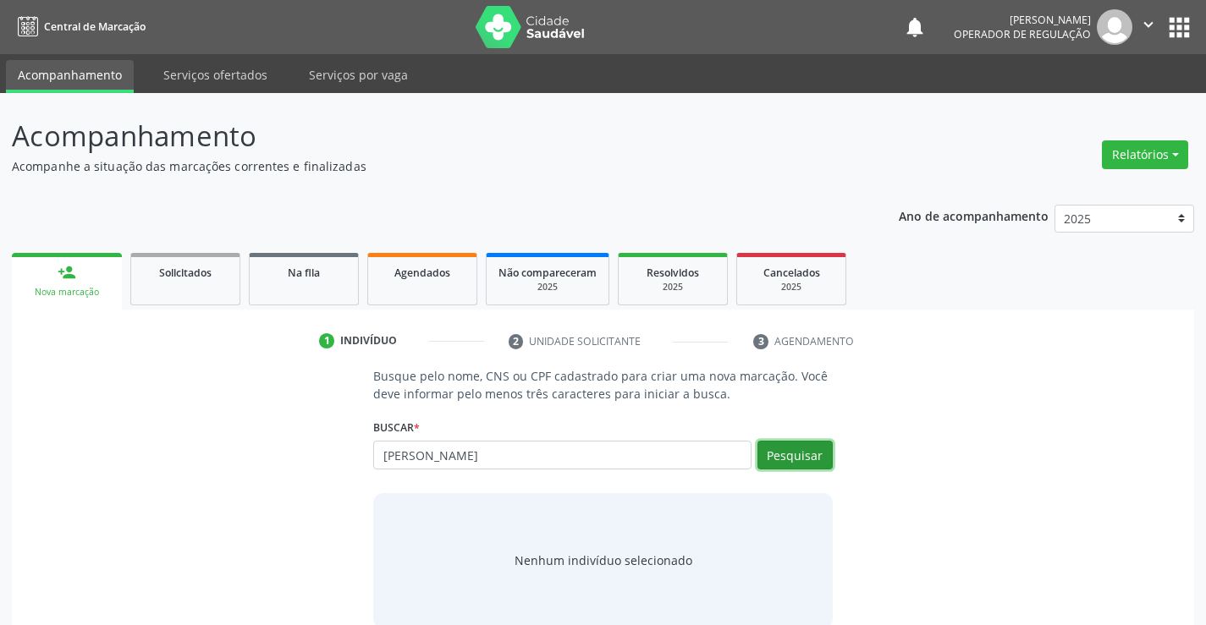
click at [787, 462] on button "Pesquisar" at bounding box center [794, 455] width 75 height 29
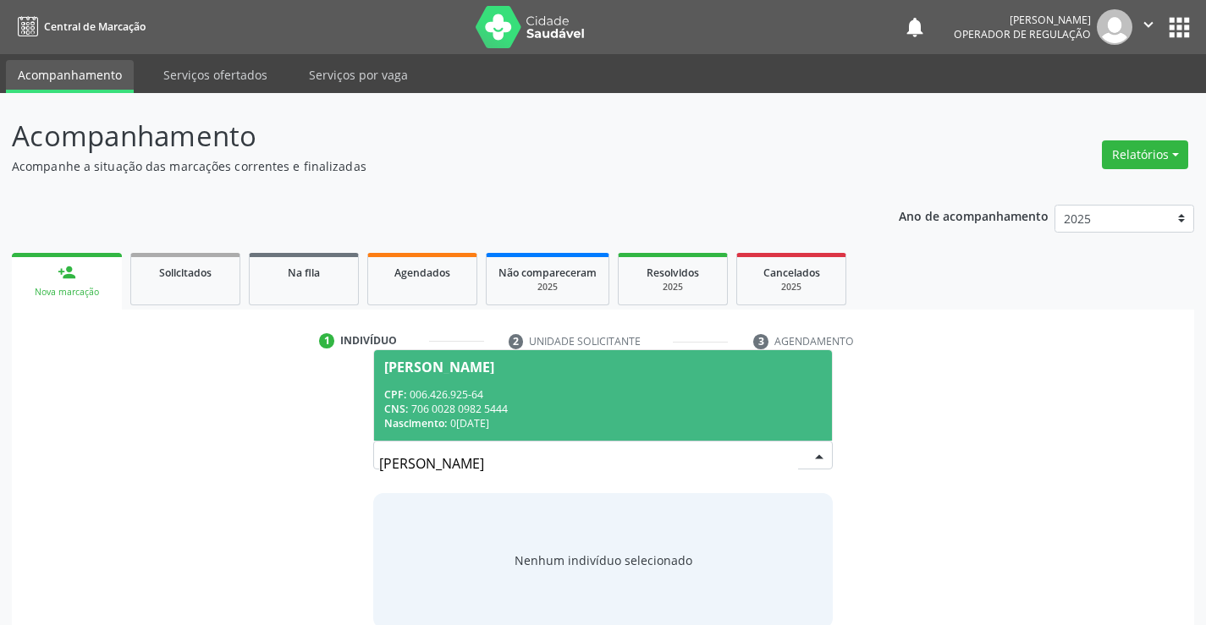
click at [427, 443] on div "[PERSON_NAME] CPF: 006.426.925-64 CNS: 706 0028 0982 5444 Nascimento: [DATE] Ne…" at bounding box center [602, 461] width 459 height 41
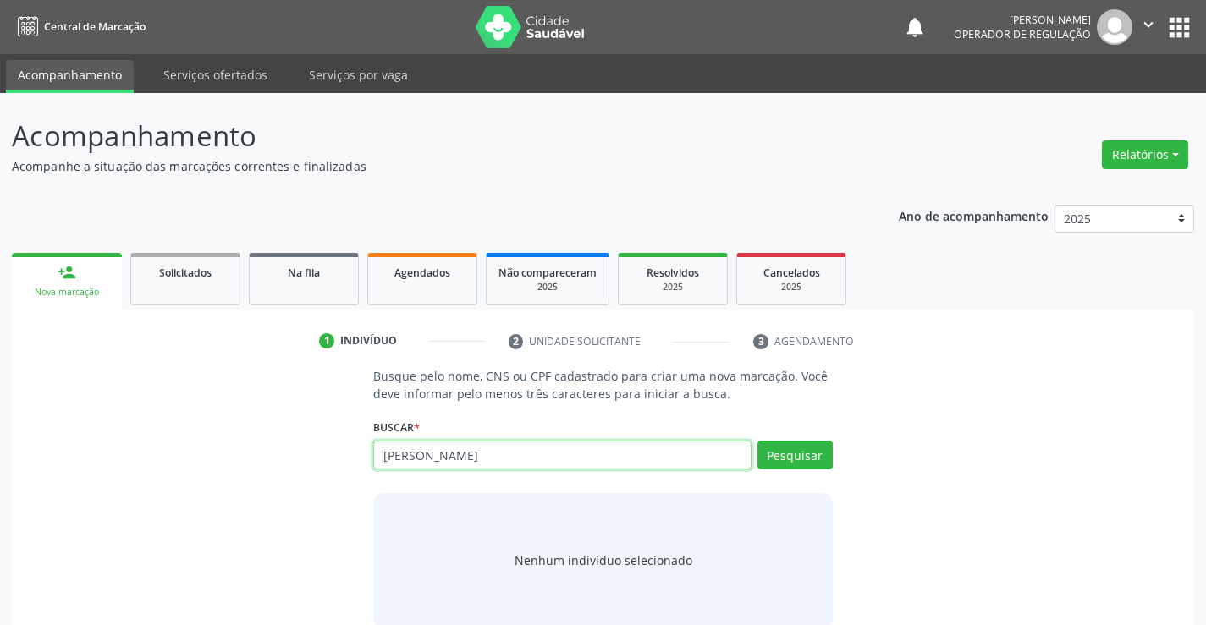
drag, startPoint x: 389, startPoint y: 459, endPoint x: 492, endPoint y: 471, distance: 103.9
click at [540, 469] on input "[PERSON_NAME]" at bounding box center [561, 455] width 377 height 29
drag, startPoint x: 492, startPoint y: 471, endPoint x: 399, endPoint y: 462, distance: 94.4
click at [471, 469] on div "[PERSON_NAME] por nome, CNS ou CPF [PERSON_NAME] CPF: 006.426.925-64 CNS: 706 0…" at bounding box center [602, 461] width 459 height 41
drag, startPoint x: 385, startPoint y: 459, endPoint x: 551, endPoint y: 459, distance: 165.8
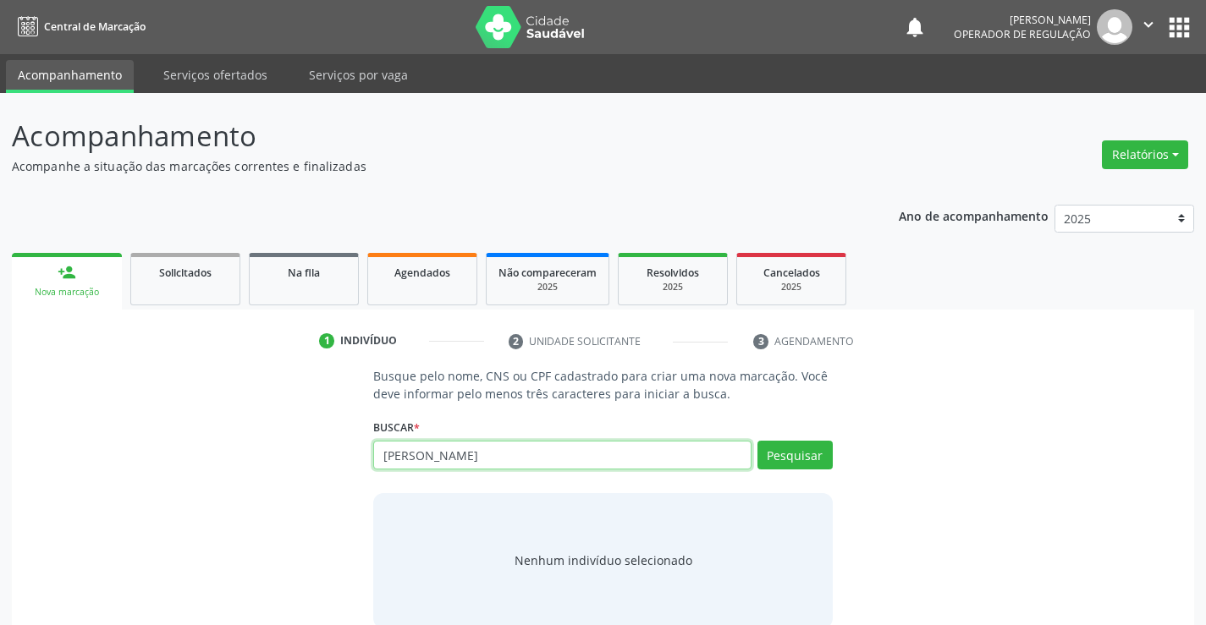
click at [554, 459] on input "[PERSON_NAME]" at bounding box center [561, 455] width 377 height 29
paste input "text"
click at [470, 287] on link "Agendados" at bounding box center [422, 279] width 110 height 52
select select "8"
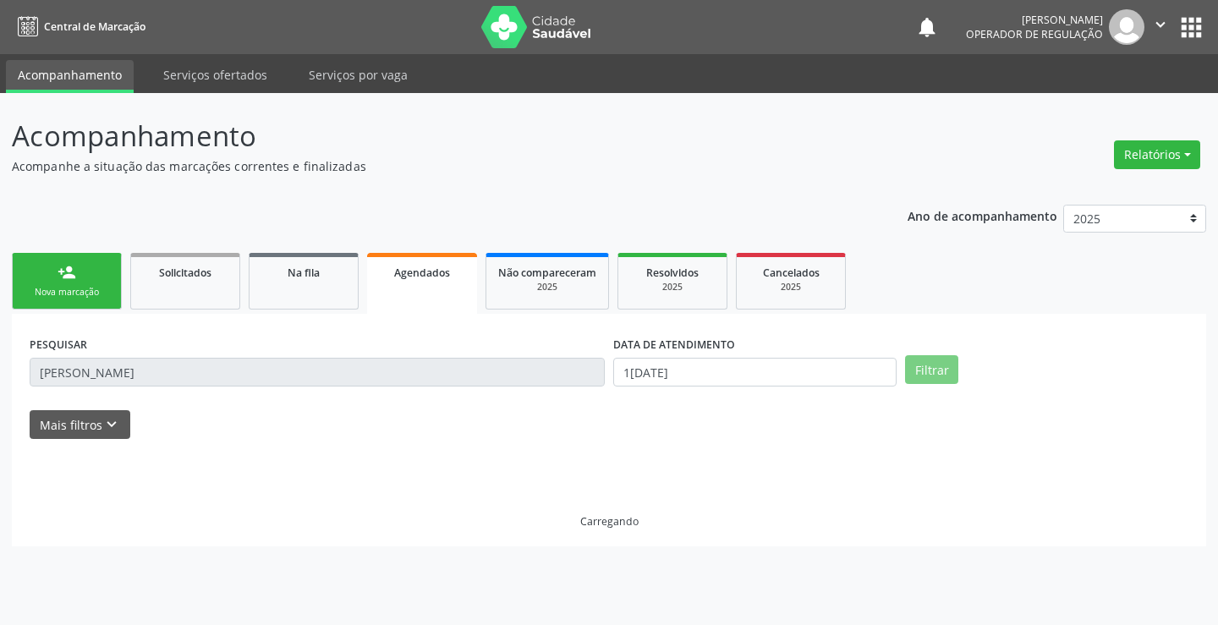
click at [434, 287] on link "Agendados" at bounding box center [422, 283] width 110 height 61
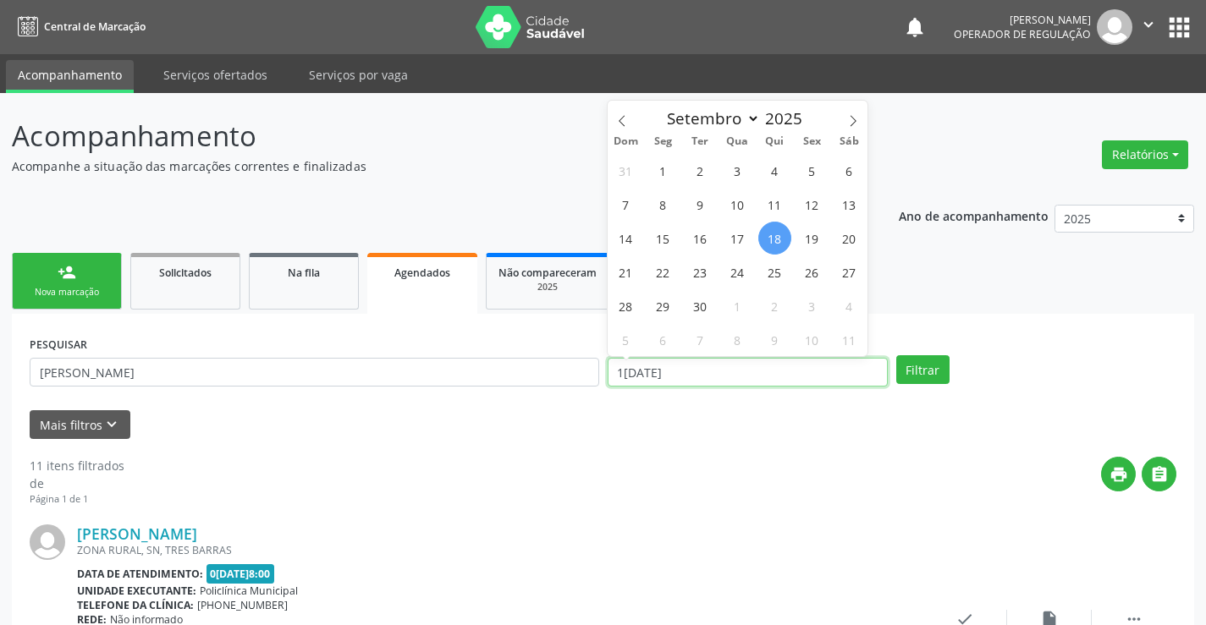
drag, startPoint x: 828, startPoint y: 375, endPoint x: 826, endPoint y: 364, distance: 11.3
click at [827, 374] on input "1[DATE]" at bounding box center [747, 372] width 280 height 29
click at [932, 372] on button "Filtrar" at bounding box center [922, 369] width 53 height 29
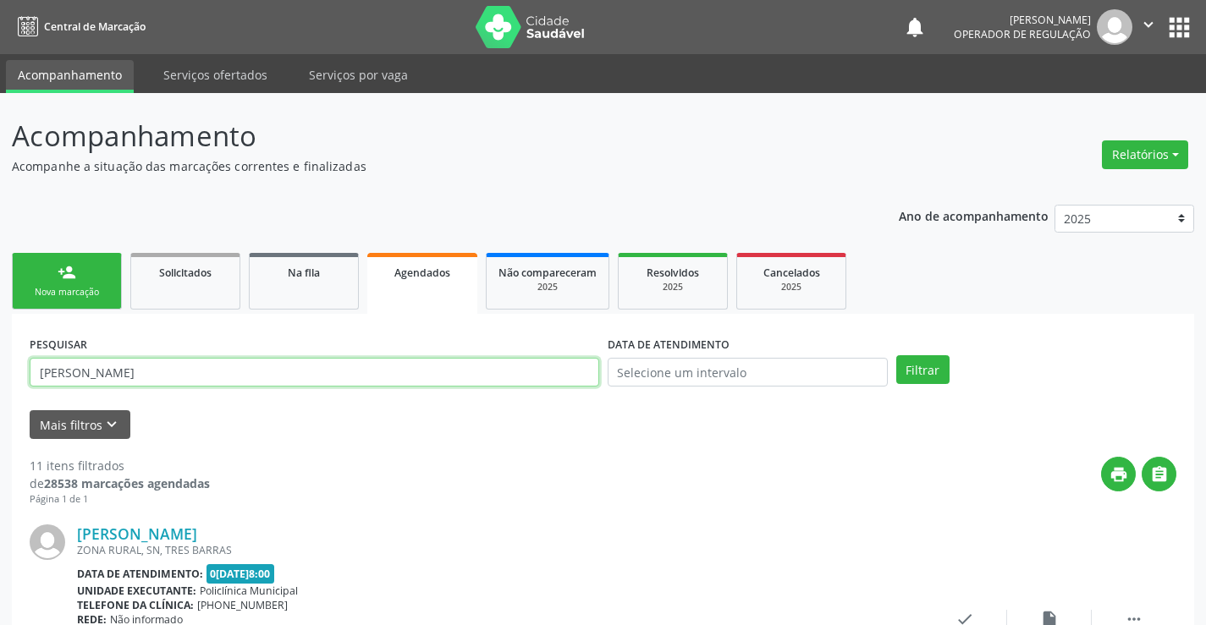
click at [204, 366] on input "[PERSON_NAME]" at bounding box center [314, 372] width 569 height 29
click at [214, 369] on input "[PERSON_NAME]" at bounding box center [314, 372] width 569 height 29
type input "v"
type input "[PERSON_NAME]"
click at [896, 355] on button "Filtrar" at bounding box center [922, 369] width 53 height 29
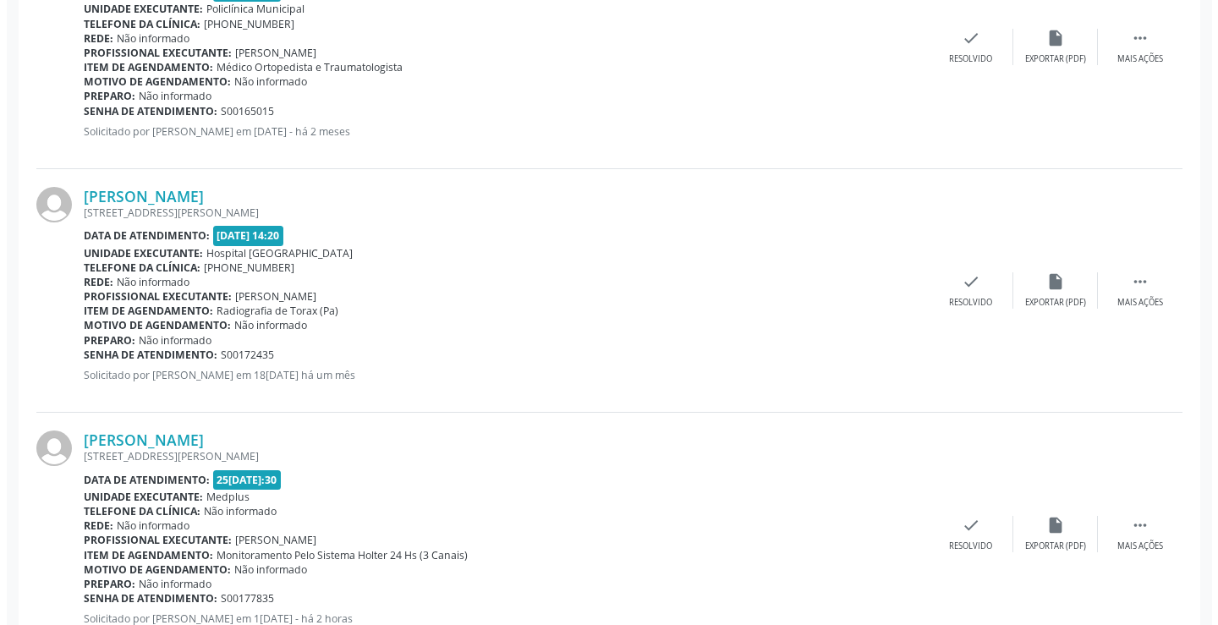
scroll to position [2105, 0]
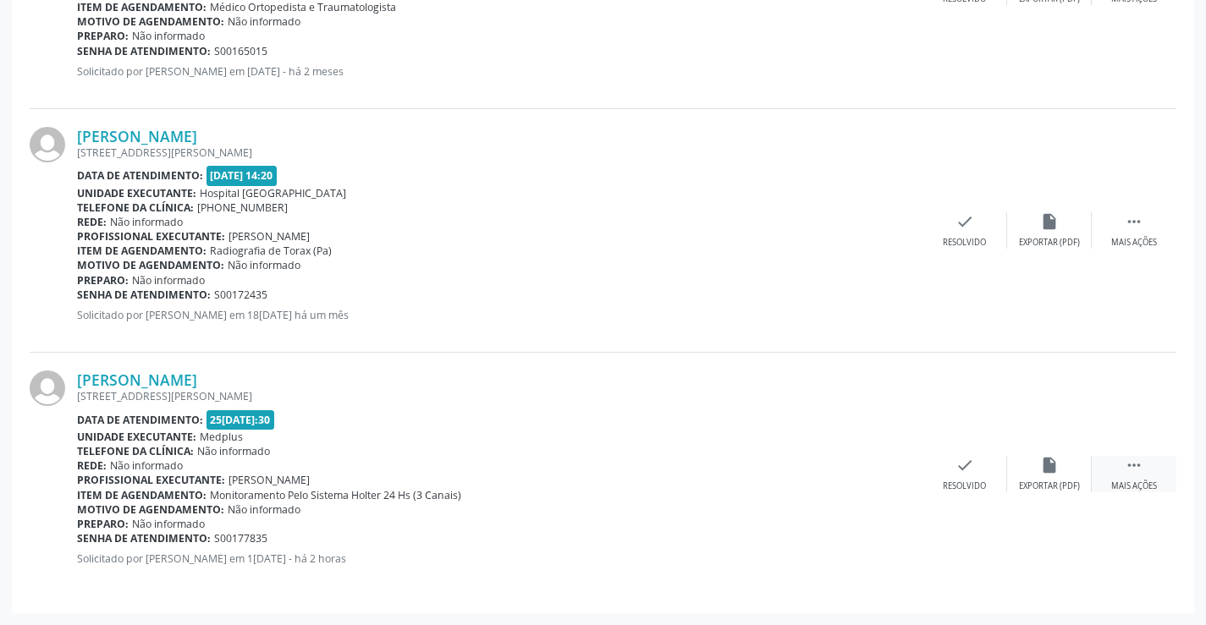
click at [1130, 469] on icon "" at bounding box center [1133, 465] width 19 height 19
click at [881, 465] on icon "cancel" at bounding box center [880, 465] width 19 height 19
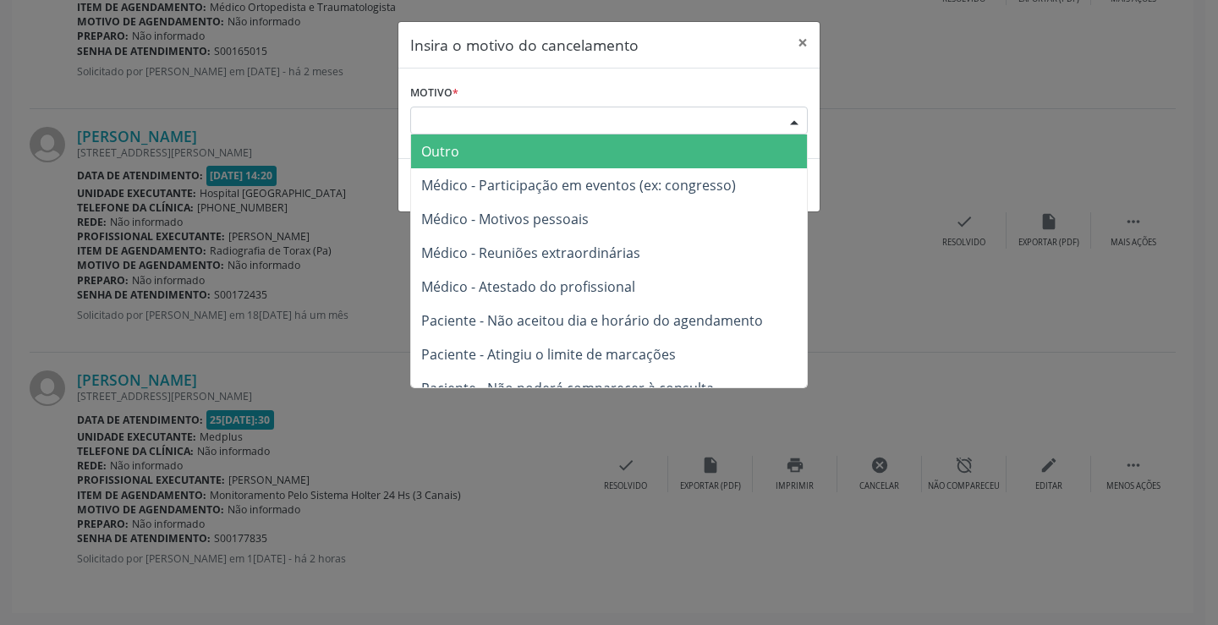
click at [779, 118] on div "Escolha o motivo Outro Médico - Participação em eventos (ex: congresso) Médico …" at bounding box center [609, 121] width 398 height 29
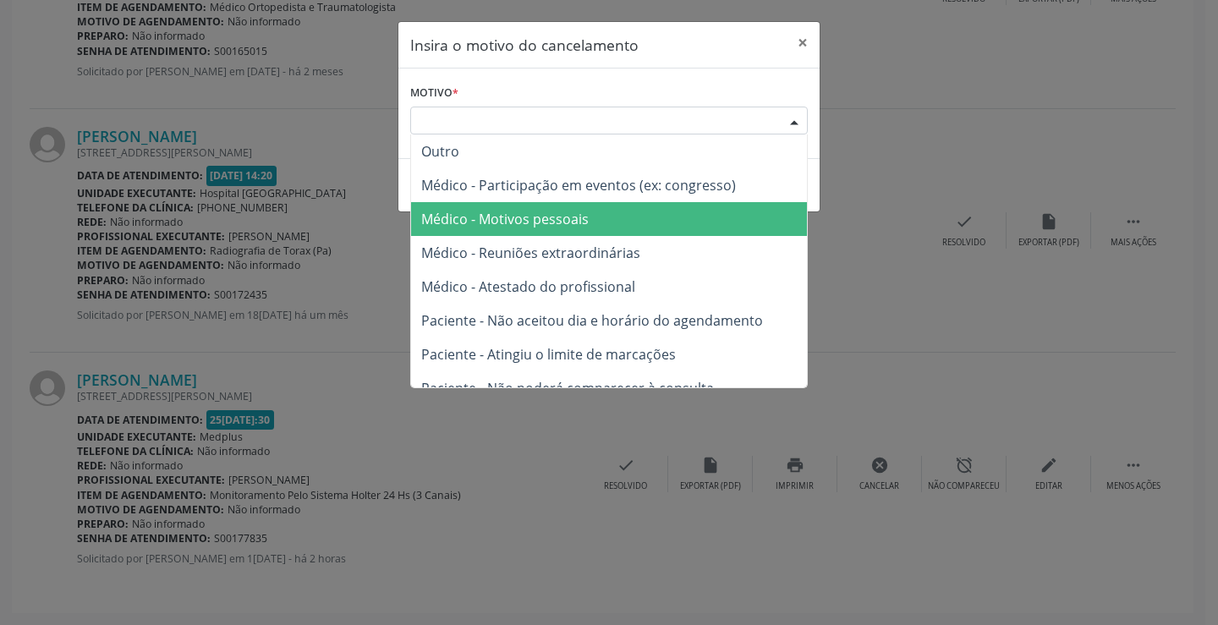
drag, startPoint x: 519, startPoint y: 217, endPoint x: 629, endPoint y: 250, distance: 114.8
click at [541, 221] on span "Médico - Motivos pessoais" at bounding box center [505, 219] width 168 height 19
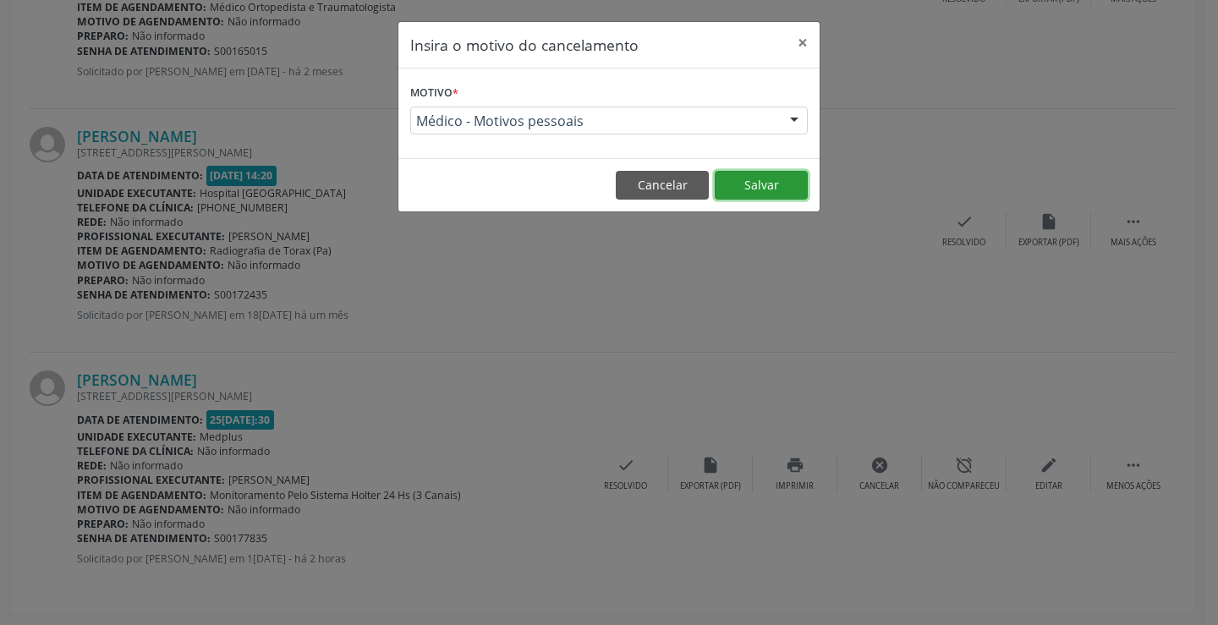
click at [746, 180] on button "Salvar" at bounding box center [761, 185] width 93 height 29
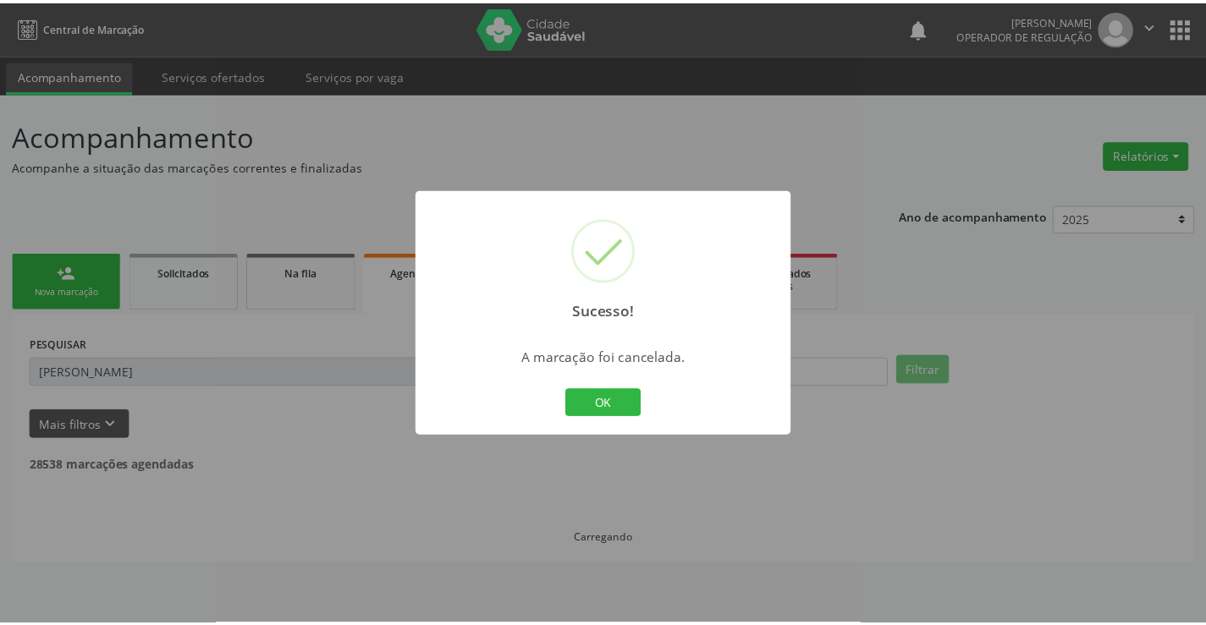
scroll to position [0, 0]
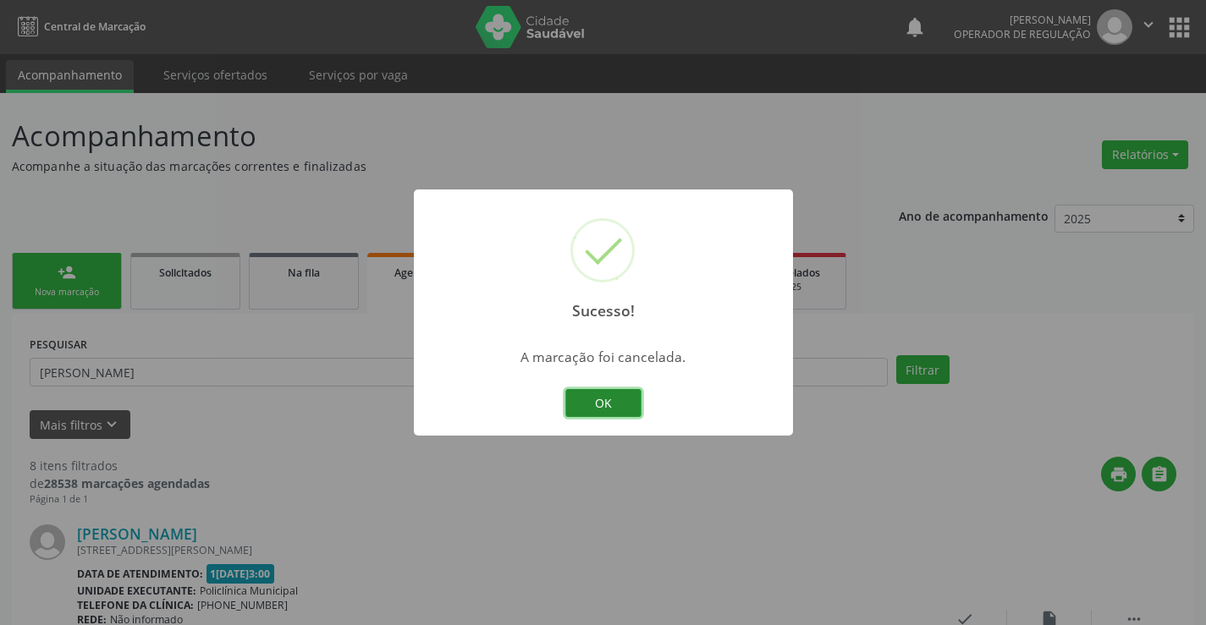
click at [599, 395] on button "OK" at bounding box center [603, 403] width 76 height 29
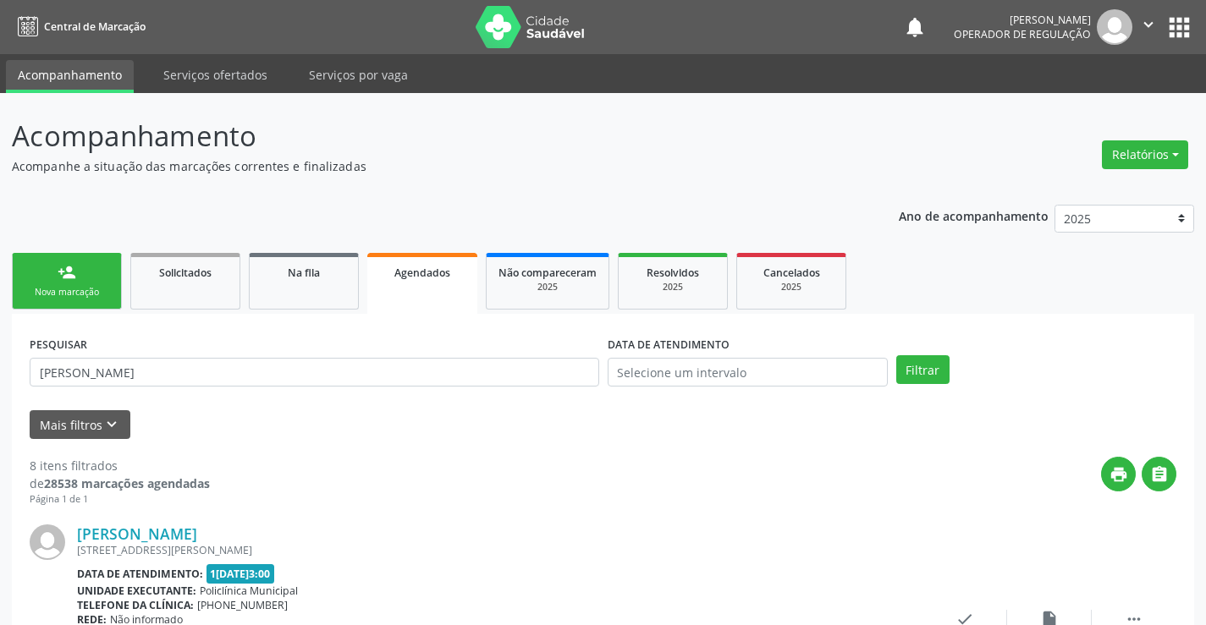
click at [47, 291] on div "Nova marcação" at bounding box center [67, 292] width 85 height 13
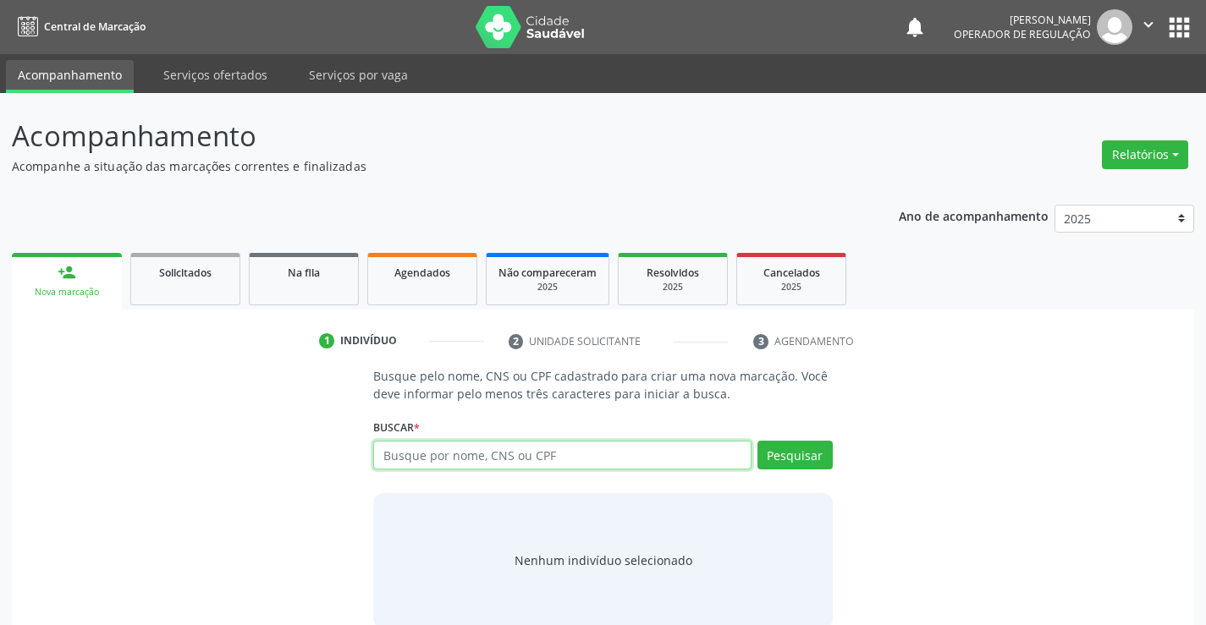
drag, startPoint x: 433, startPoint y: 458, endPoint x: 562, endPoint y: 443, distance: 129.4
click at [436, 458] on input "text" at bounding box center [561, 455] width 377 height 29
type input "d"
type input "700505918598154"
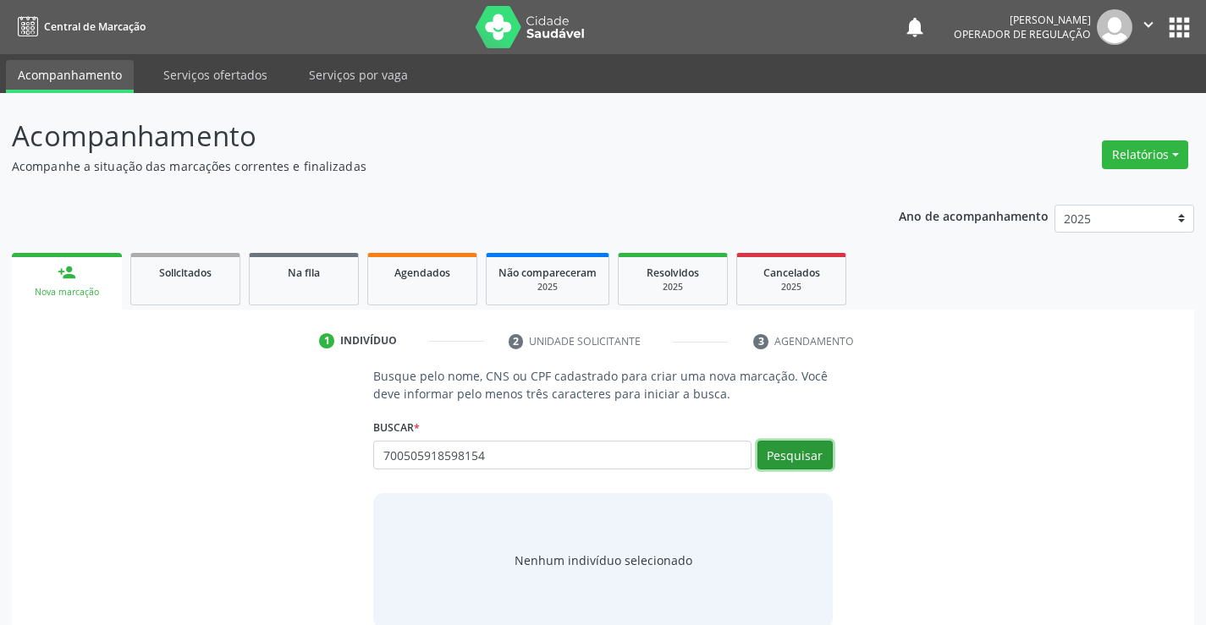
click at [780, 447] on button "Pesquisar" at bounding box center [794, 455] width 75 height 29
type input "700505918598154"
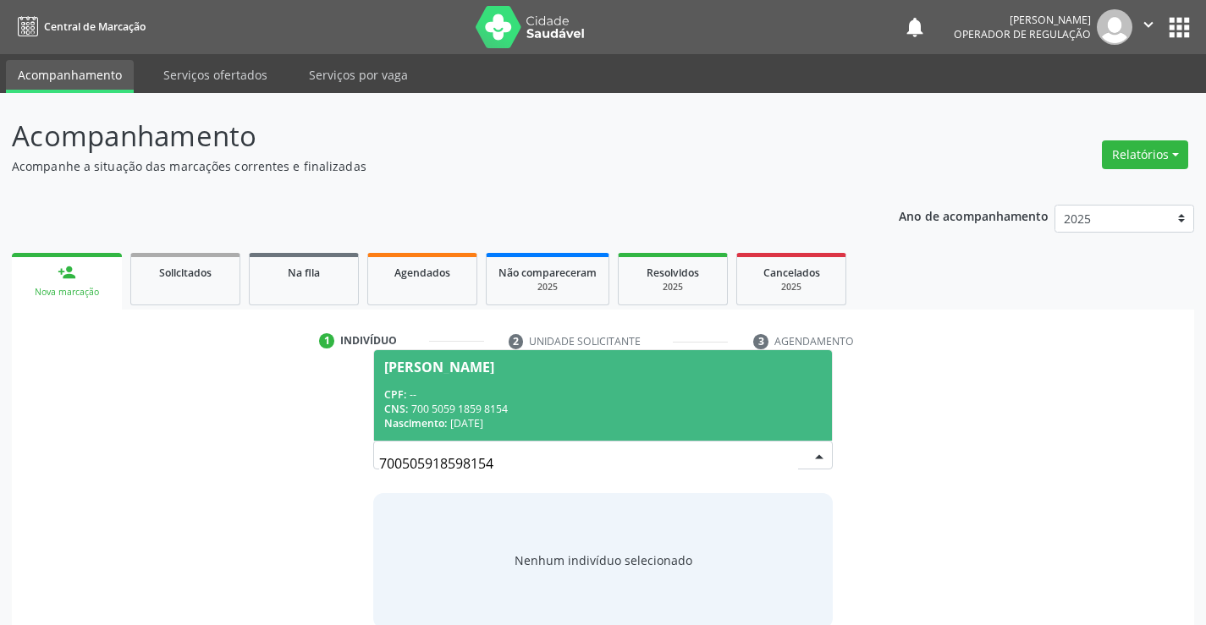
click at [445, 388] on div "CPF: --" at bounding box center [602, 395] width 437 height 14
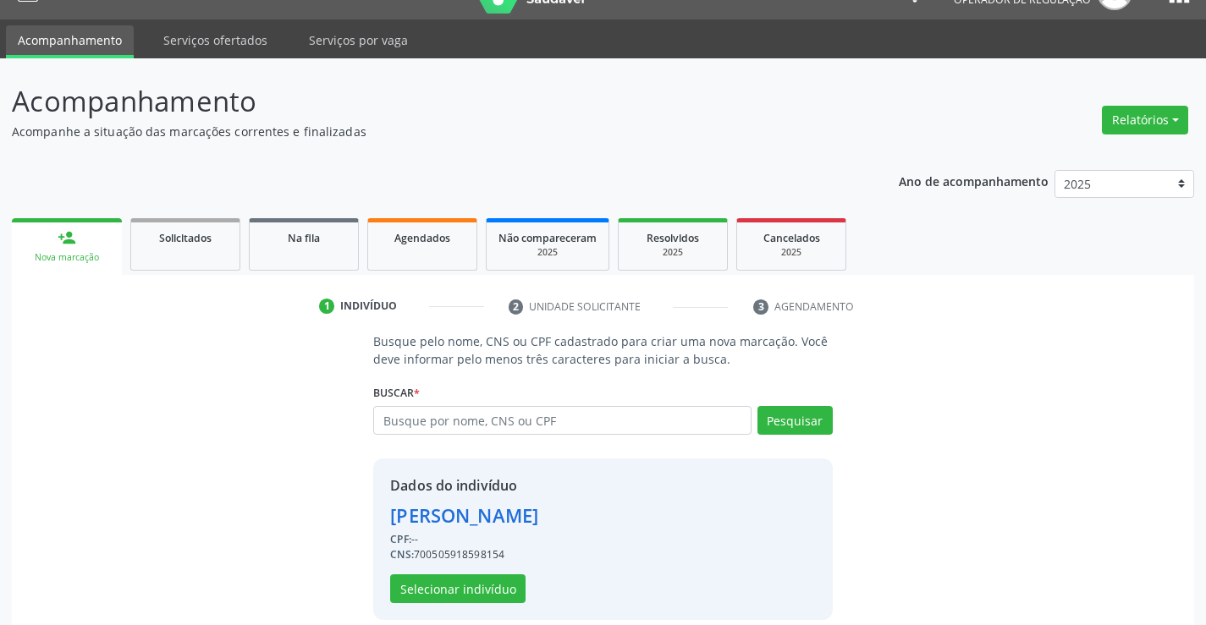
scroll to position [53, 0]
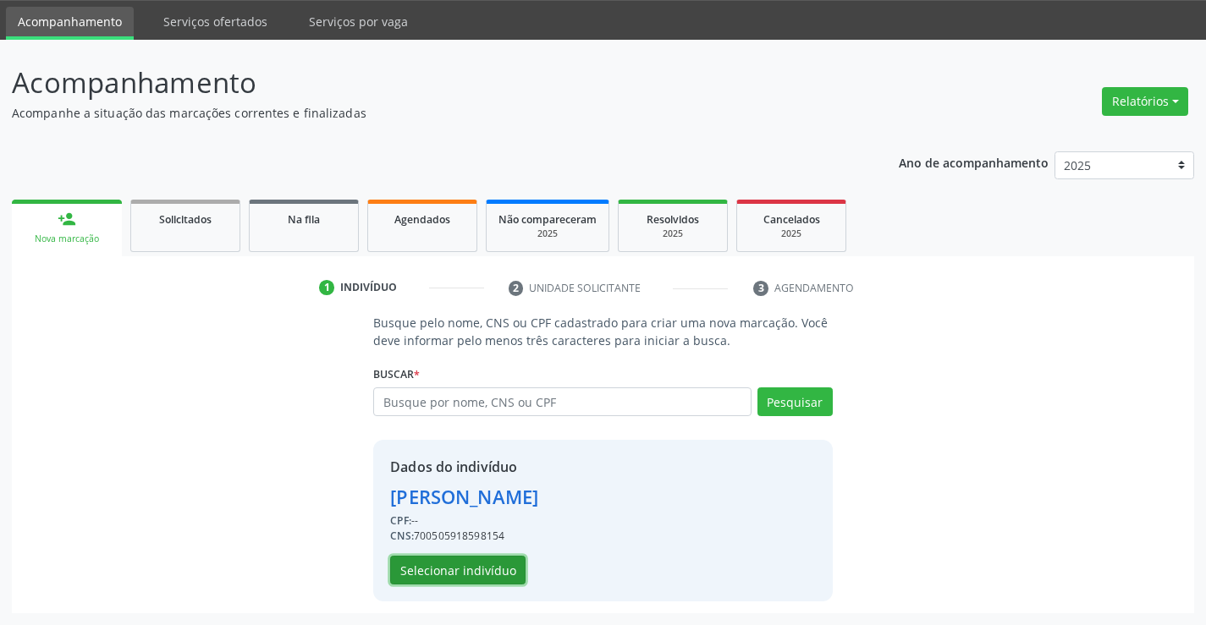
click at [454, 564] on button "Selecionar indivíduo" at bounding box center [457, 570] width 135 height 29
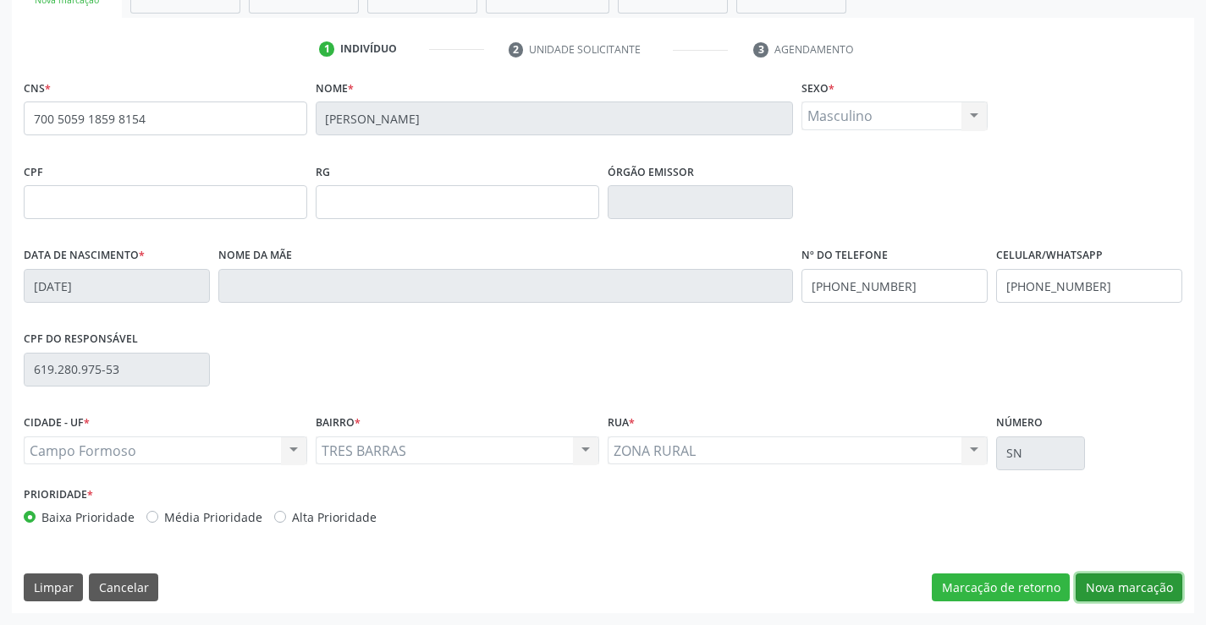
click at [1116, 575] on button "Nova marcação" at bounding box center [1128, 588] width 107 height 29
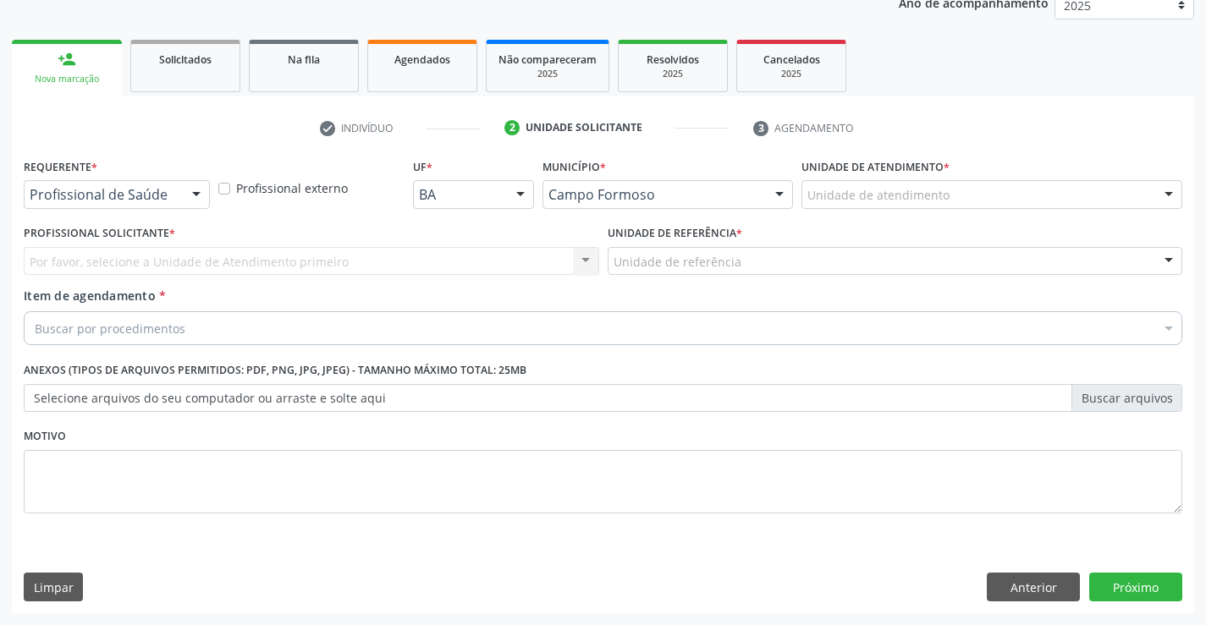
scroll to position [213, 0]
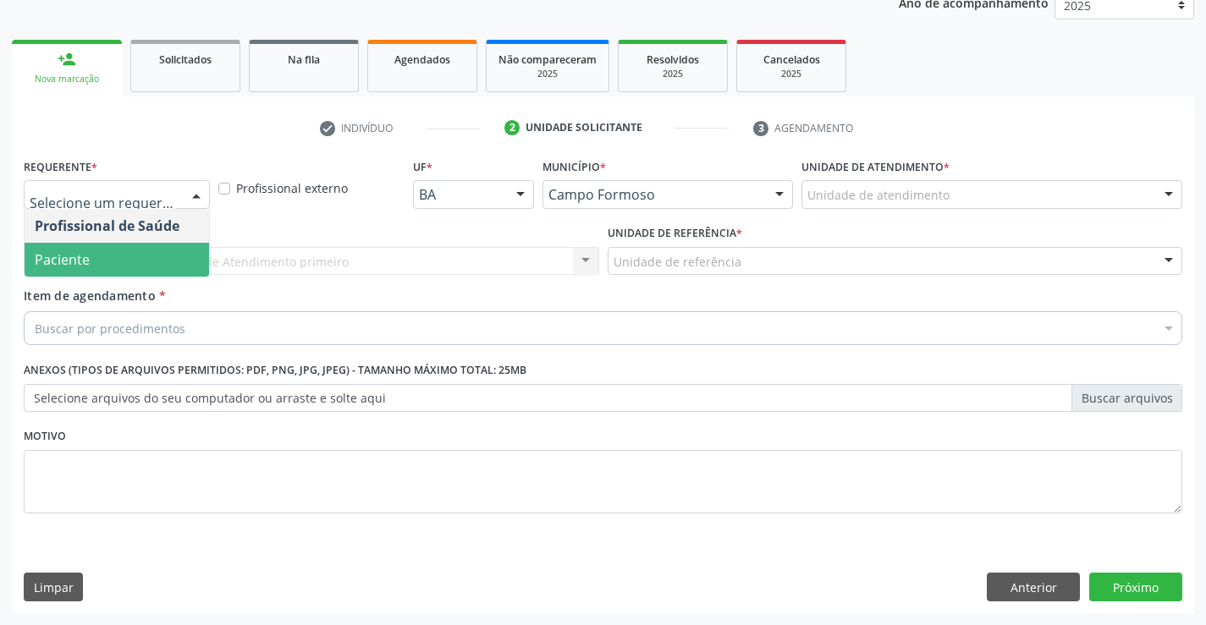
drag, startPoint x: 74, startPoint y: 249, endPoint x: 289, endPoint y: 248, distance: 214.9
click at [110, 244] on span "Paciente" at bounding box center [117, 260] width 184 height 34
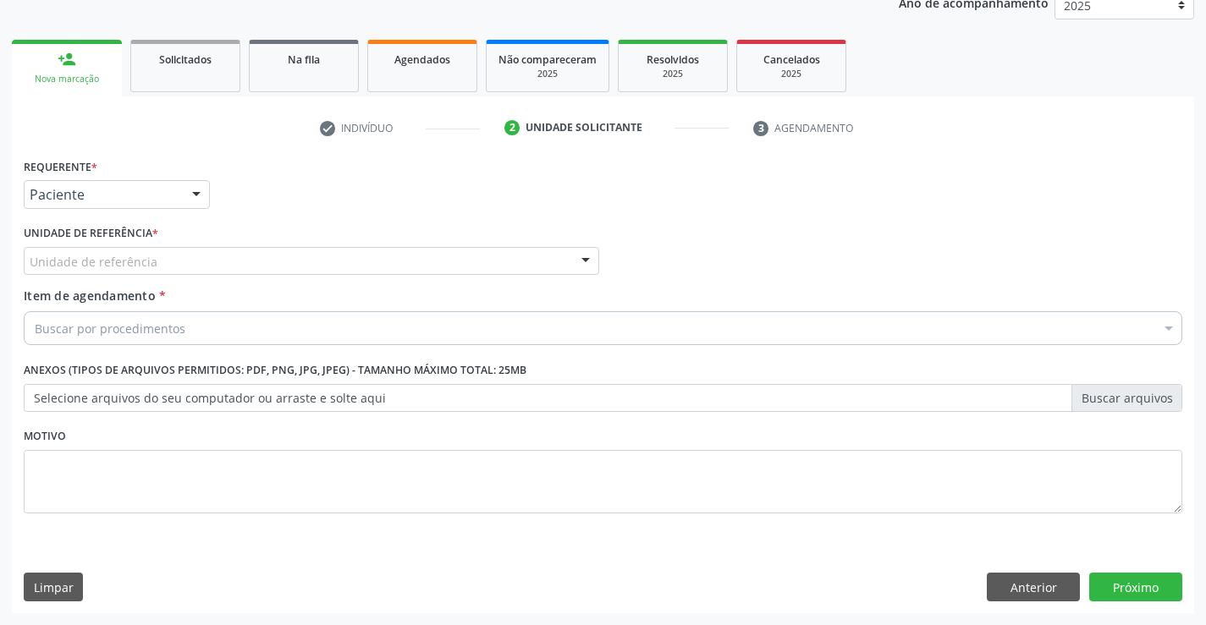
drag, startPoint x: 309, startPoint y: 248, endPoint x: 259, endPoint y: 259, distance: 51.1
click at [310, 248] on div "Unidade de referência" at bounding box center [311, 261] width 575 height 29
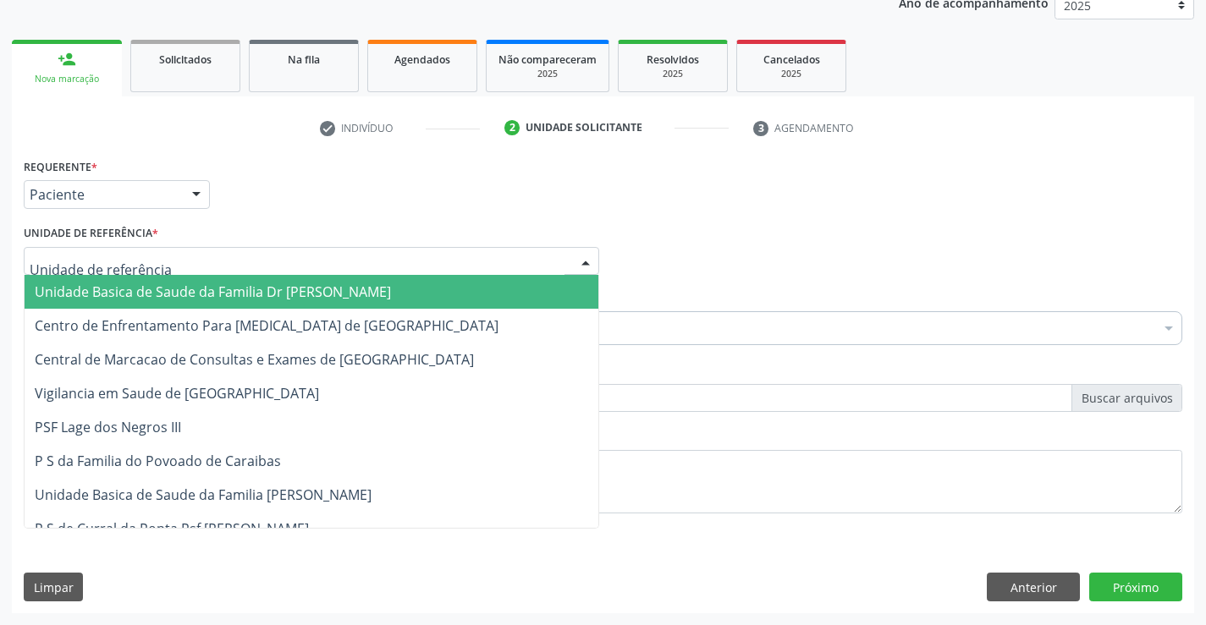
drag, startPoint x: 162, startPoint y: 295, endPoint x: 212, endPoint y: 309, distance: 51.7
click at [163, 296] on span "Unidade Basica de Saude da Familia Dr [PERSON_NAME]" at bounding box center [213, 292] width 356 height 19
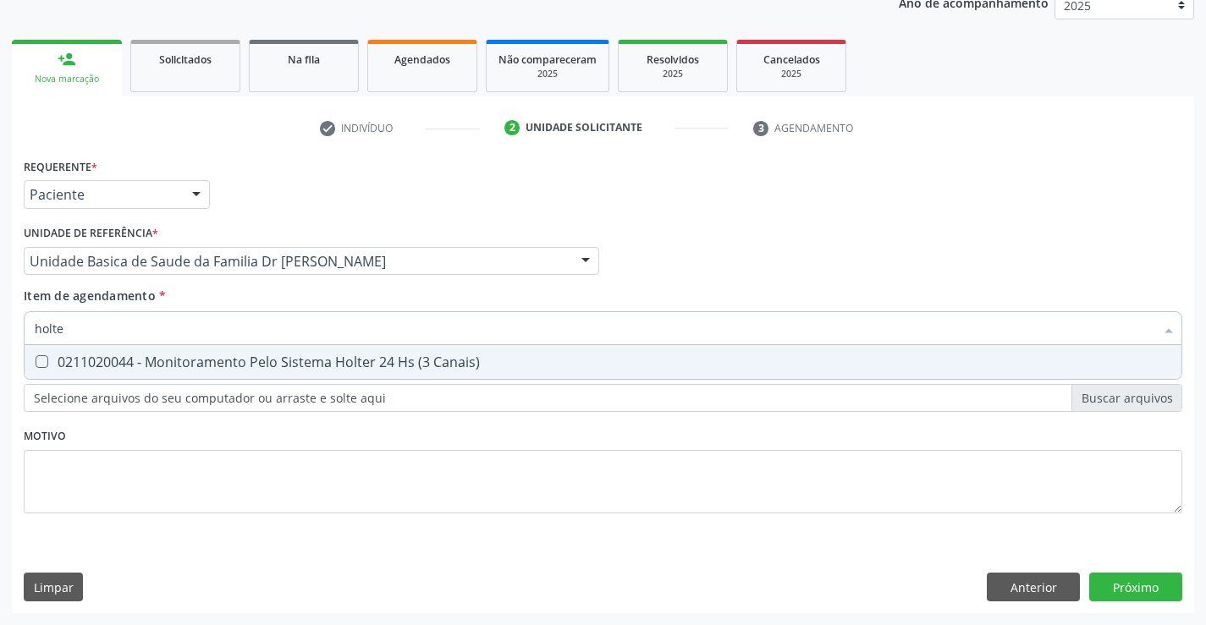
type input "holter"
drag, startPoint x: 334, startPoint y: 363, endPoint x: 394, endPoint y: 396, distance: 68.5
click at [334, 365] on div "0211020044 - Monitoramento Pelo Sistema Holter 24 Hs (3 Canais)" at bounding box center [603, 362] width 1136 height 14
checkbox Canais\) "true"
click at [390, 456] on div "Requerente * Paciente Profissional de Saúde Paciente Nenhum resultado encontrad…" at bounding box center [603, 345] width 1158 height 383
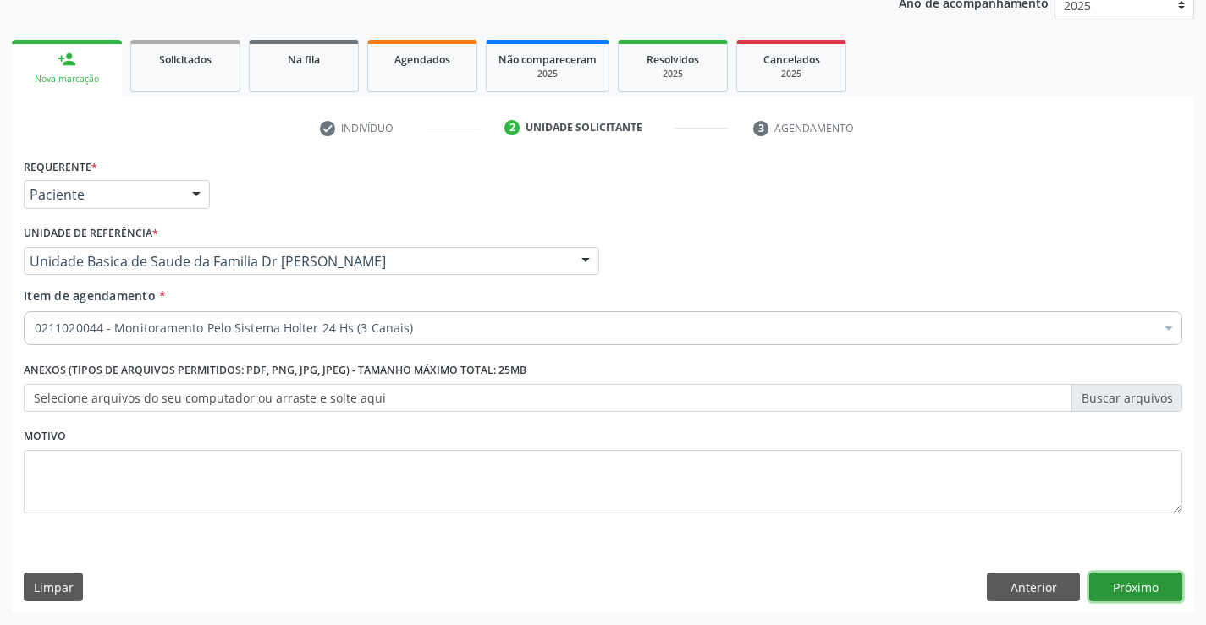
click at [1146, 582] on button "Próximo" at bounding box center [1135, 587] width 93 height 29
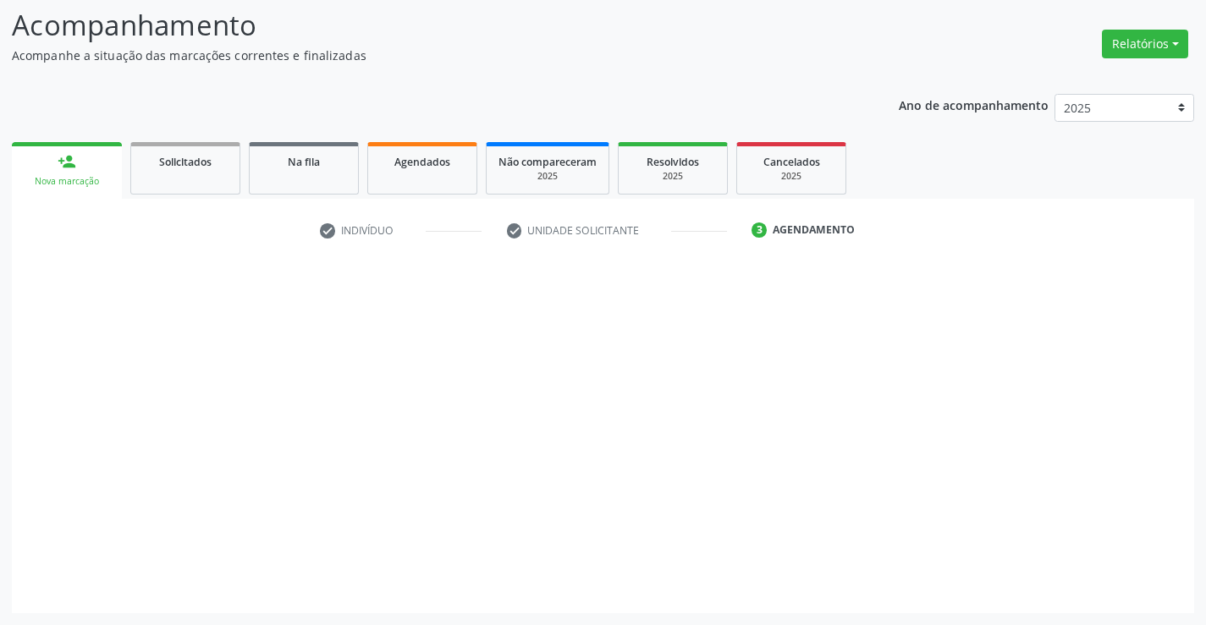
scroll to position [111, 0]
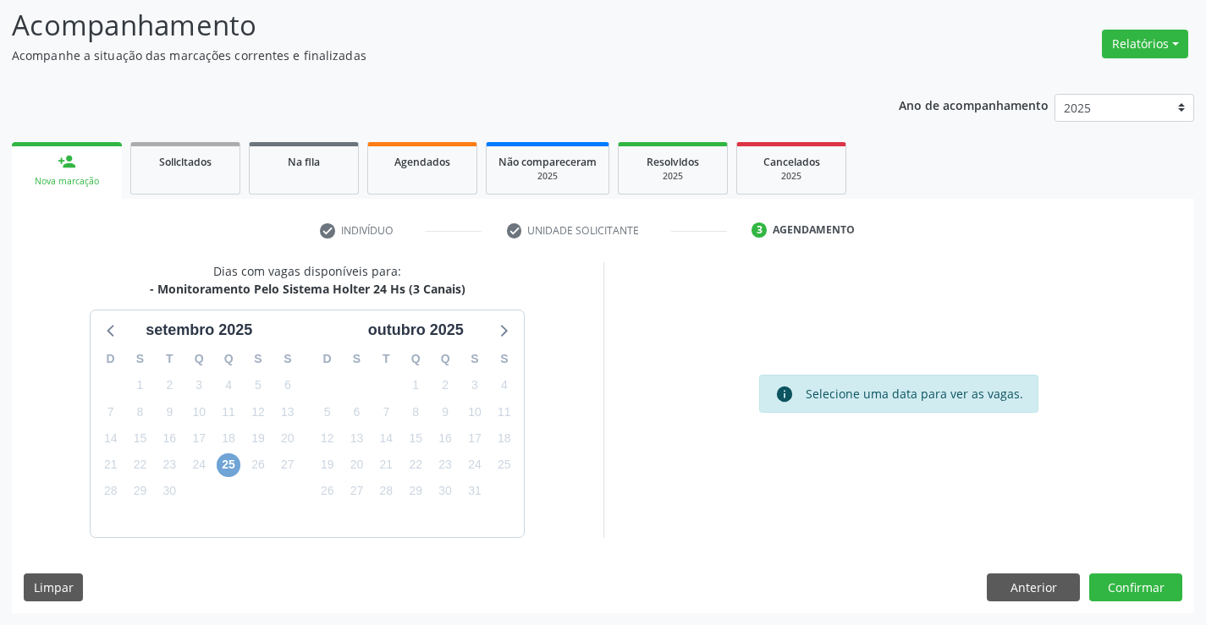
click at [225, 464] on span "25" at bounding box center [229, 466] width 24 height 24
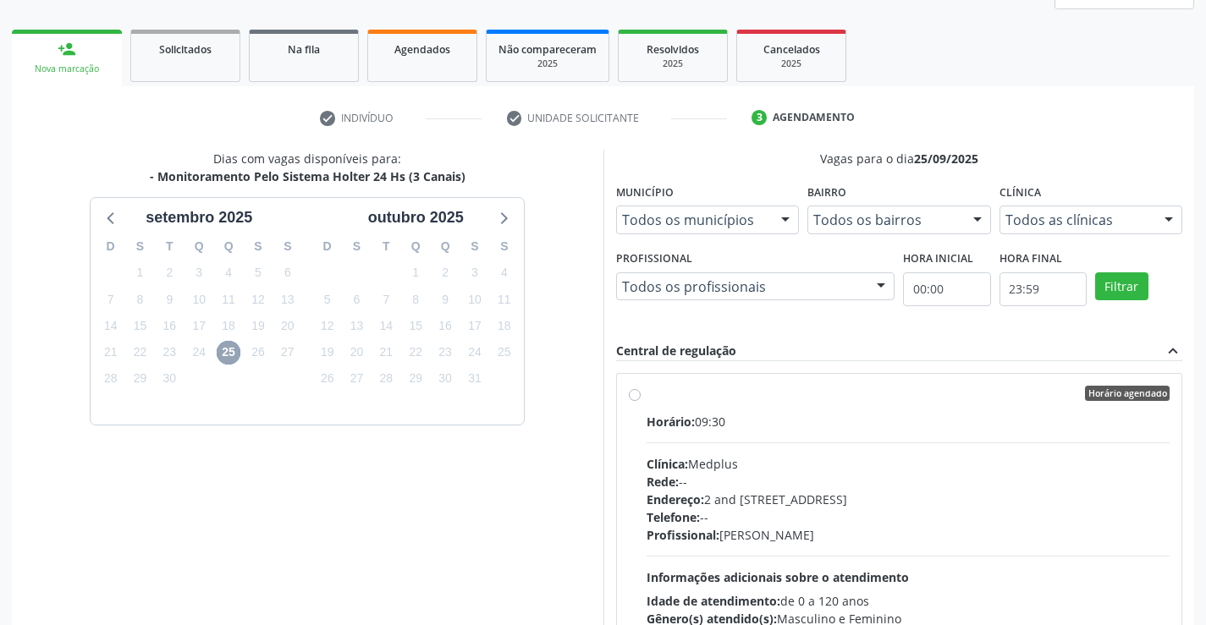
scroll to position [355, 0]
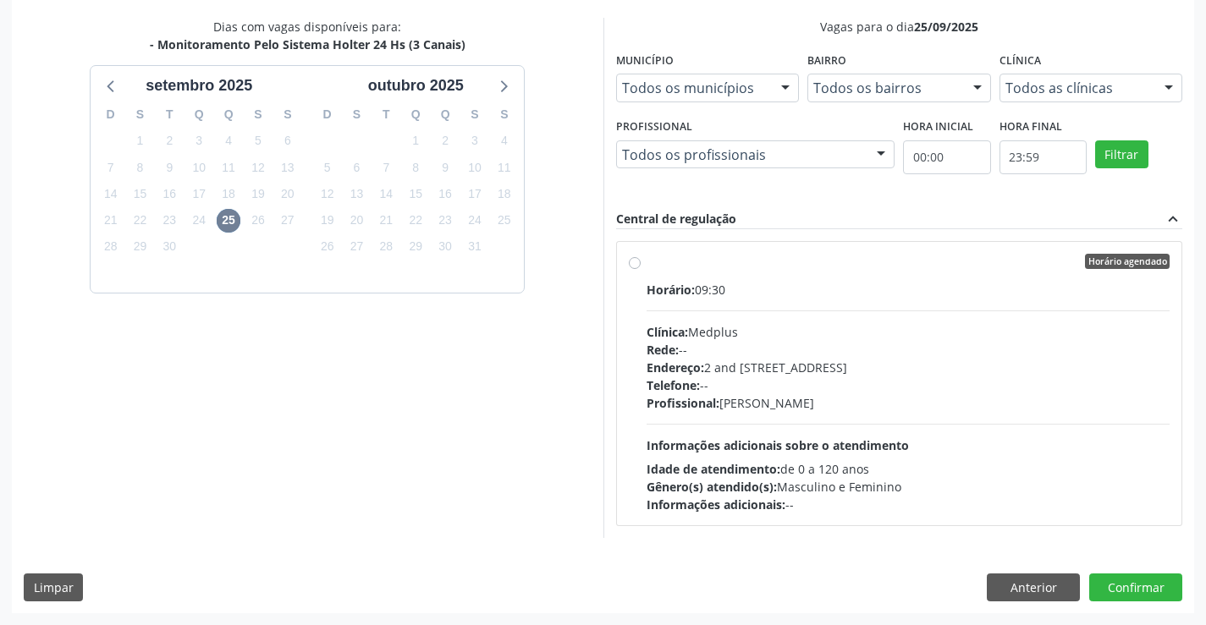
click at [642, 266] on div "Horário agendado Horário: 09:30 Clínica: Medplus Rede: -- Endereço: 2 and [STRE…" at bounding box center [899, 384] width 541 height 260
radio input "true"
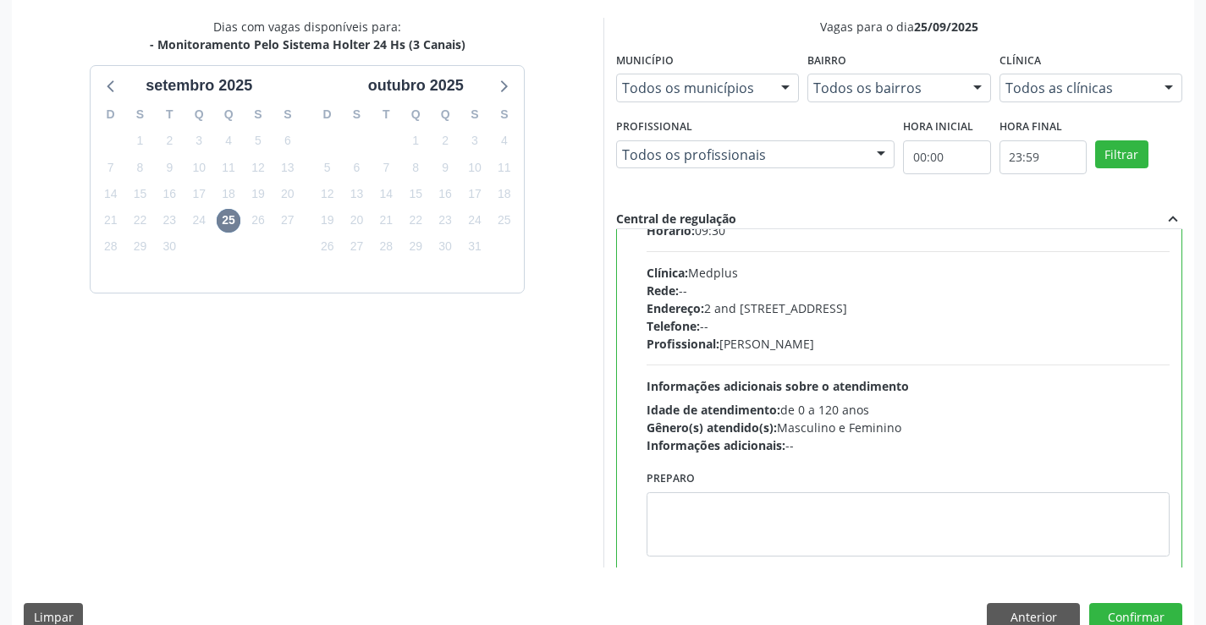
scroll to position [84, 0]
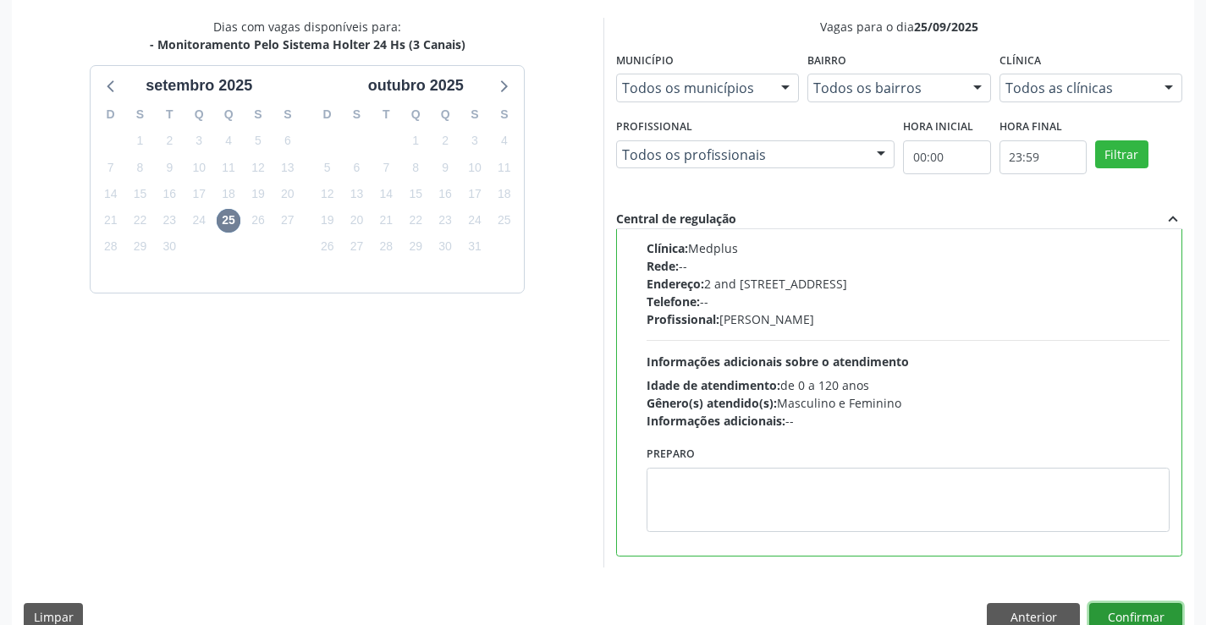
click at [1121, 613] on button "Confirmar" at bounding box center [1135, 617] width 93 height 29
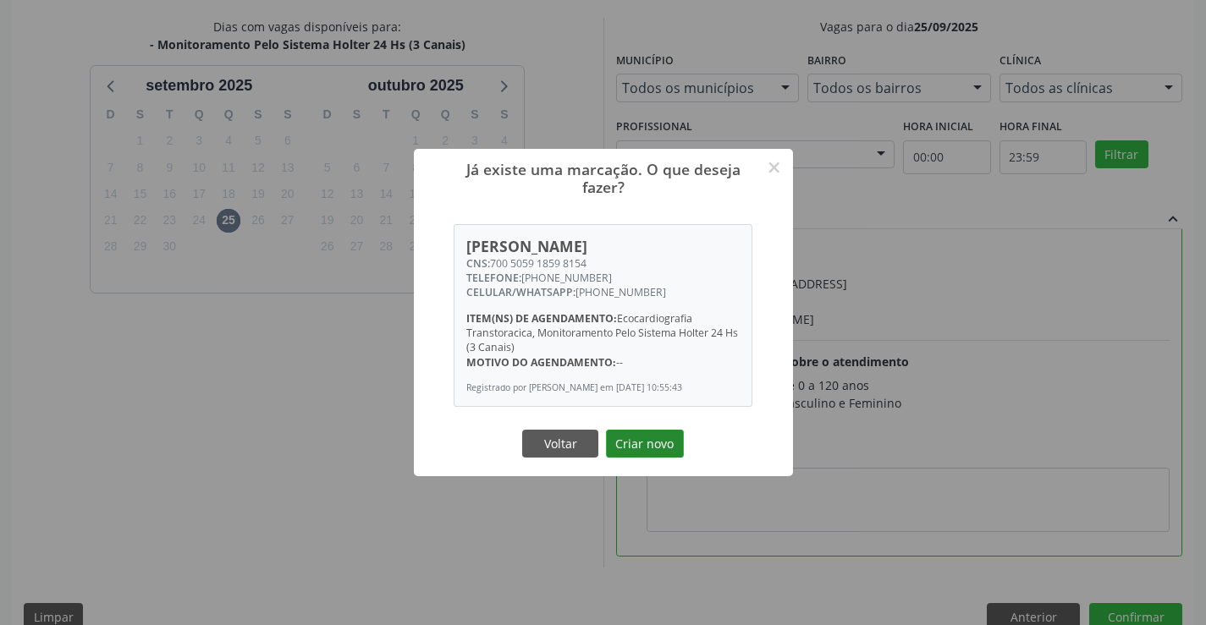
click at [640, 433] on button "Criar novo" at bounding box center [645, 444] width 78 height 29
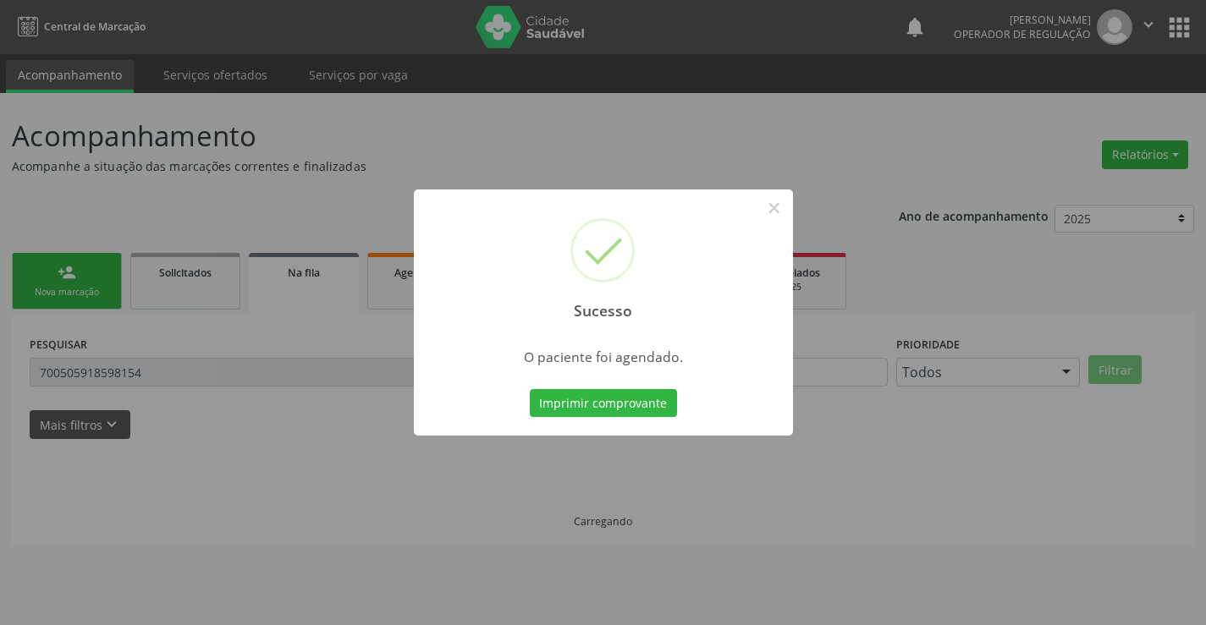
scroll to position [0, 0]
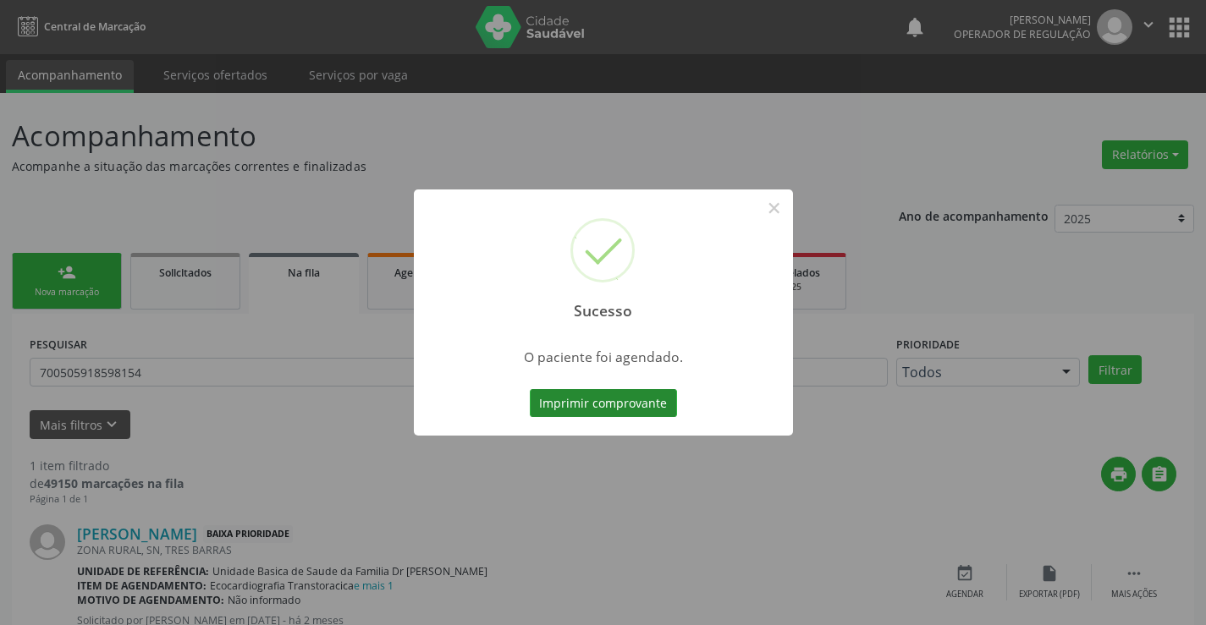
click at [602, 399] on button "Imprimir comprovante" at bounding box center [603, 403] width 147 height 29
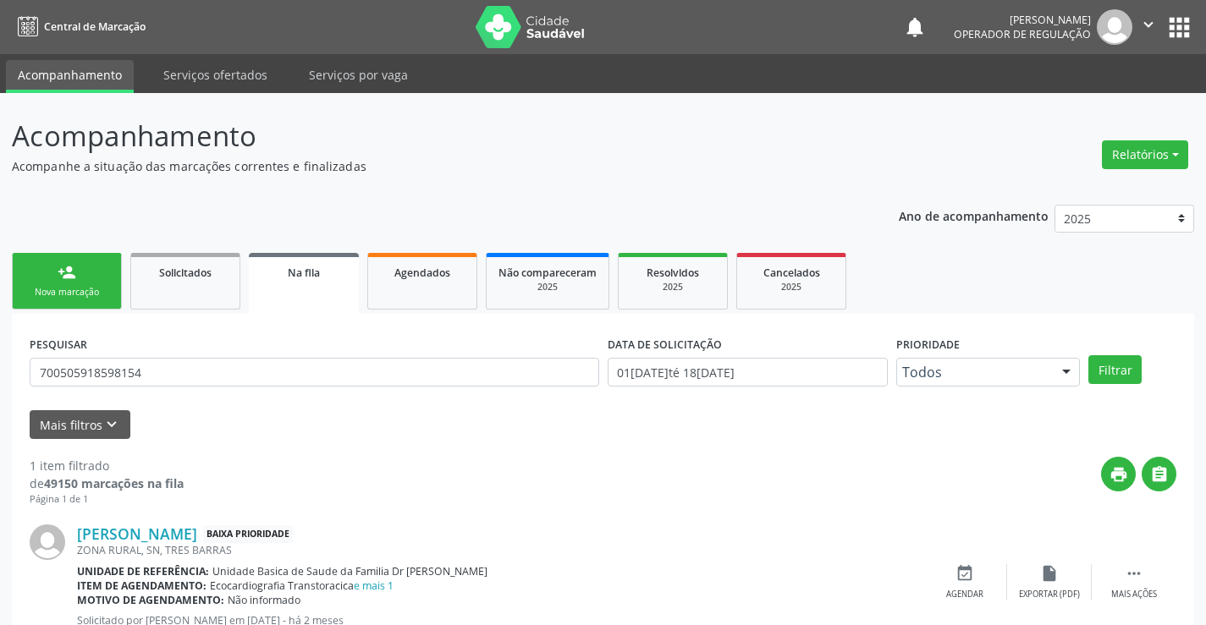
click at [107, 296] on div "Nova marcação" at bounding box center [67, 292] width 85 height 13
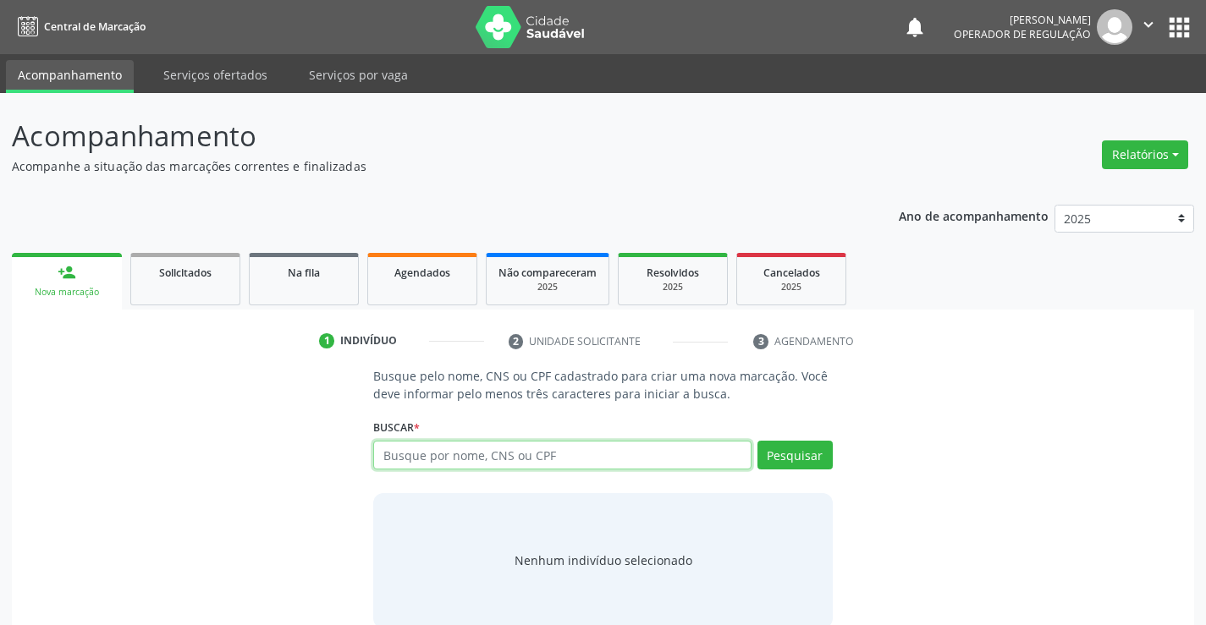
drag, startPoint x: 436, startPoint y: 456, endPoint x: 613, endPoint y: 435, distance: 178.1
click at [452, 451] on input "text" at bounding box center [561, 455] width 377 height 29
type input "jeilane [PERSON_NAME]"
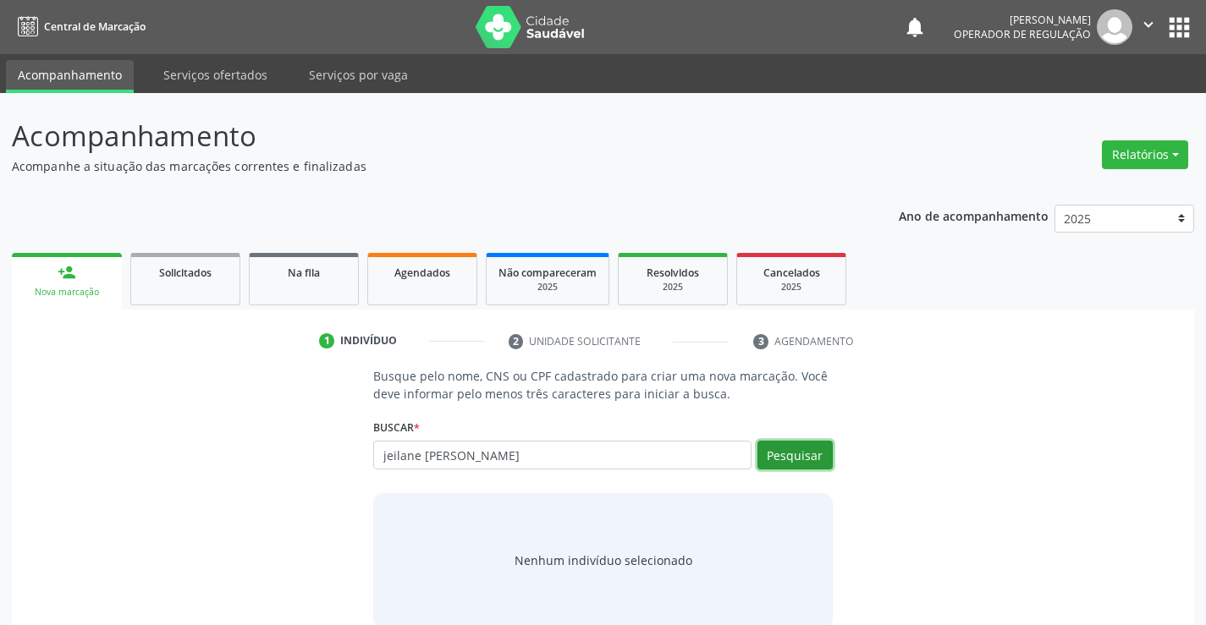
click at [784, 452] on button "Pesquisar" at bounding box center [794, 455] width 75 height 29
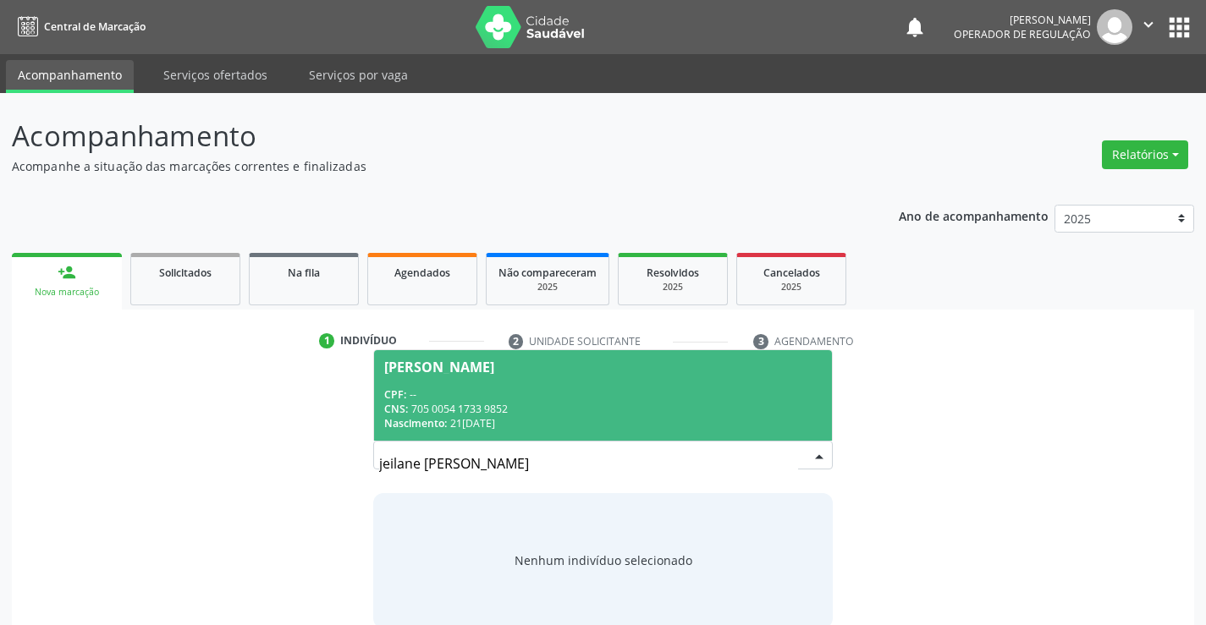
click at [431, 384] on span "[PERSON_NAME] CPF: -- CNS: 705 0054 1733 9852 Nascimento: [DATE]" at bounding box center [602, 395] width 457 height 91
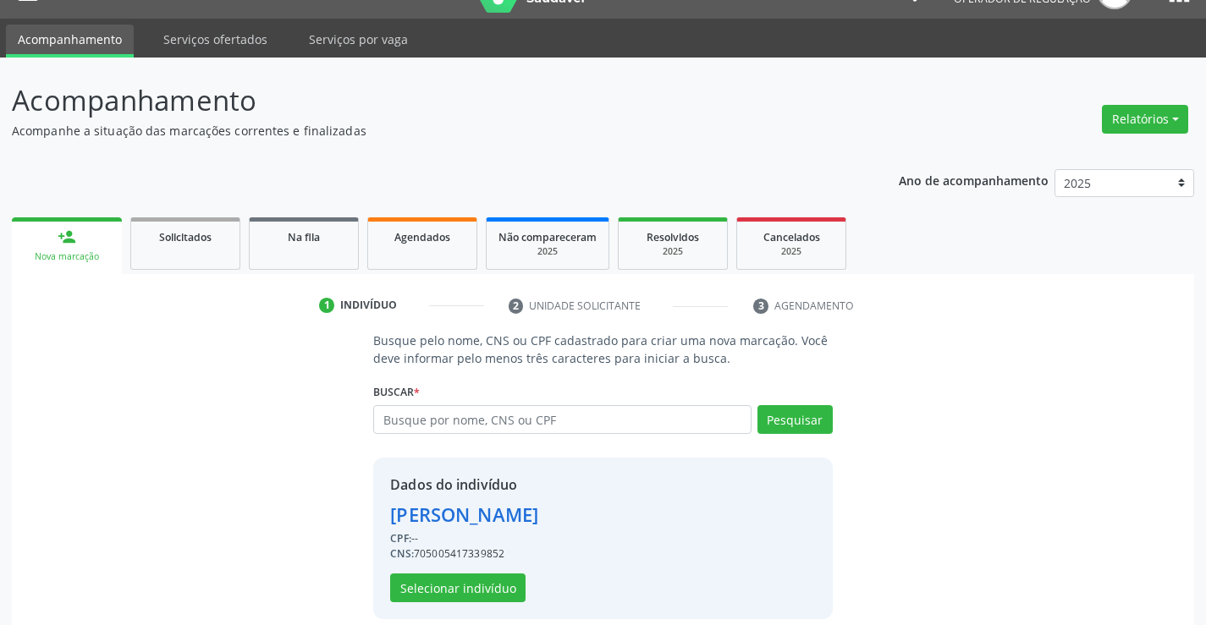
scroll to position [53, 0]
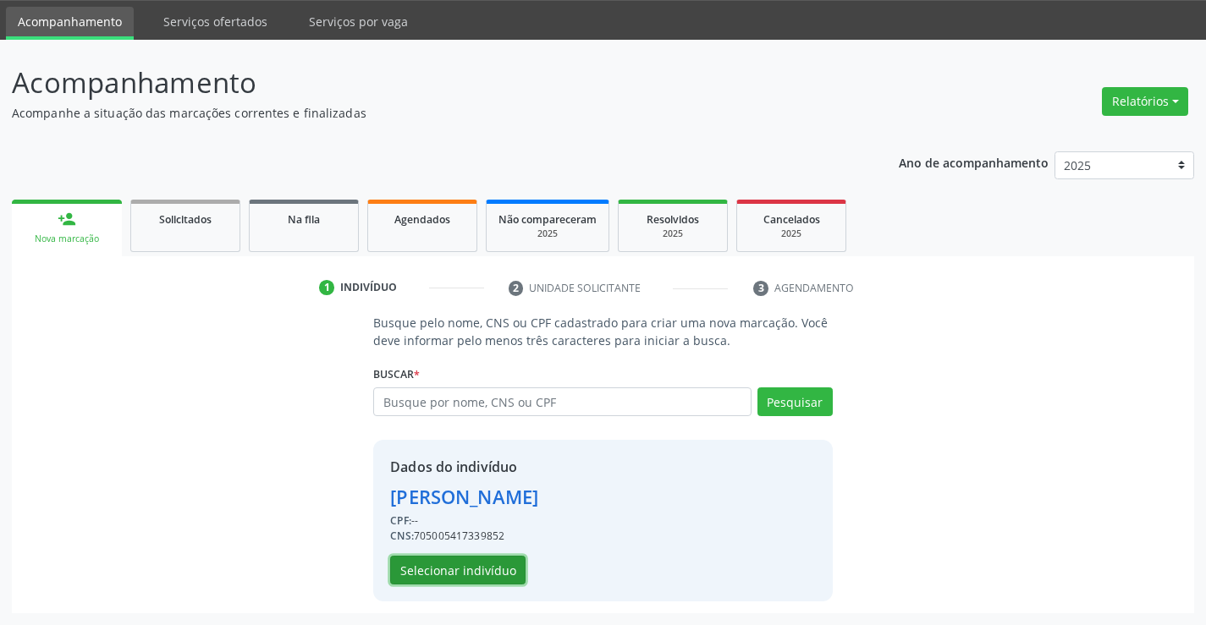
click at [460, 567] on button "Selecionar indivíduo" at bounding box center [457, 570] width 135 height 29
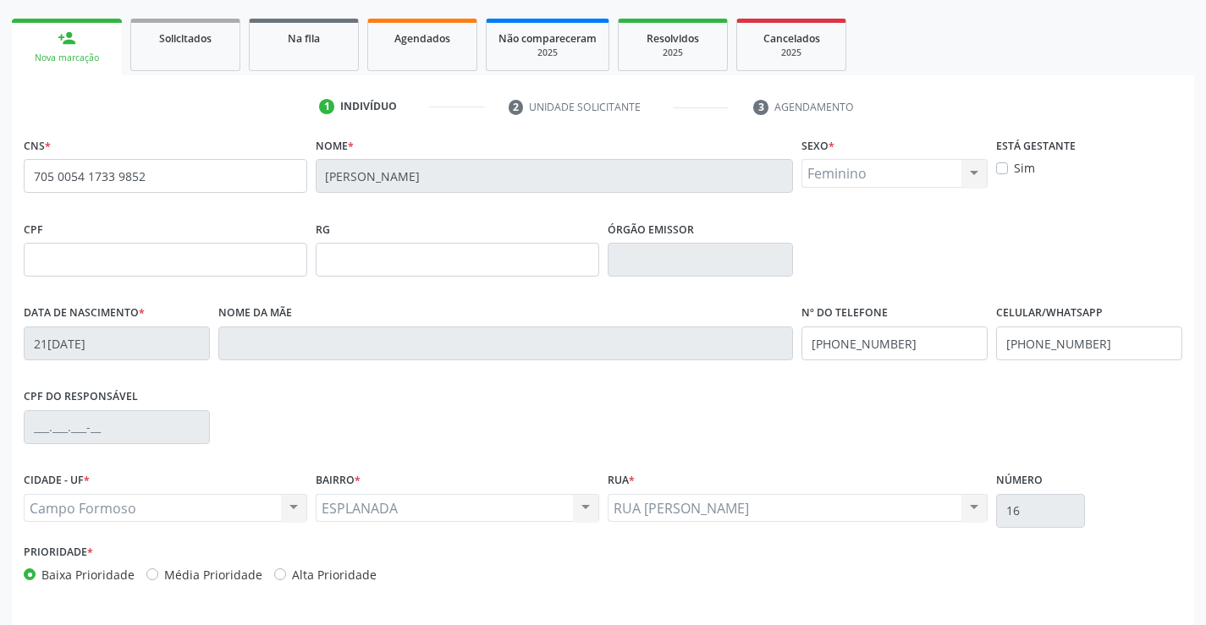
scroll to position [292, 0]
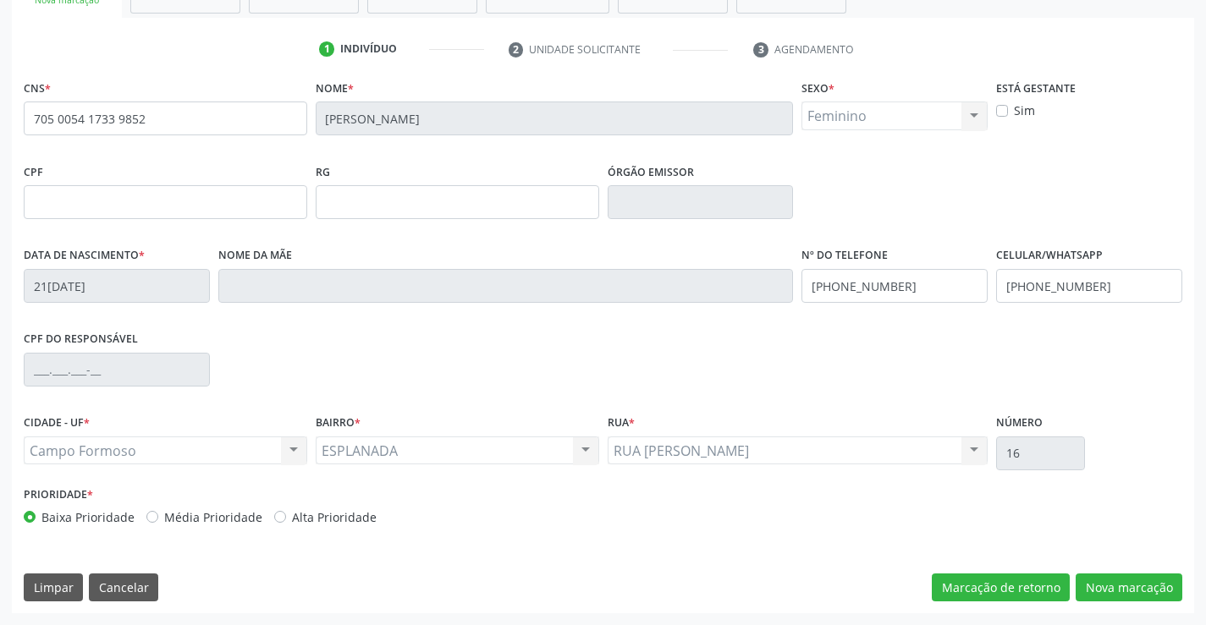
click at [1106, 569] on div "CNS * 705 0054 1733 9852 [GEOGRAPHIC_DATA] * [PERSON_NAME] * Feminino Masculino…" at bounding box center [603, 344] width 1182 height 538
drag, startPoint x: 1147, startPoint y: 585, endPoint x: 1139, endPoint y: 569, distance: 18.2
click at [1147, 584] on button "Nova marcação" at bounding box center [1128, 588] width 107 height 29
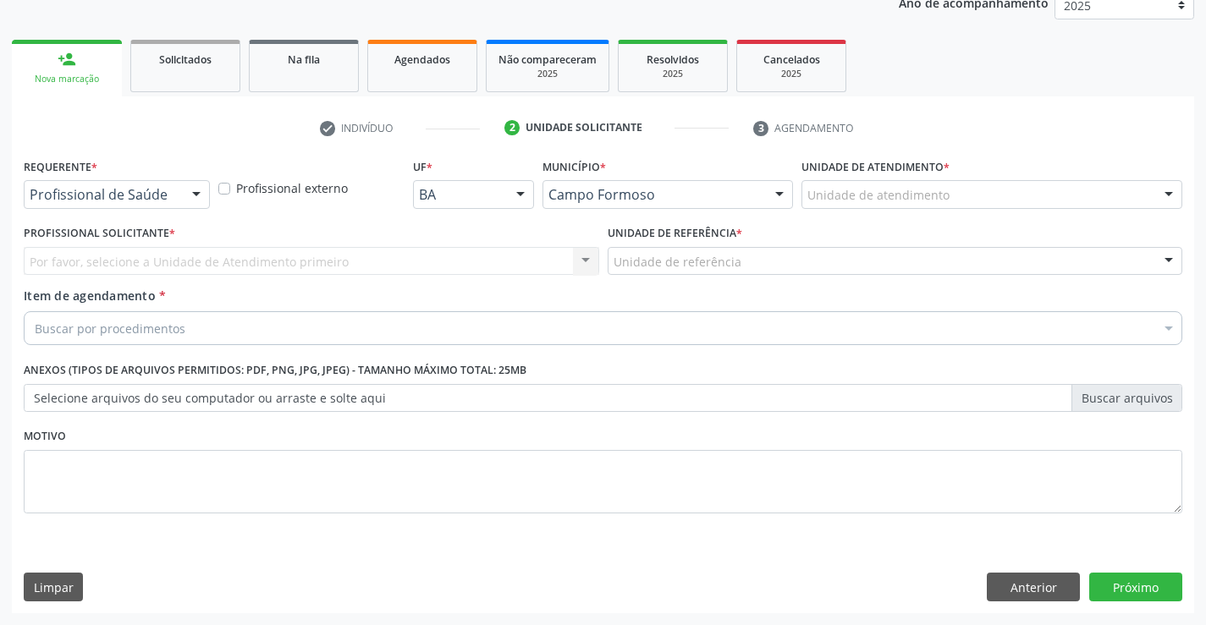
scroll to position [213, 0]
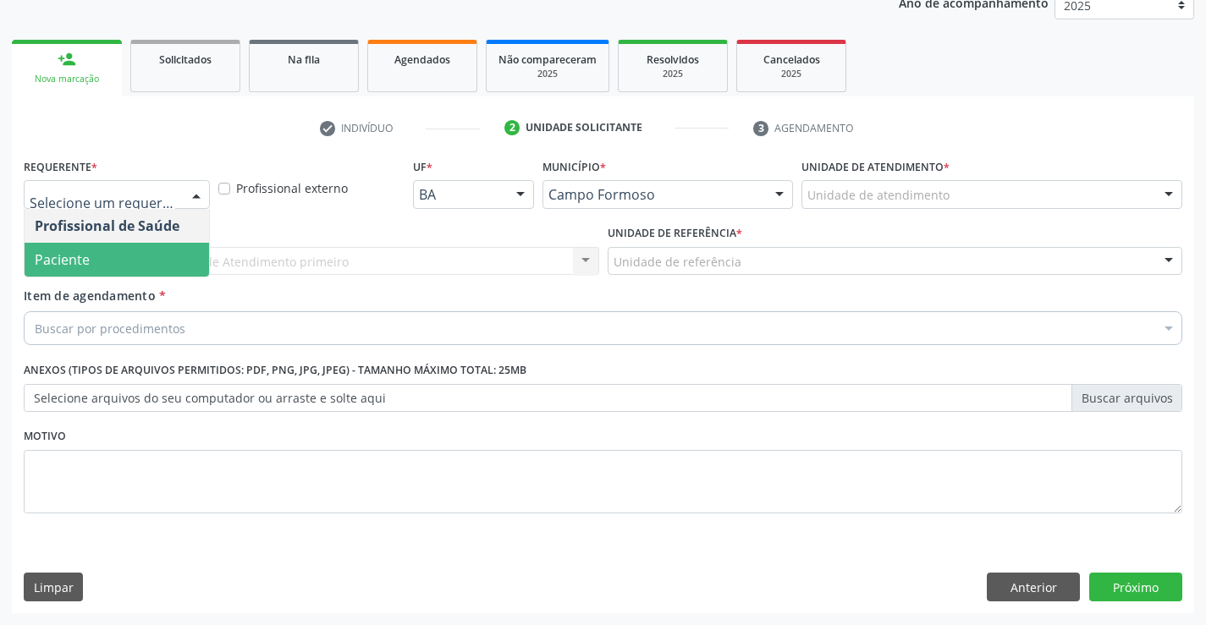
drag, startPoint x: 91, startPoint y: 261, endPoint x: 267, endPoint y: 261, distance: 176.0
click at [99, 261] on span "Paciente" at bounding box center [117, 260] width 184 height 34
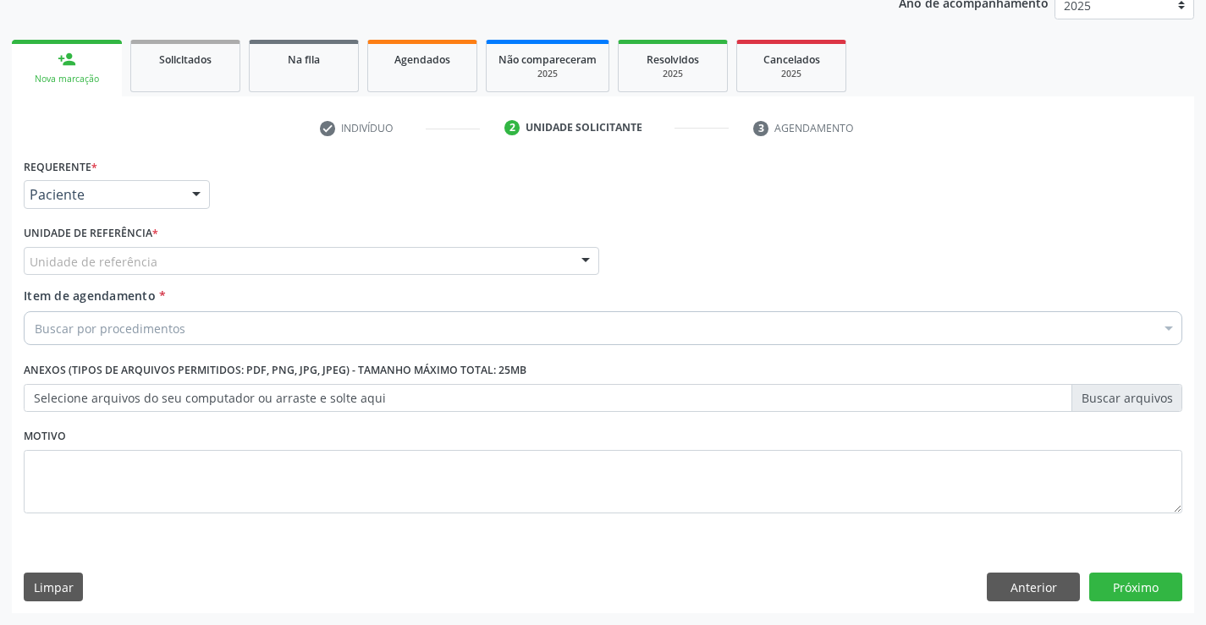
click at [295, 254] on div "Unidade de referência" at bounding box center [311, 261] width 575 height 29
type input "or"
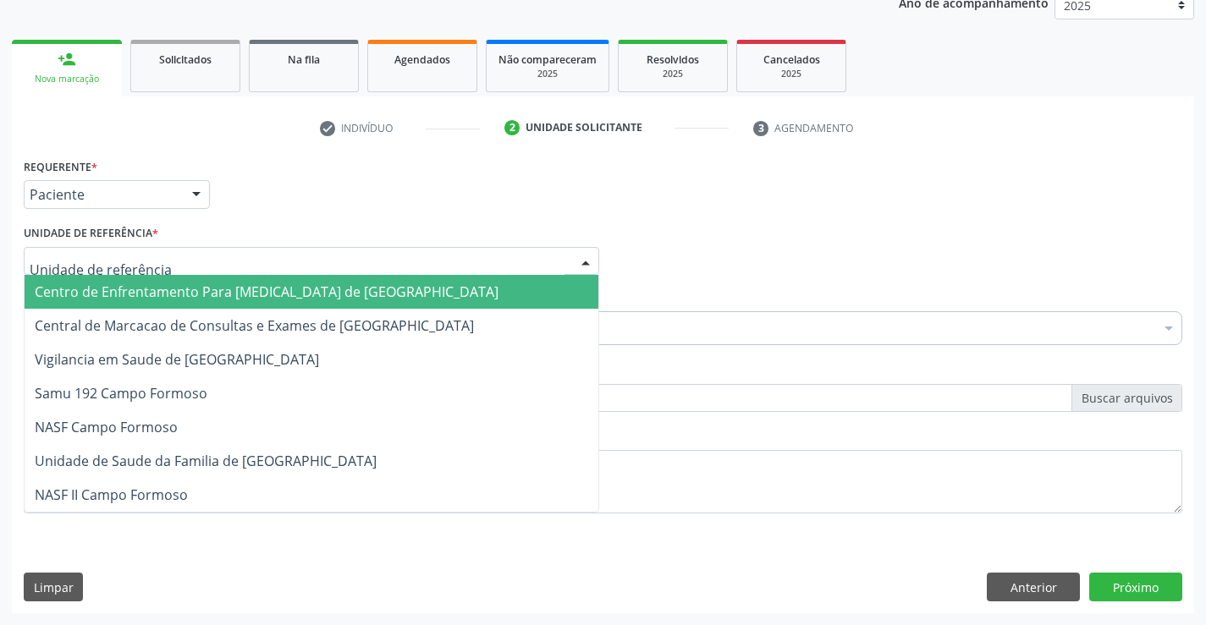
drag, startPoint x: 246, startPoint y: 177, endPoint x: 262, endPoint y: 177, distance: 16.1
click at [256, 177] on div "Requerente * Paciente Profissional de Saúde Paciente Nenhum resultado encontrad…" at bounding box center [602, 187] width 1167 height 66
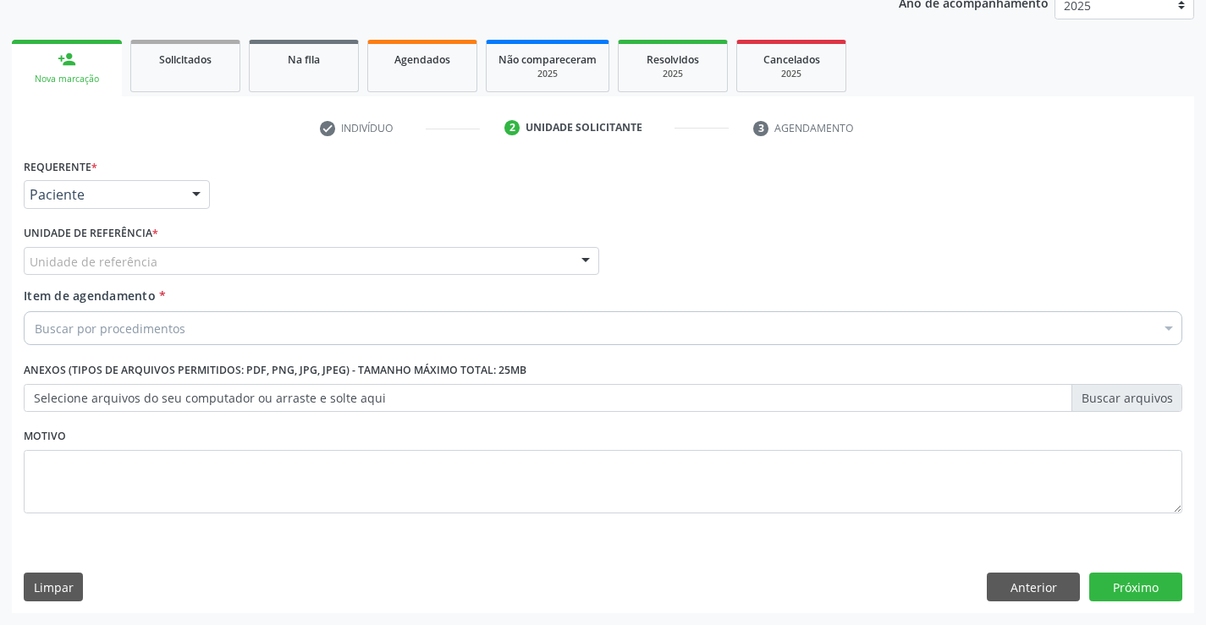
click at [227, 268] on div "Unidade de referência" at bounding box center [311, 261] width 575 height 29
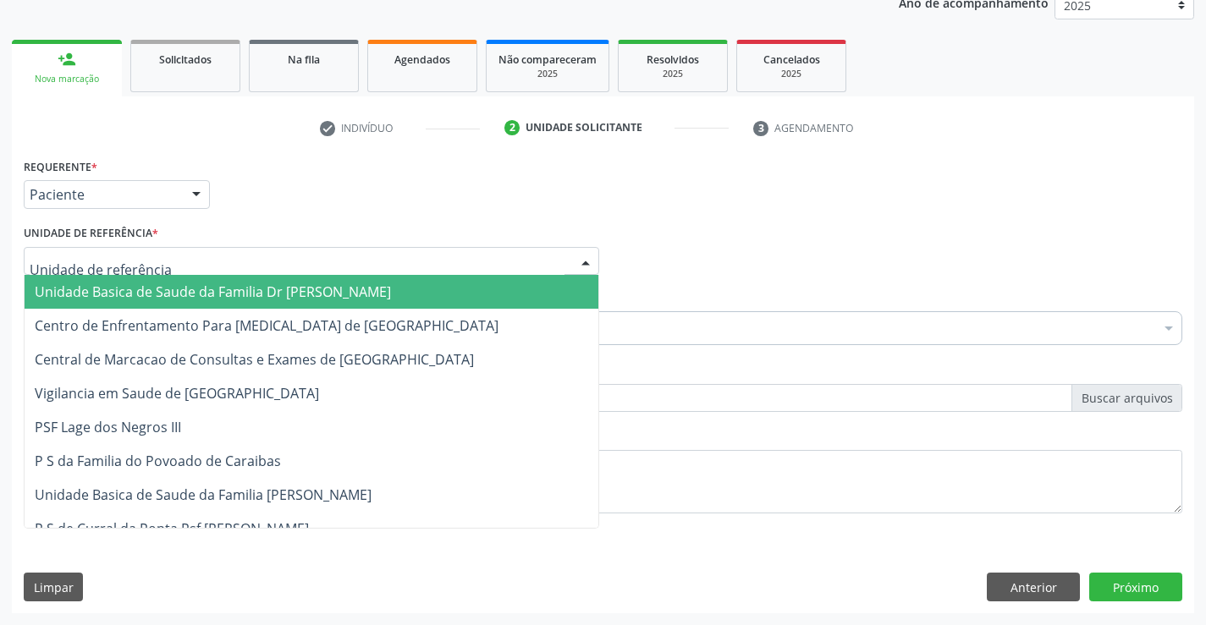
drag, startPoint x: 208, startPoint y: 294, endPoint x: 217, endPoint y: 299, distance: 9.9
click at [211, 294] on span "Unidade Basica de Saude da Familia Dr [PERSON_NAME]" at bounding box center [213, 292] width 356 height 19
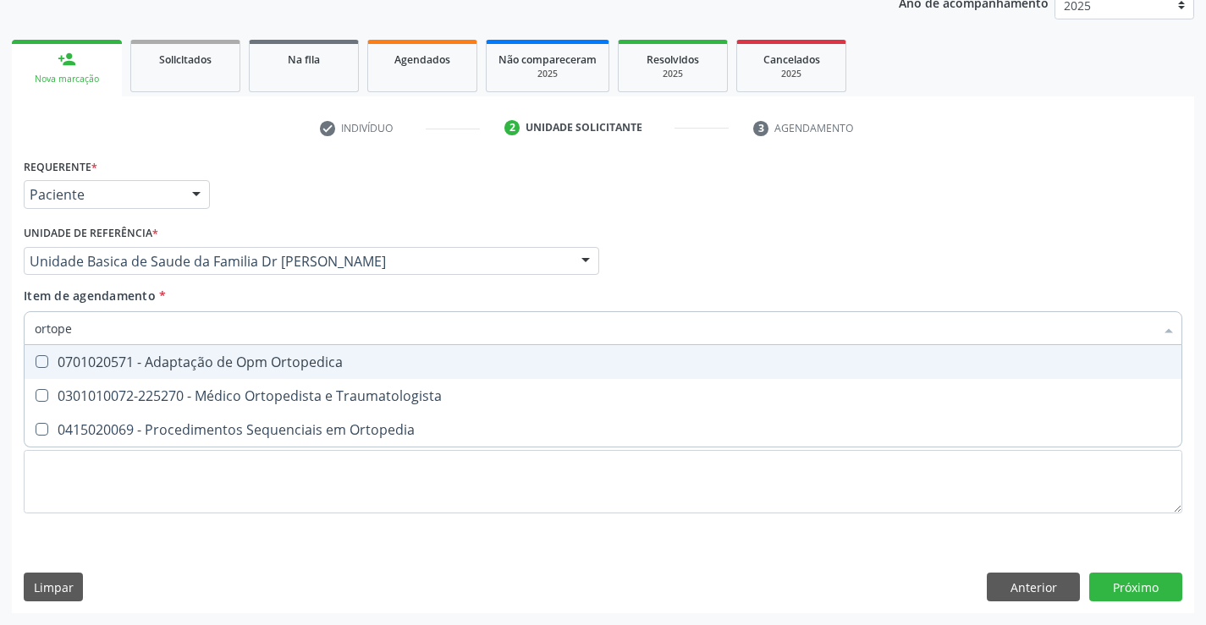
type input "ortoped"
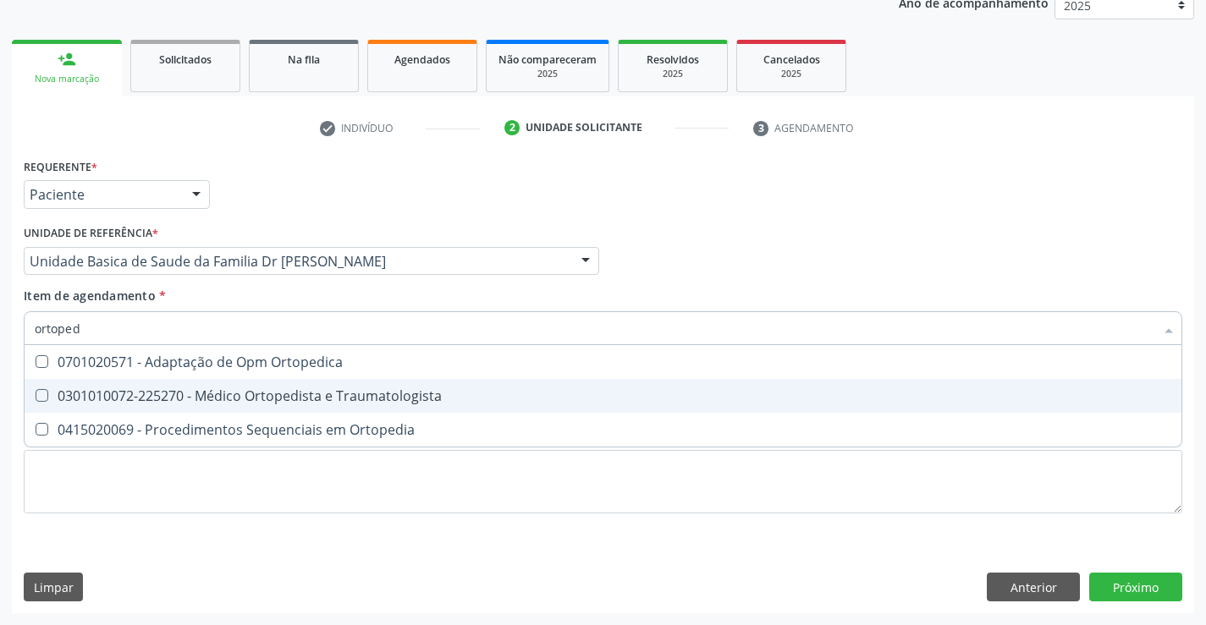
drag, startPoint x: 238, startPoint y: 391, endPoint x: 250, endPoint y: 393, distance: 12.1
click at [244, 391] on div "0301010072-225270 - Médico Ortopedista e Traumatologista" at bounding box center [603, 396] width 1136 height 14
checkbox Traumatologista "true"
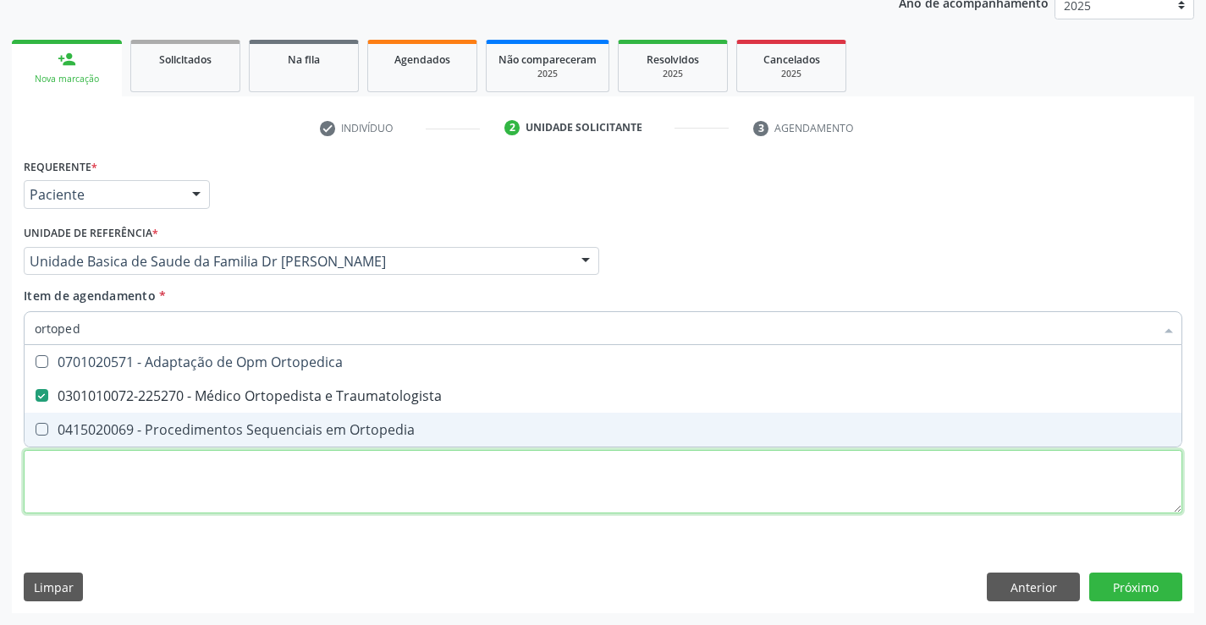
click at [366, 493] on div "Requerente * Paciente Profissional de Saúde Paciente Nenhum resultado encontrad…" at bounding box center [603, 345] width 1158 height 383
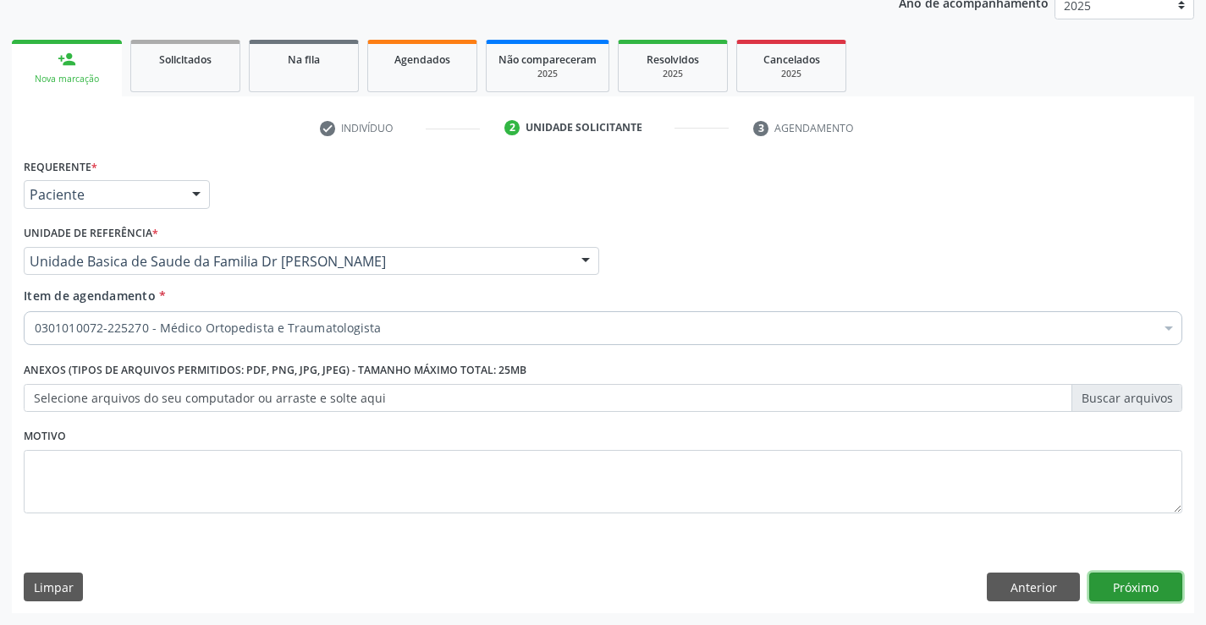
click at [1141, 583] on button "Próximo" at bounding box center [1135, 587] width 93 height 29
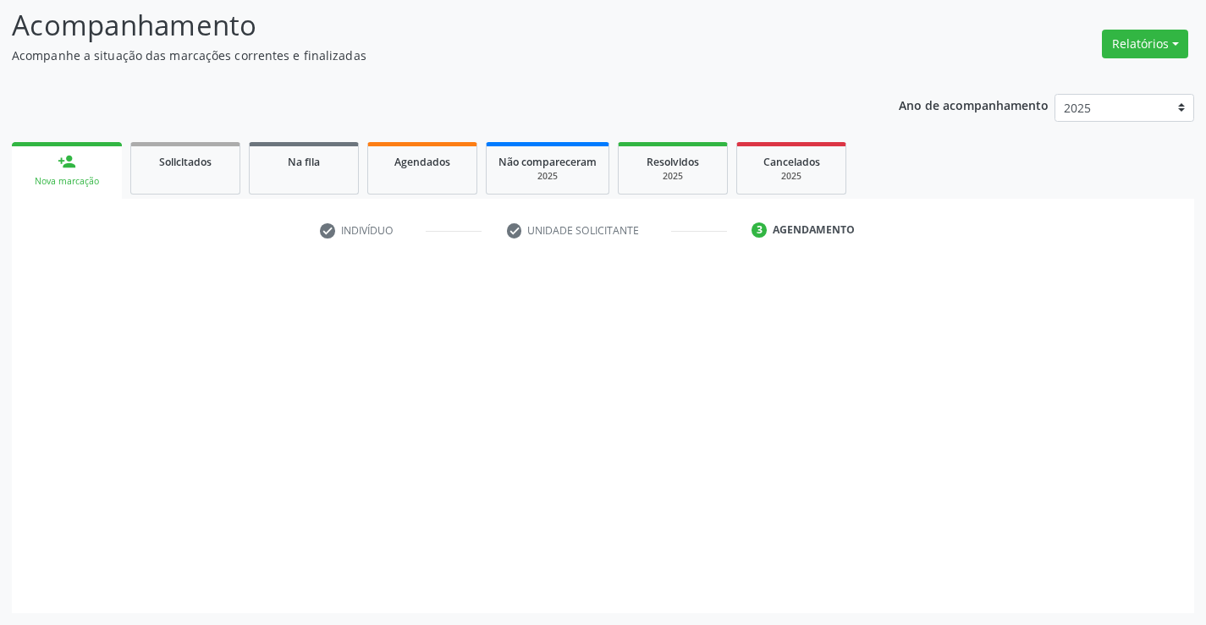
scroll to position [111, 0]
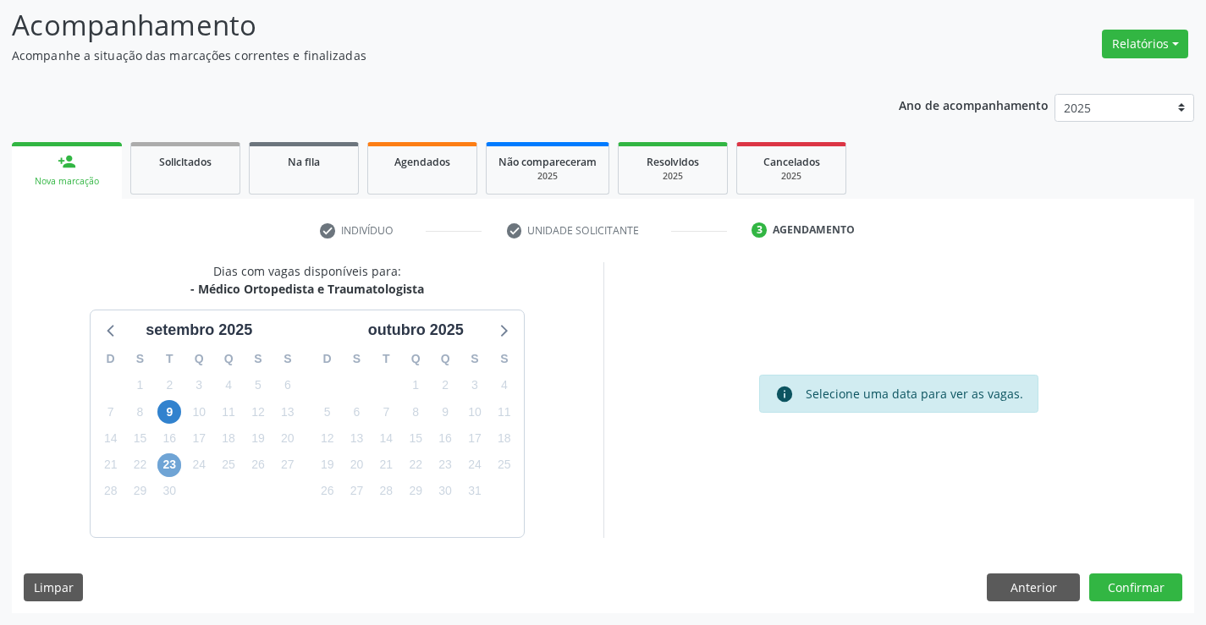
click at [166, 463] on span "23" at bounding box center [169, 466] width 24 height 24
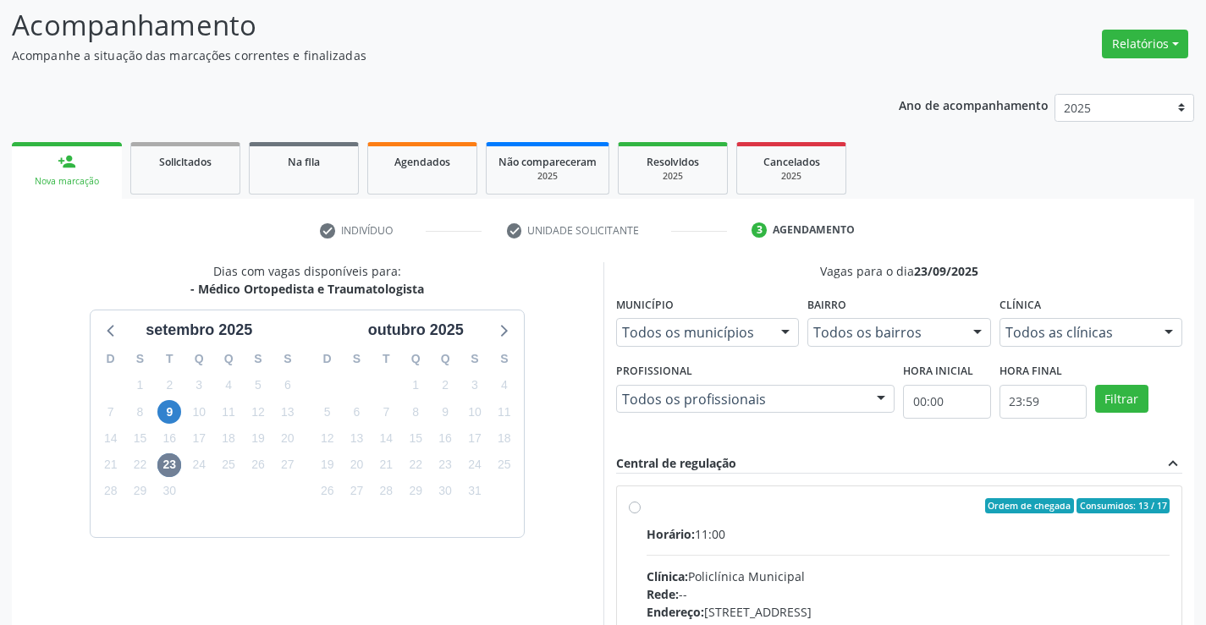
click at [867, 520] on label "Ordem de chegada Consumidos: 13 / 17 Horário: 11:00 Clínica: Policlínica Munici…" at bounding box center [908, 628] width 524 height 260
click at [640, 514] on input "Ordem de chegada Consumidos: 13 / 17 Horário: 11:00 Clínica: Policlínica Munici…" at bounding box center [635, 505] width 12 height 15
radio input "true"
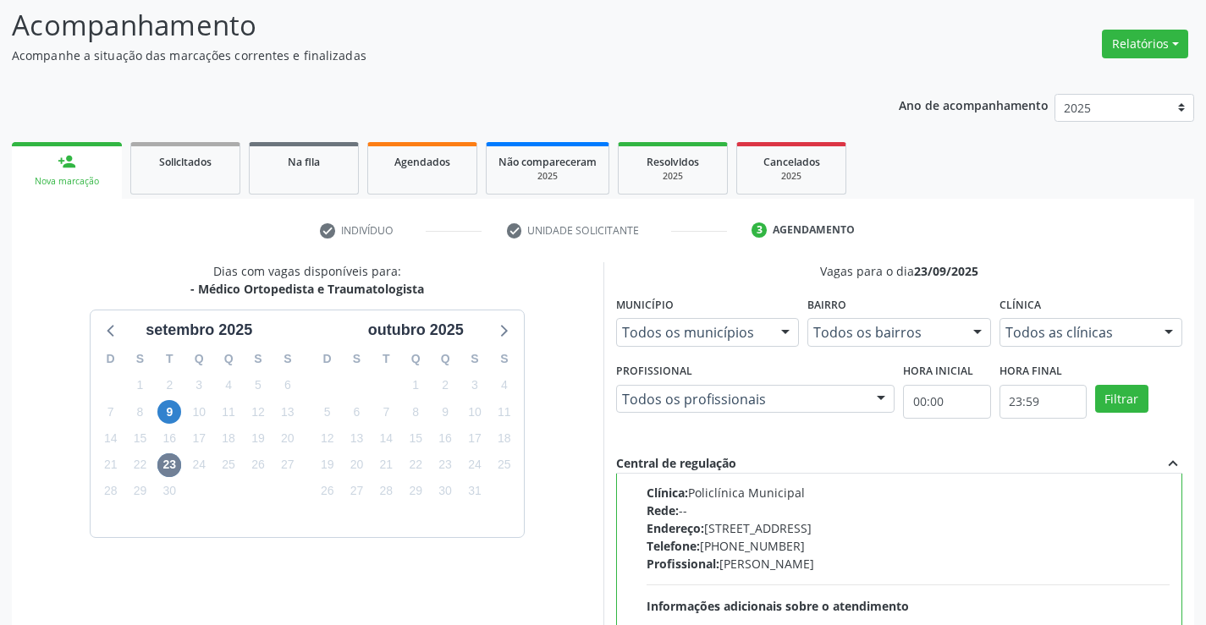
scroll to position [386, 0]
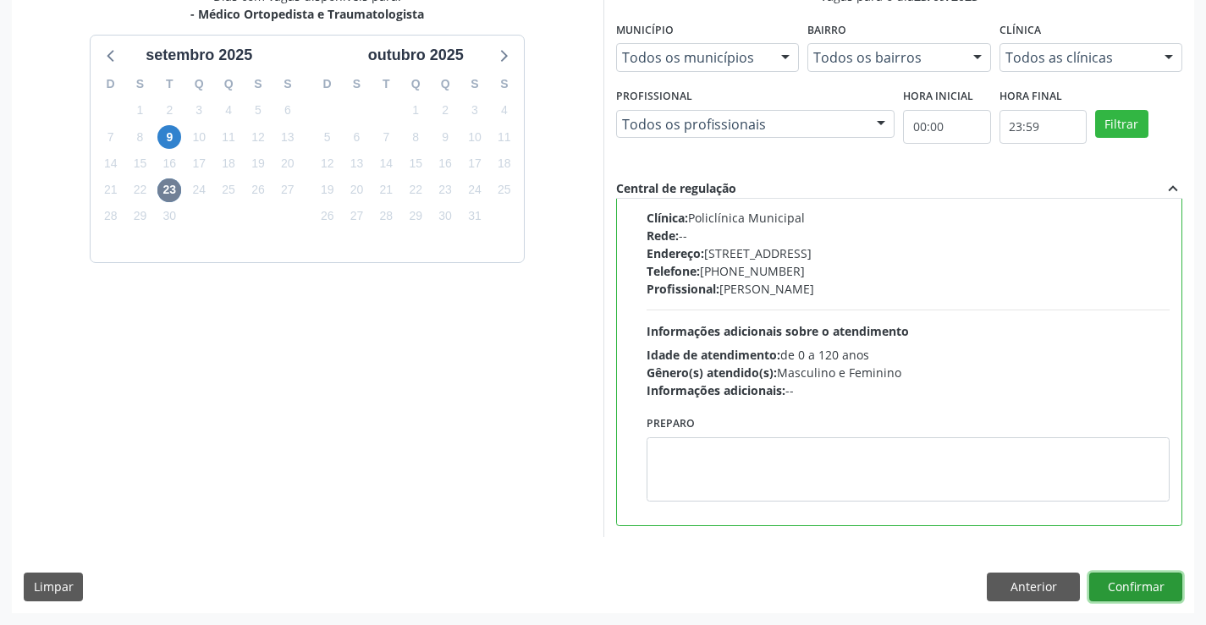
click at [1120, 583] on button "Confirmar" at bounding box center [1135, 587] width 93 height 29
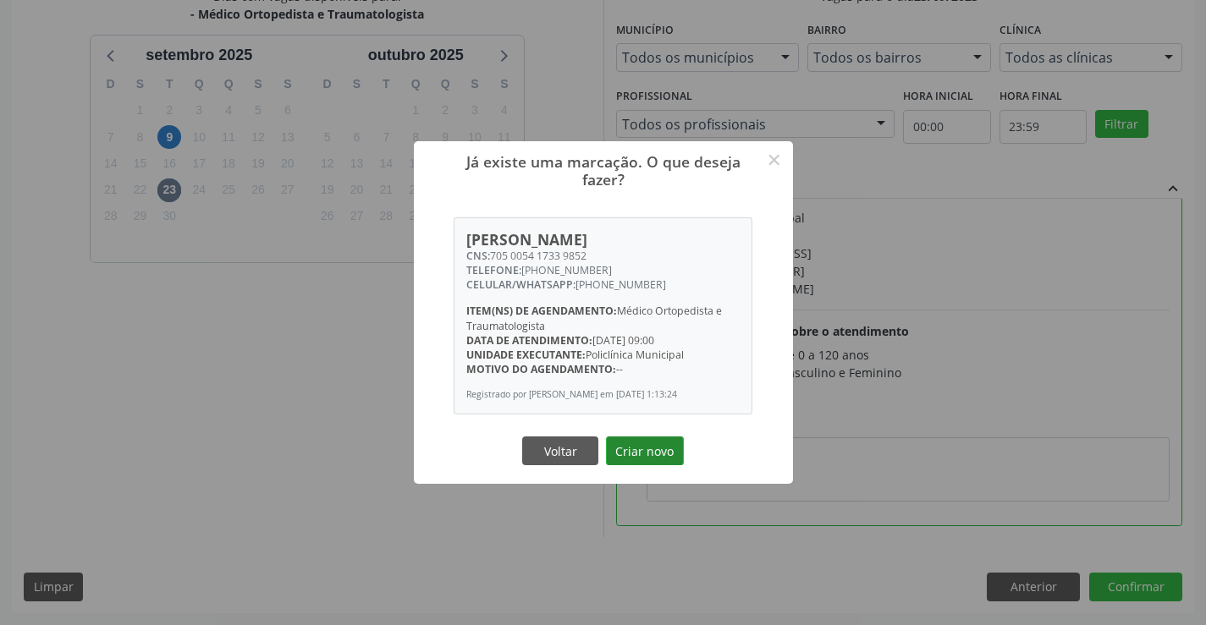
click at [631, 438] on button "Criar novo" at bounding box center [645, 451] width 78 height 29
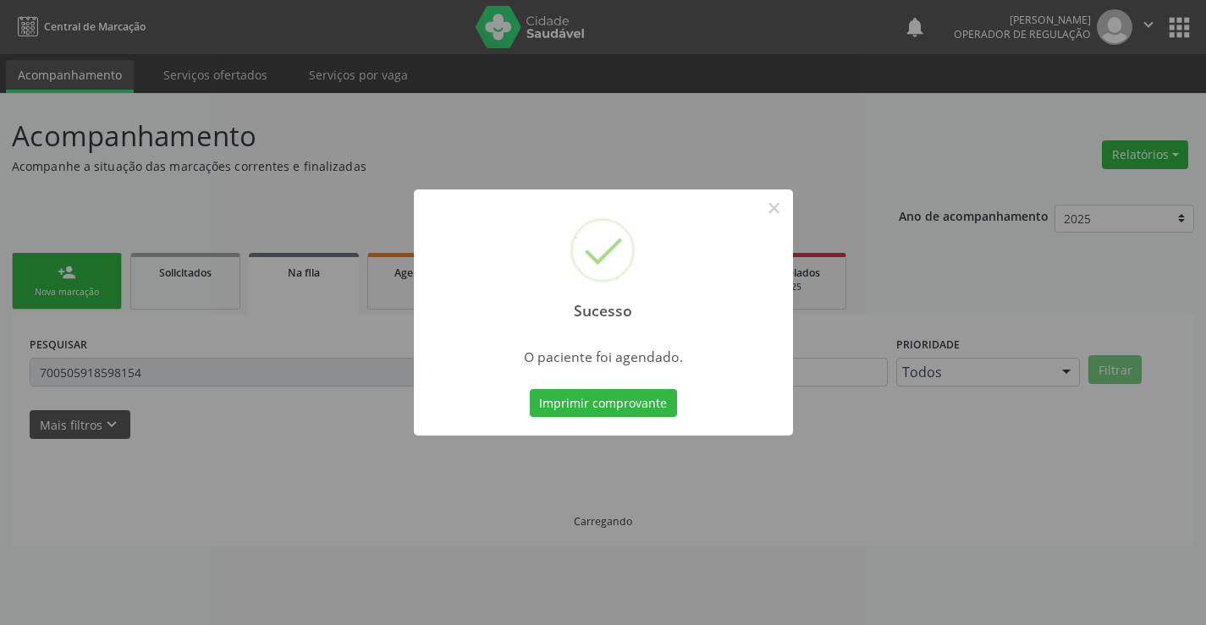
scroll to position [0, 0]
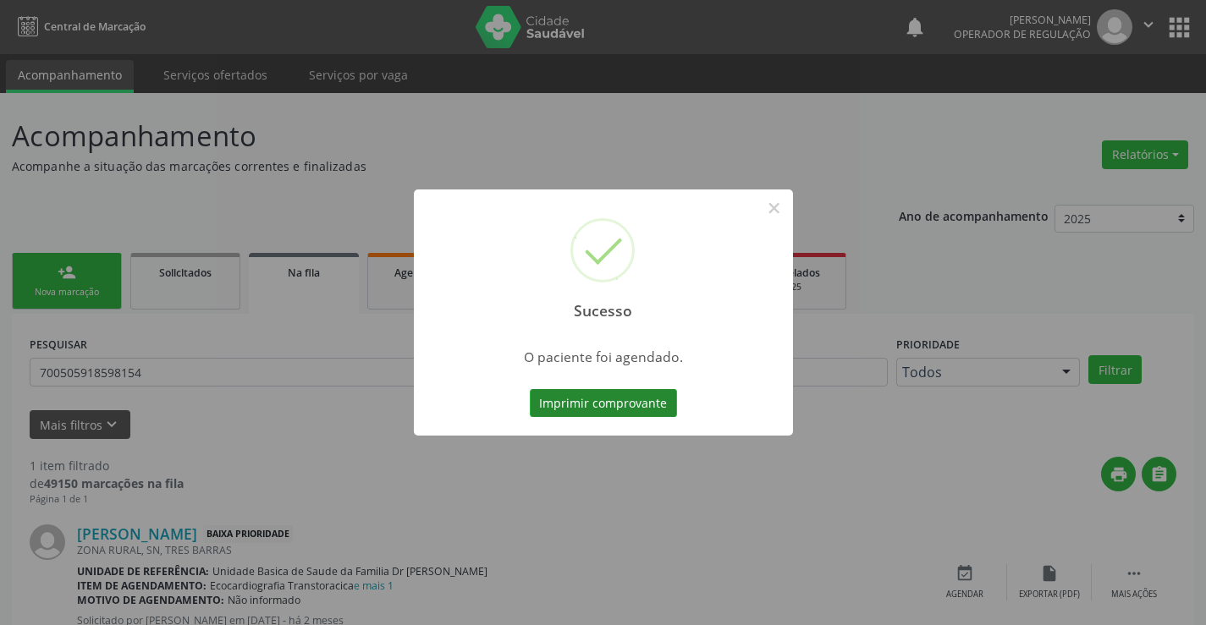
click at [596, 401] on button "Imprimir comprovante" at bounding box center [603, 403] width 147 height 29
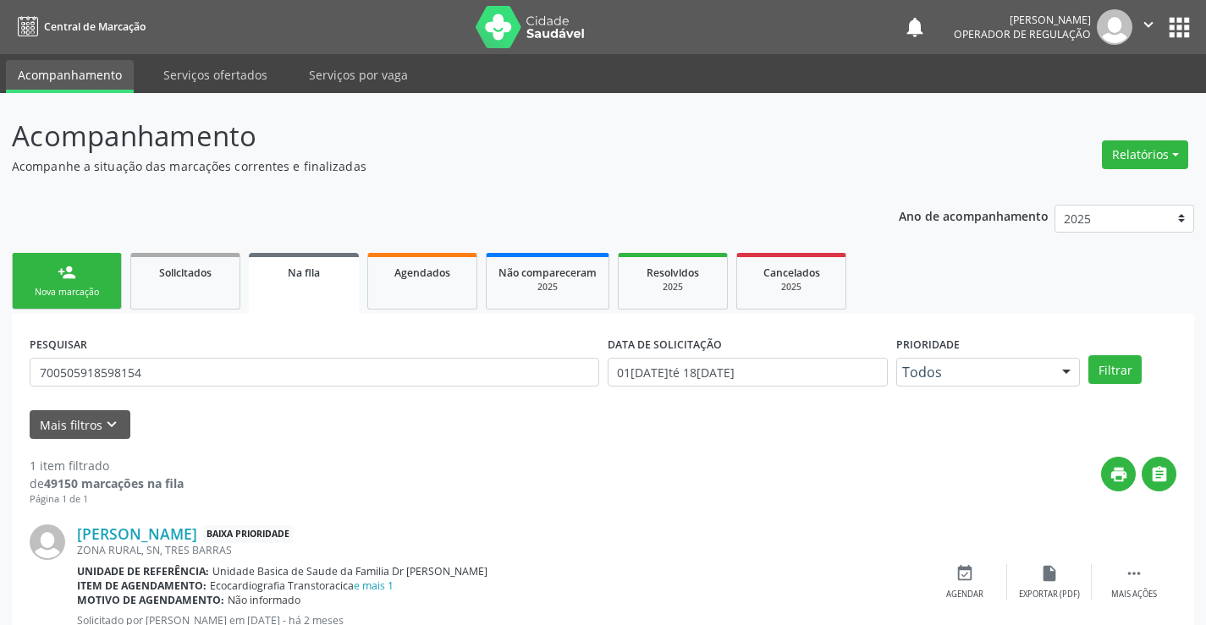
click at [109, 286] on link "person_add Nova marcação" at bounding box center [67, 281] width 110 height 57
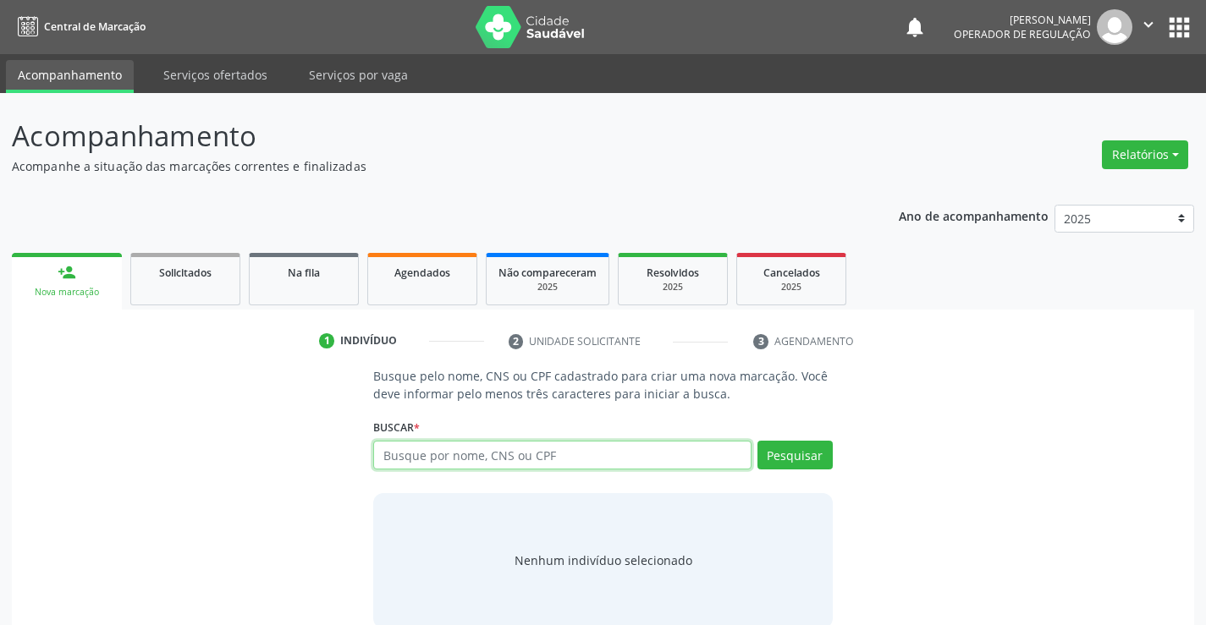
drag, startPoint x: 508, startPoint y: 453, endPoint x: 563, endPoint y: 459, distance: 55.4
click at [507, 453] on input "text" at bounding box center [561, 455] width 377 height 29
click at [426, 285] on link "Agendados" at bounding box center [422, 279] width 110 height 52
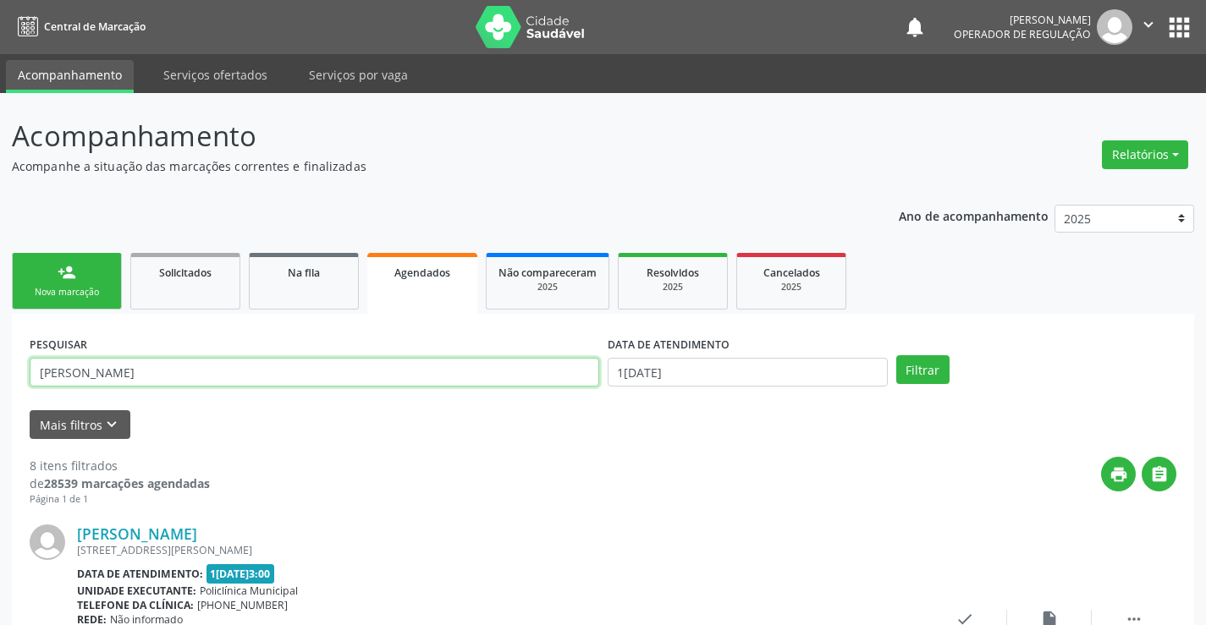
click at [201, 378] on input "[PERSON_NAME]" at bounding box center [314, 372] width 569 height 29
type input "[PERSON_NAME]"
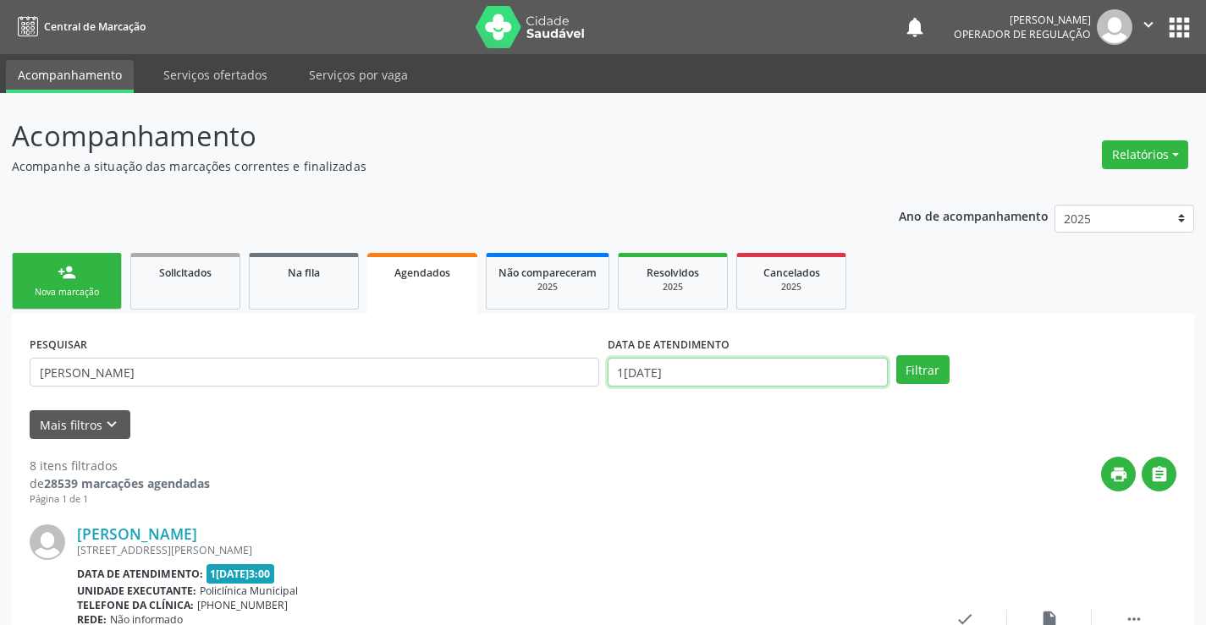
drag, startPoint x: 793, startPoint y: 367, endPoint x: 833, endPoint y: 342, distance: 47.2
click at [794, 365] on input "1[DATE]" at bounding box center [747, 372] width 280 height 29
click at [929, 371] on button "Filtrar" at bounding box center [922, 369] width 53 height 29
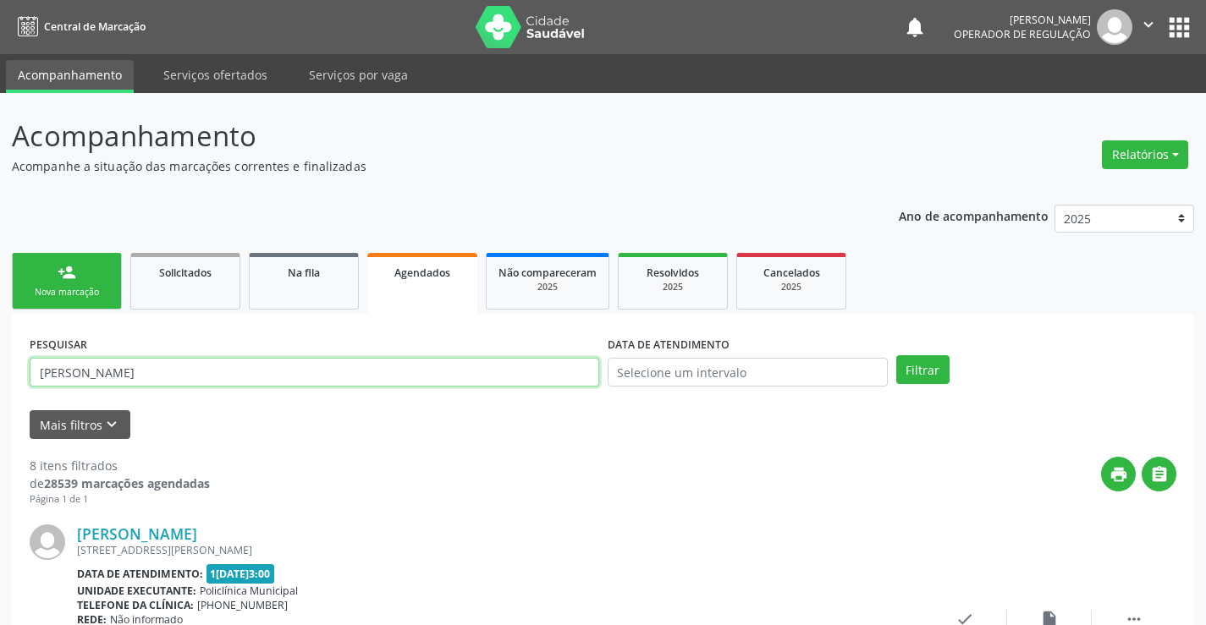
click at [235, 377] on input "[PERSON_NAME]" at bounding box center [314, 372] width 569 height 29
type input "A"
click at [263, 371] on input "text" at bounding box center [314, 372] width 569 height 29
type input "domingos"
click at [100, 290] on div "Nova marcação" at bounding box center [67, 292] width 85 height 13
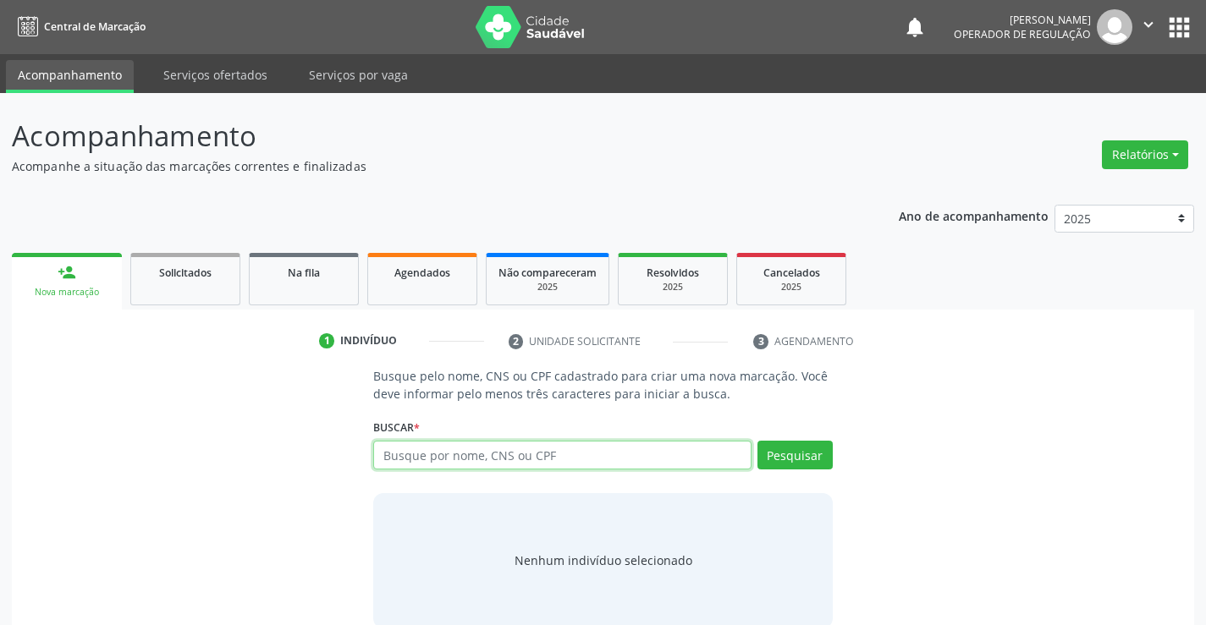
drag, startPoint x: 459, startPoint y: 446, endPoint x: 486, endPoint y: 437, distance: 28.4
click at [463, 442] on input "text" at bounding box center [561, 455] width 377 height 29
type input "e"
type input "l"
drag, startPoint x: 432, startPoint y: 455, endPoint x: 448, endPoint y: 411, distance: 47.1
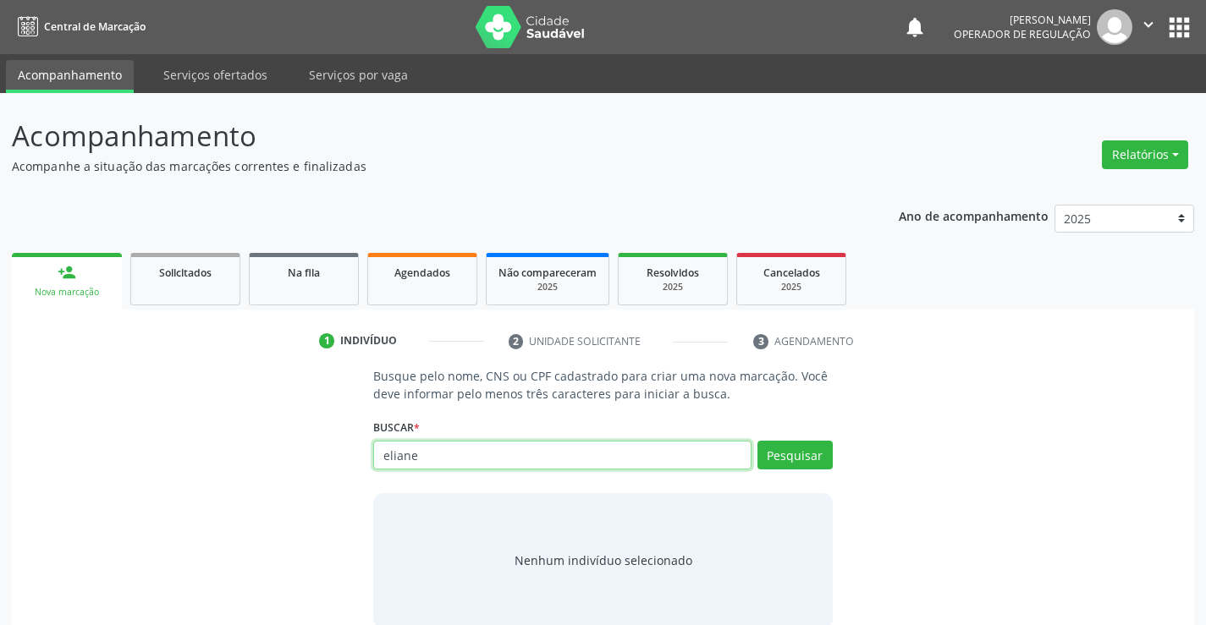
click at [437, 435] on div "Buscar * Busque por nome, CNS ou CPF Nenhum resultado encontrado para: " " Não …" at bounding box center [602, 448] width 459 height 66
type input "e"
type input "[PERSON_NAME]"
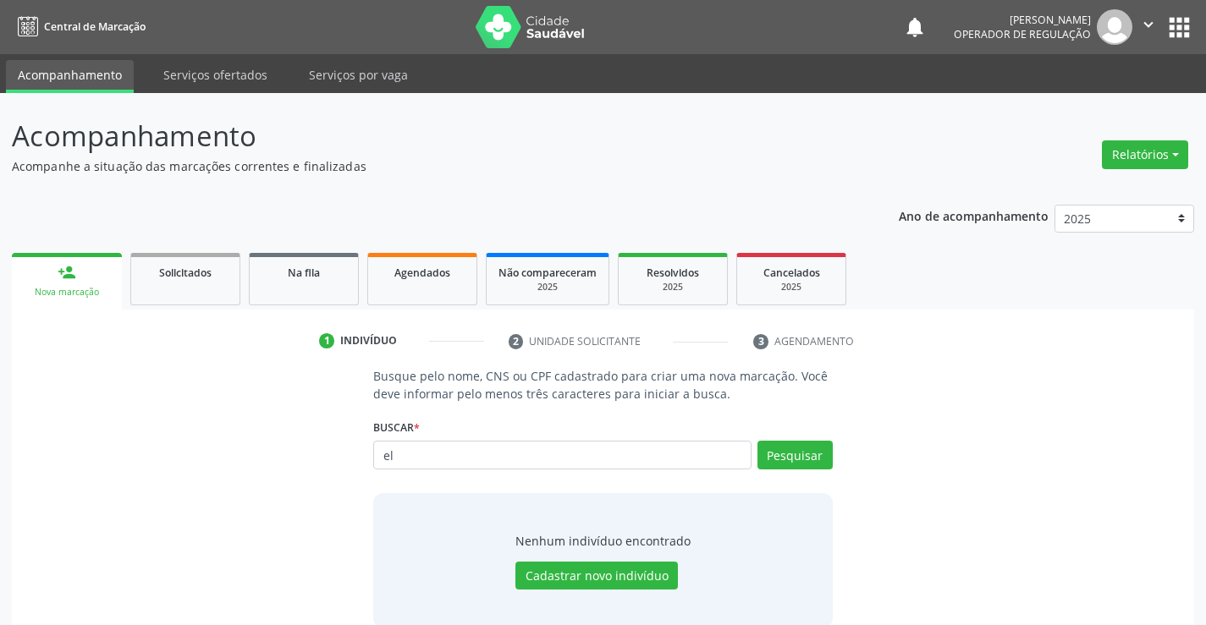
type input "e"
click at [465, 455] on input "text" at bounding box center [561, 455] width 377 height 29
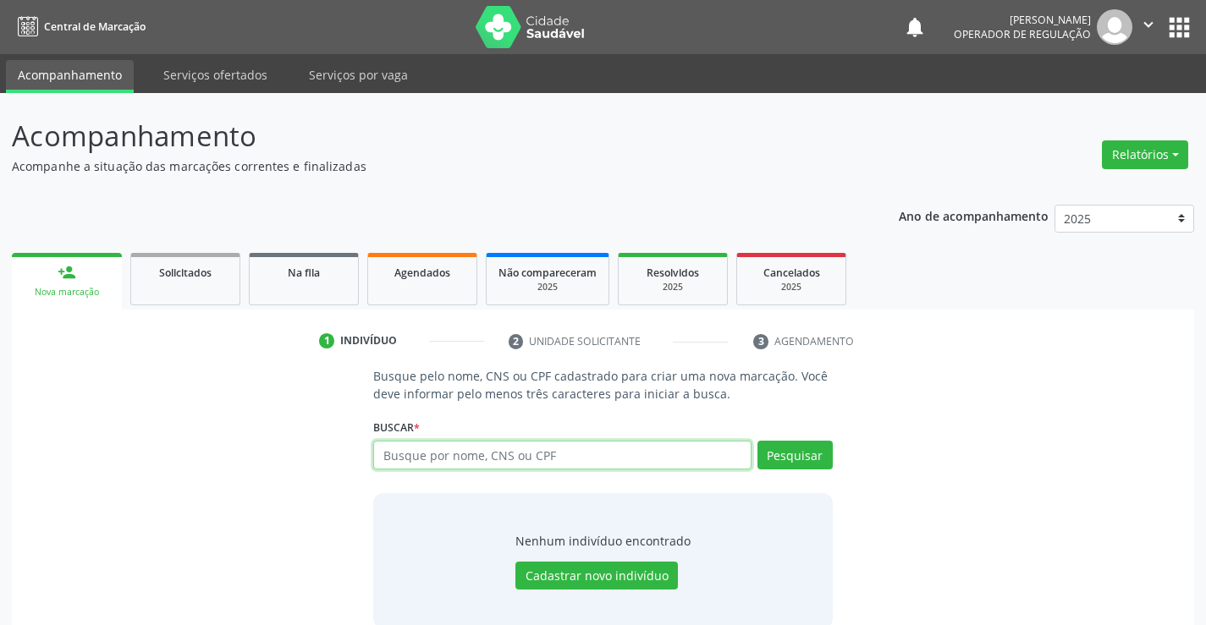
click at [439, 455] on input "text" at bounding box center [561, 455] width 377 height 29
click at [437, 287] on link "Agendados" at bounding box center [422, 279] width 110 height 52
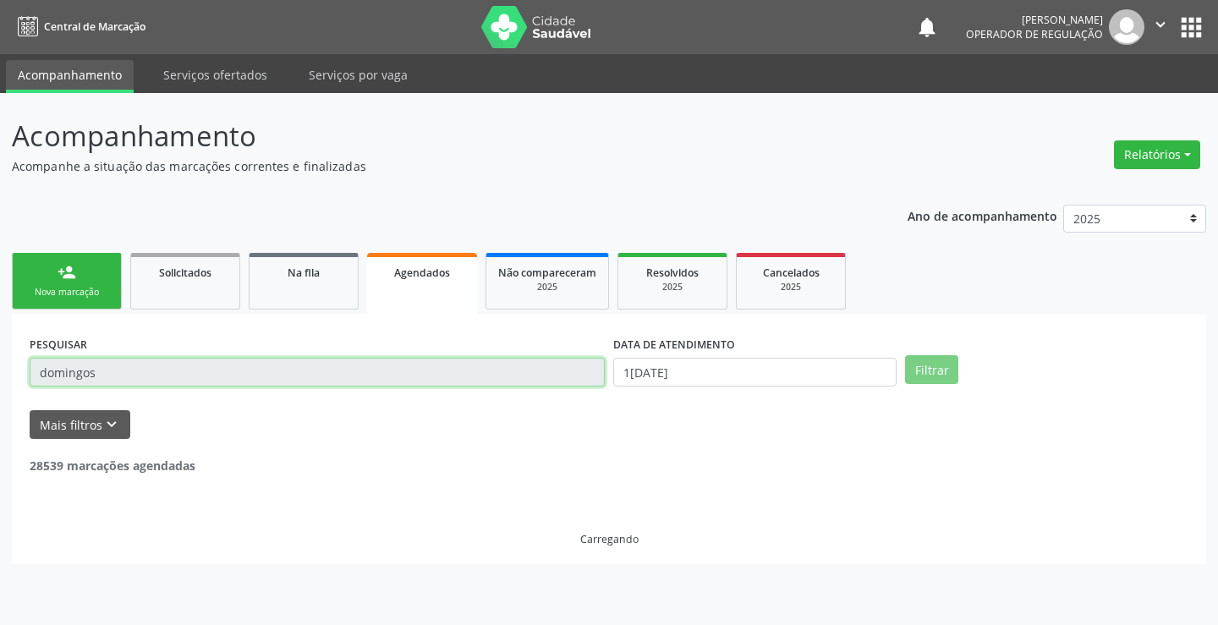
click at [127, 376] on input "domingos" at bounding box center [317, 372] width 575 height 29
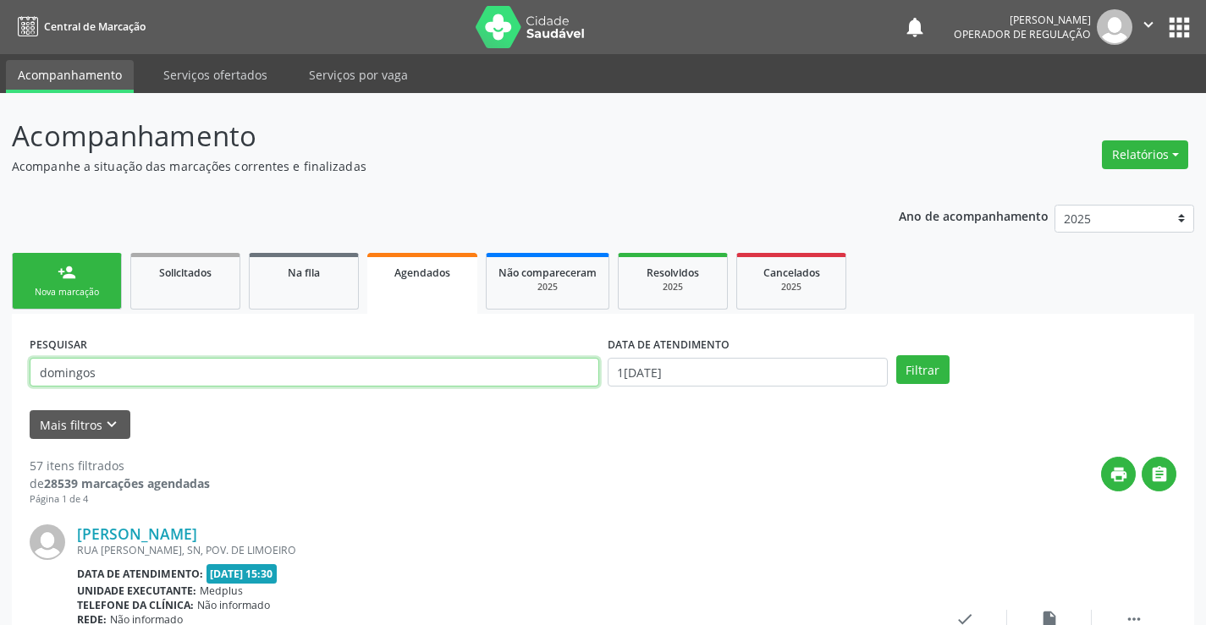
click at [127, 376] on input "domingos" at bounding box center [314, 372] width 569 height 29
type input "eliane"
click at [896, 355] on button "Filtrar" at bounding box center [922, 369] width 53 height 29
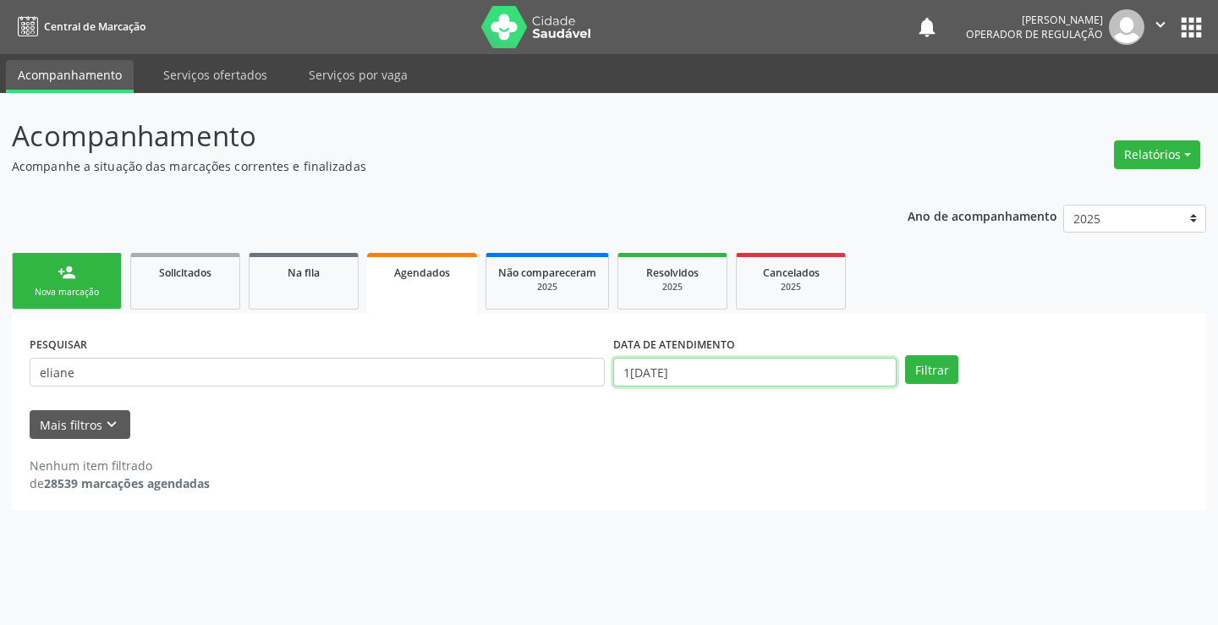
drag, startPoint x: 769, startPoint y: 376, endPoint x: 772, endPoint y: 328, distance: 47.5
click at [776, 351] on body "Central de Marcação notifications [PERSON_NAME] Operador de regulação  Configu…" at bounding box center [609, 312] width 1218 height 625
click at [926, 364] on button "Filtrar" at bounding box center [931, 369] width 53 height 29
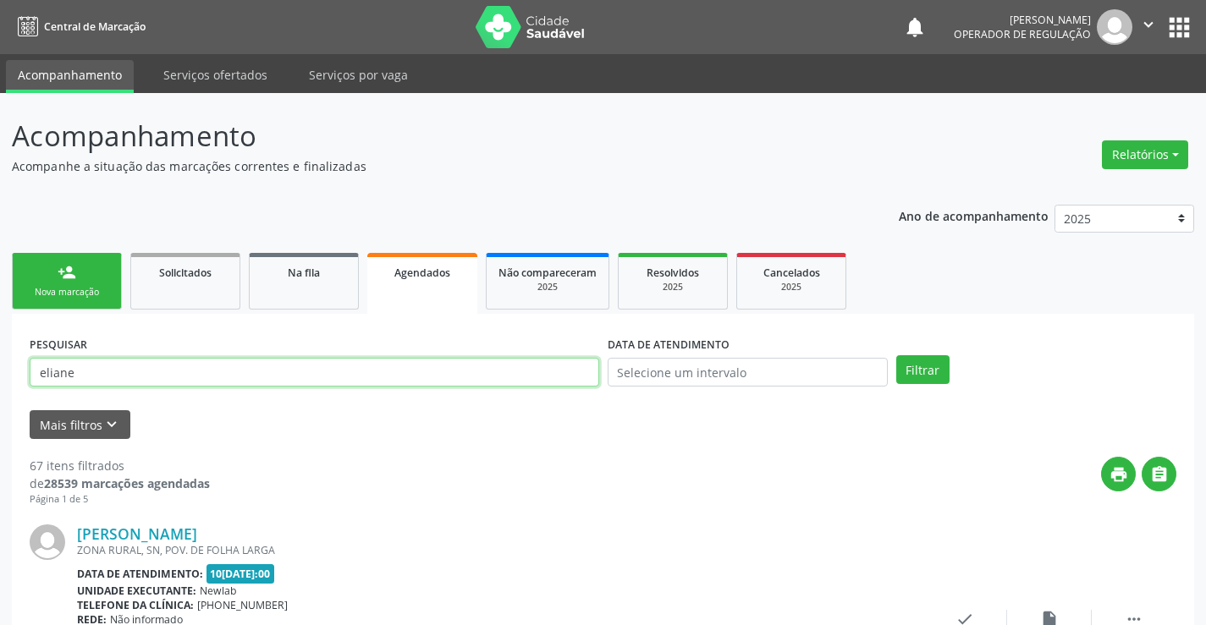
drag, startPoint x: 101, startPoint y: 376, endPoint x: 164, endPoint y: 371, distance: 63.6
click at [121, 377] on input "eliane" at bounding box center [314, 372] width 569 height 29
type input "[PERSON_NAME]"
click at [896, 355] on button "Filtrar" at bounding box center [922, 369] width 53 height 29
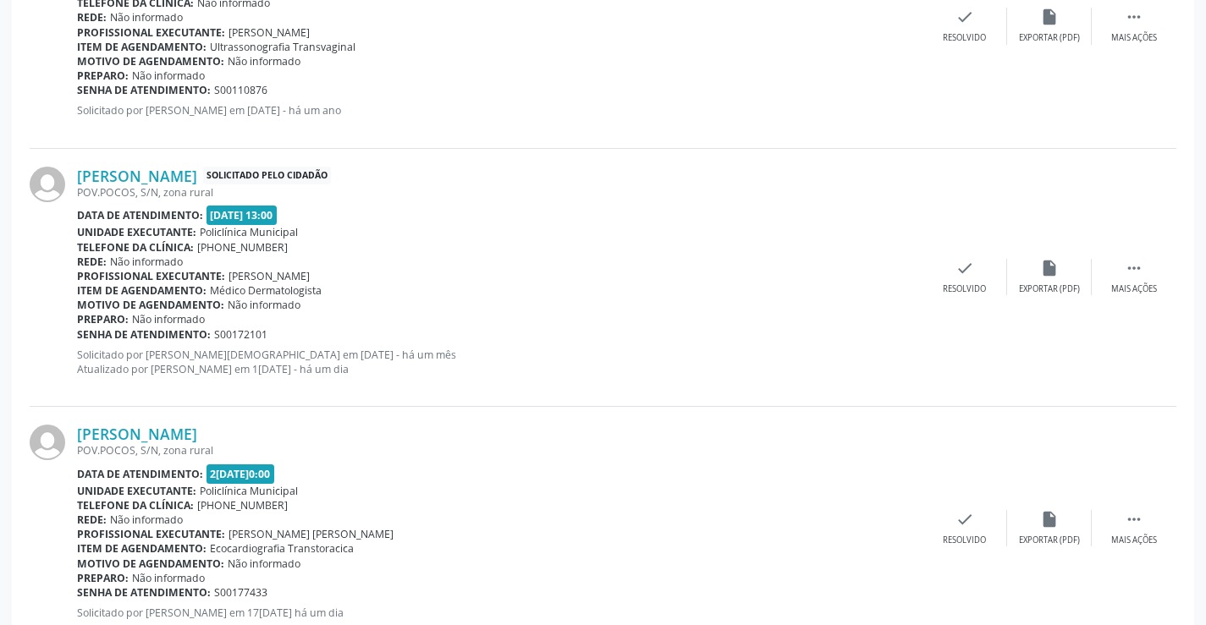
scroll to position [900, 0]
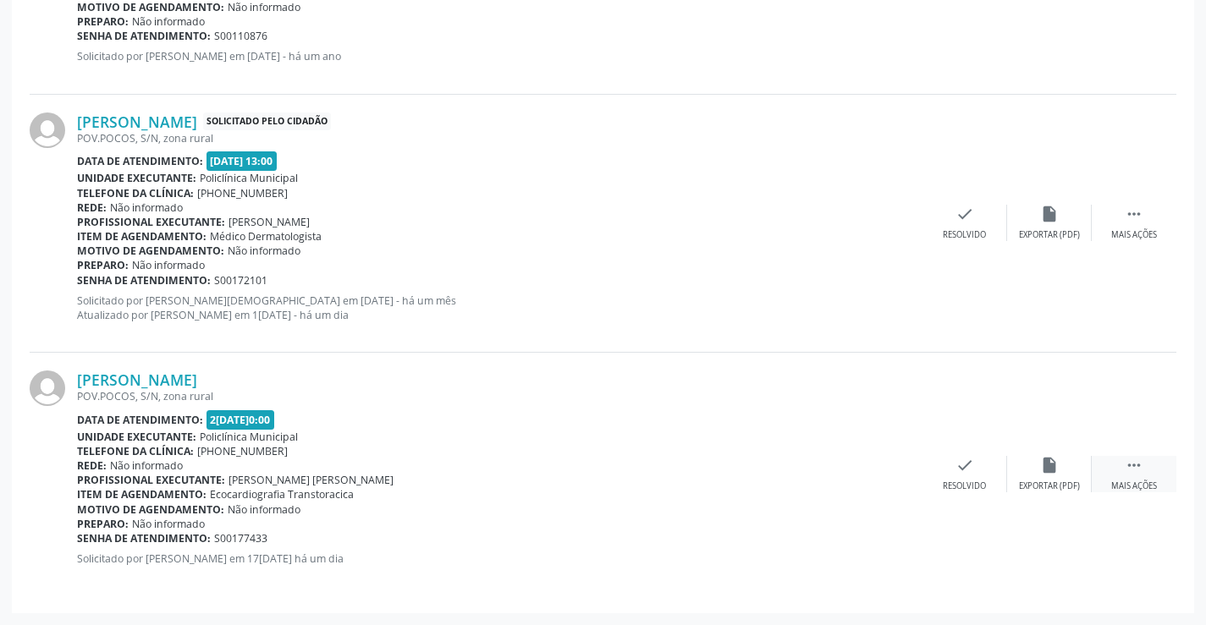
click at [1126, 486] on div "Mais ações" at bounding box center [1134, 487] width 46 height 12
click at [804, 463] on icon "print" at bounding box center [795, 465] width 19 height 19
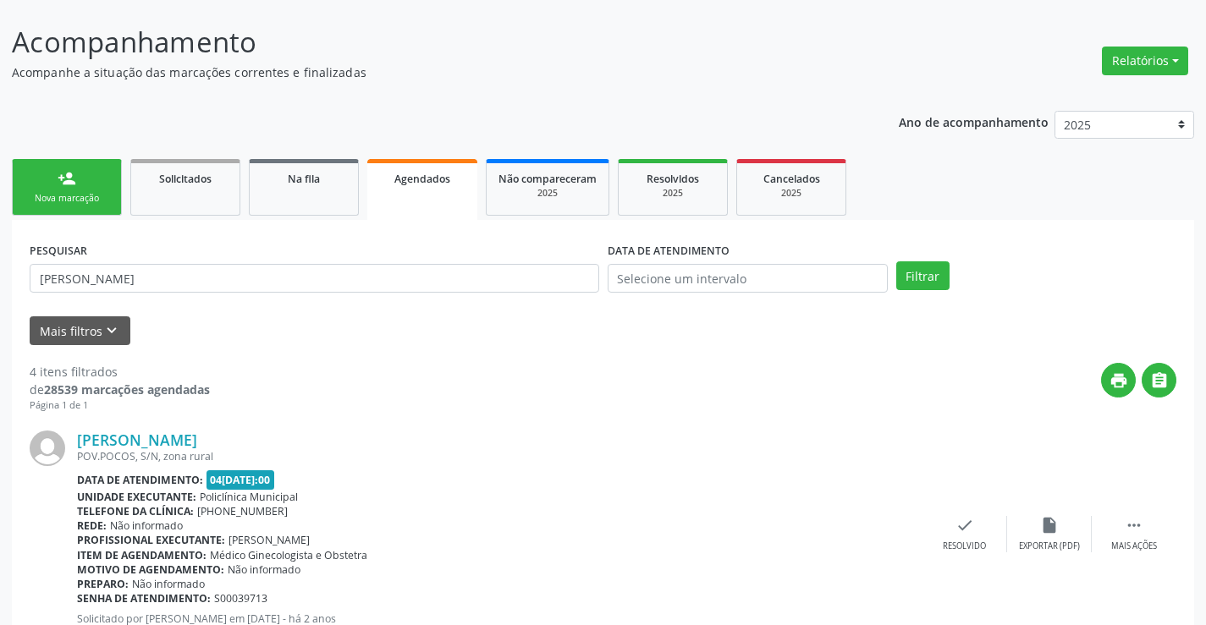
scroll to position [0, 0]
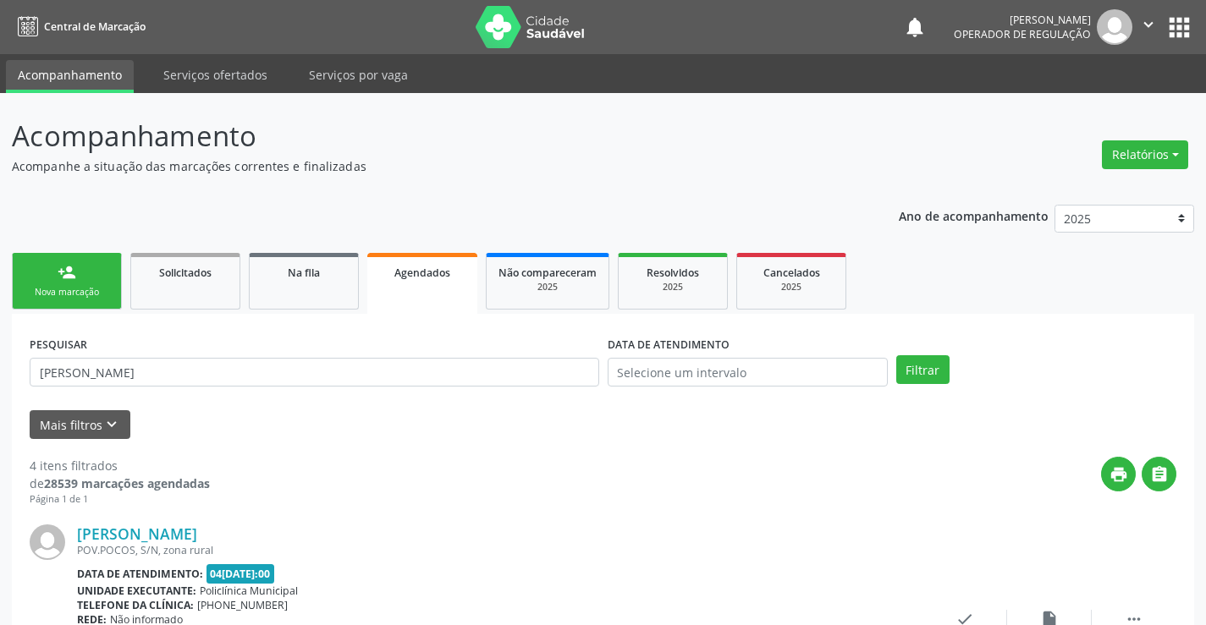
click at [1150, 23] on icon "" at bounding box center [1148, 24] width 19 height 19
click at [1073, 102] on link "Sair" at bounding box center [1105, 103] width 117 height 24
